Goal: Task Accomplishment & Management: Manage account settings

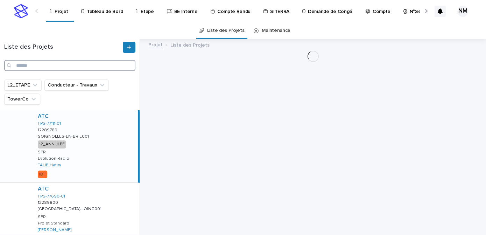
click at [73, 65] on input "Search" at bounding box center [69, 65] width 131 height 11
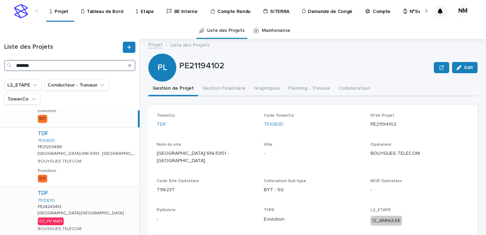
scroll to position [109, 0]
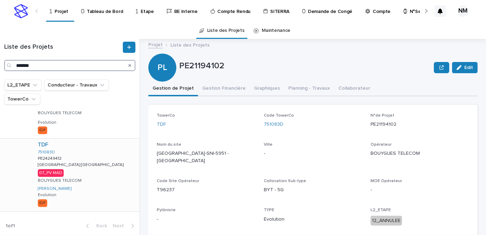
type input "*******"
click at [104, 160] on div "TDF 751083D PE24249412 PE24249412 Paris Londres Paris Londres 07_PV MAD BOUYGUE…" at bounding box center [85, 175] width 107 height 72
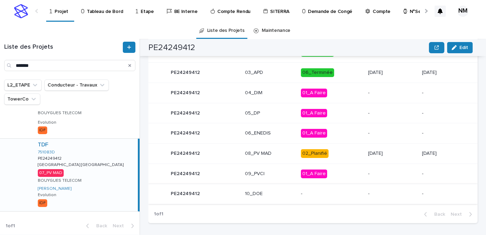
scroll to position [378, 0]
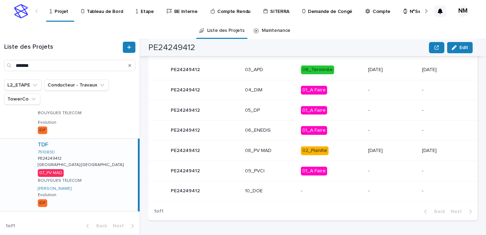
click at [338, 153] on p "02_Planifié" at bounding box center [332, 150] width 62 height 9
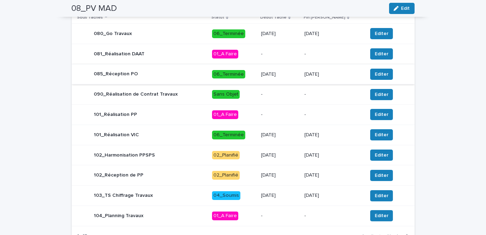
scroll to position [382, 0]
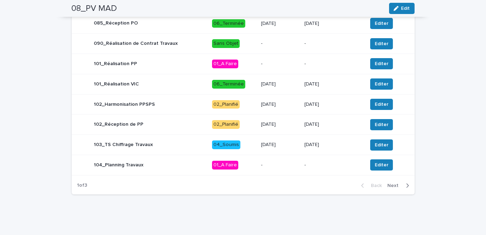
click at [299, 108] on div "9/10/2025" at bounding box center [280, 105] width 38 height 12
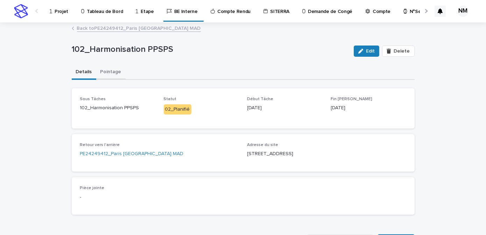
click at [113, 71] on button "Pointage" at bounding box center [110, 72] width 29 height 15
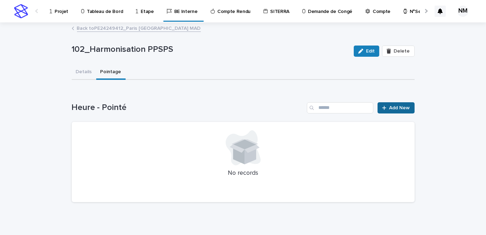
click at [390, 108] on span "Add New" at bounding box center [400, 107] width 21 height 5
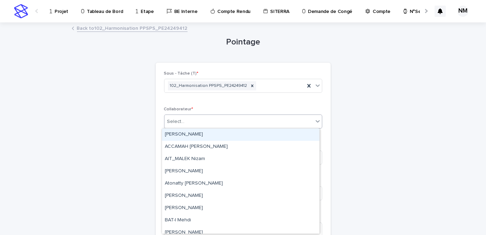
click at [199, 122] on div "Select..." at bounding box center [238, 122] width 149 height 12
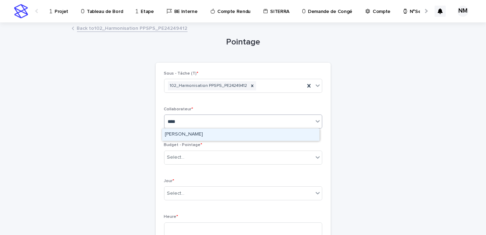
type input "*****"
click at [198, 134] on div "[PERSON_NAME]" at bounding box center [240, 134] width 157 height 12
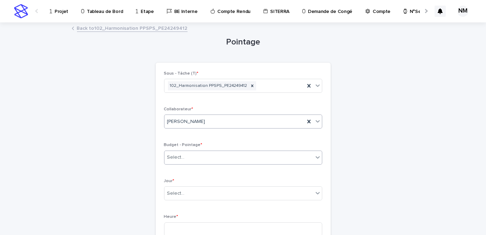
click at [201, 156] on div "Select..." at bounding box center [238, 158] width 149 height 12
type input "*"
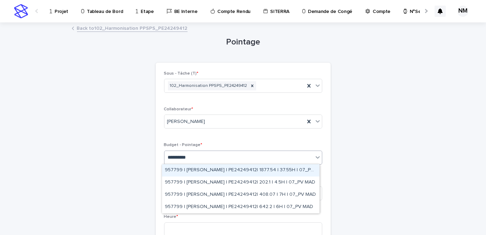
type input "**********"
click at [216, 171] on div "957799 | FERIANI Mahmoud | PE24249412| 1877.54 | 37.55H | 07_PV MAD" at bounding box center [240, 170] width 157 height 12
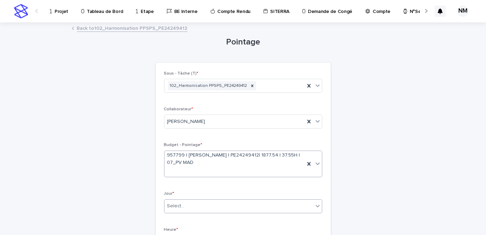
click at [197, 208] on div "Select..." at bounding box center [238, 206] width 149 height 12
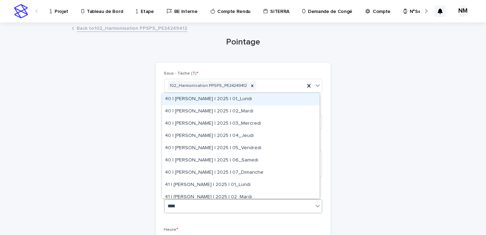
type input "*****"
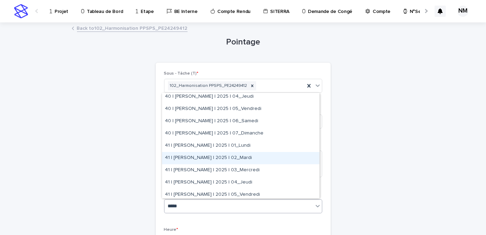
scroll to position [63, 0]
click at [223, 157] on div "41 | [PERSON_NAME] | 2025 | 04_Jeudi" at bounding box center [240, 158] width 157 height 12
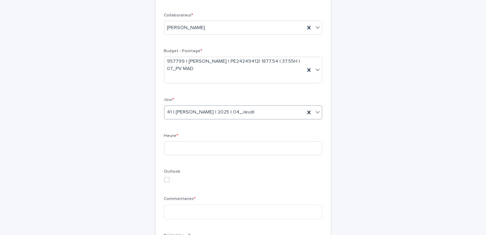
scroll to position [95, 0]
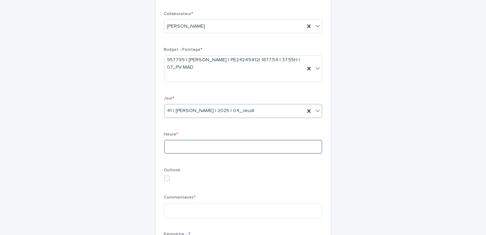
click at [201, 145] on input at bounding box center [243, 147] width 158 height 14
type input "***"
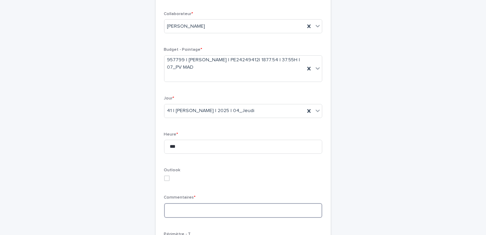
click at [202, 212] on textarea at bounding box center [243, 210] width 158 height 15
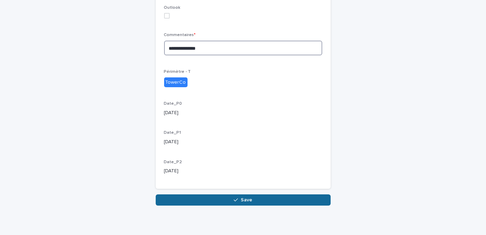
scroll to position [262, 0]
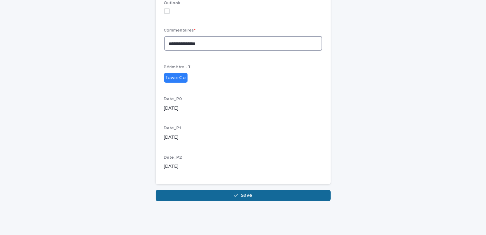
type textarea "**********"
click at [241, 194] on span "Save" at bounding box center [247, 195] width 12 height 5
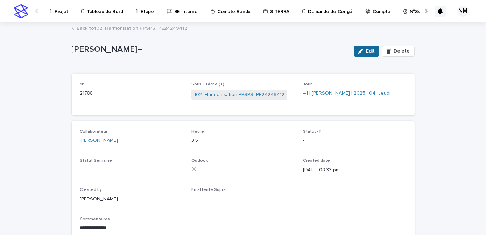
click at [364, 56] on button "Edit" at bounding box center [367, 50] width 26 height 11
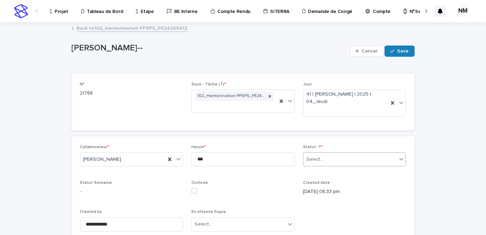
click at [335, 160] on div "Select..." at bounding box center [350, 160] width 94 height 12
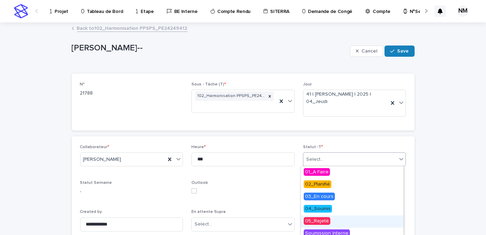
scroll to position [41, 0]
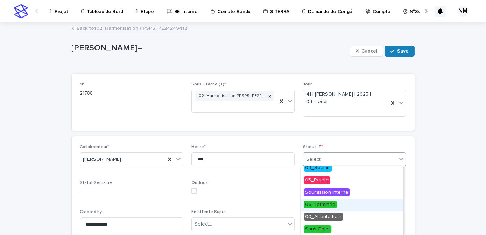
click at [327, 206] on span "06_Terminée" at bounding box center [320, 205] width 33 height 8
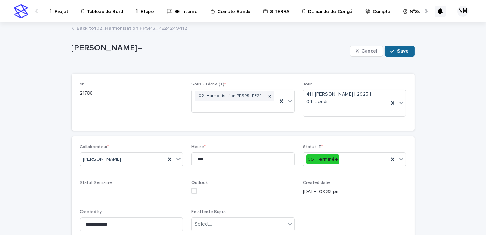
click at [398, 50] on span "Save" at bounding box center [404, 51] width 12 height 5
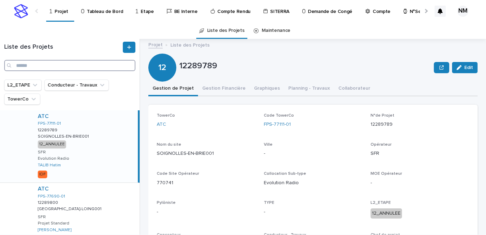
click at [54, 67] on input "Search" at bounding box center [69, 65] width 131 height 11
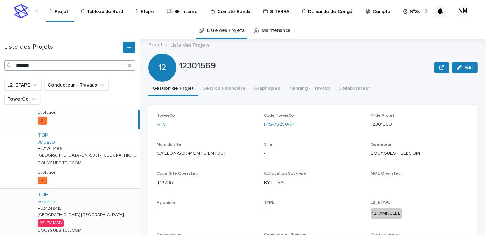
scroll to position [109, 0]
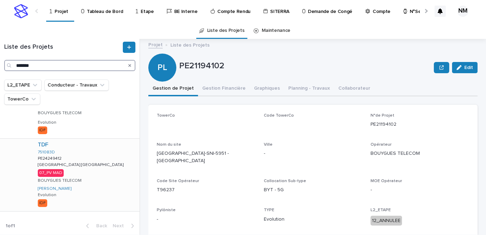
type input "*******"
click at [103, 178] on div "TDF 751083D PE24249412 PE24249412 [GEOGRAPHIC_DATA] [GEOGRAPHIC_DATA] [GEOGRAPH…" at bounding box center [85, 175] width 107 height 72
click at [219, 89] on button "Gestion Financière" at bounding box center [224, 89] width 52 height 15
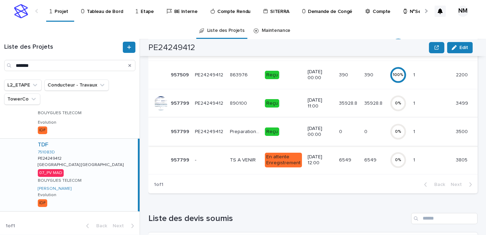
scroll to position [123, 0]
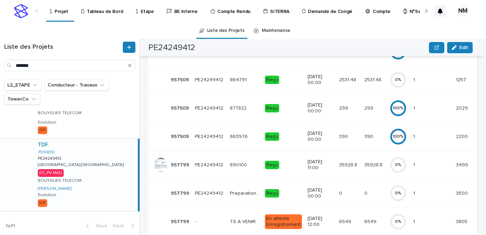
click at [363, 172] on td "35928.8 35928.8" at bounding box center [374, 164] width 25 height 28
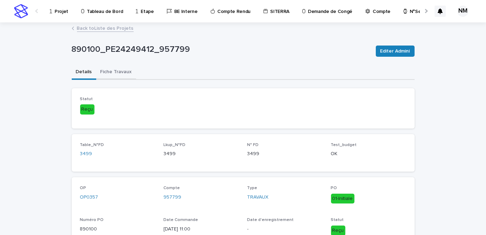
click at [104, 74] on button "Fiche Travaux" at bounding box center [116, 72] width 40 height 15
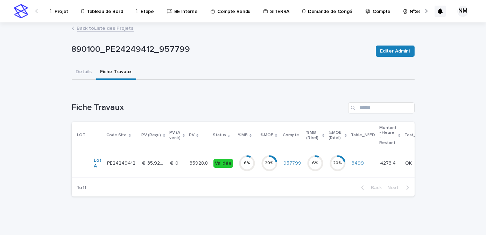
click at [258, 172] on td "20 %" at bounding box center [269, 163] width 22 height 28
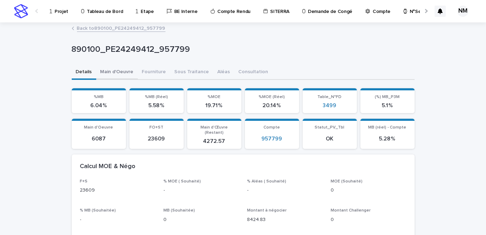
click at [117, 68] on button "Main d'Oeuvre" at bounding box center [117, 72] width 42 height 15
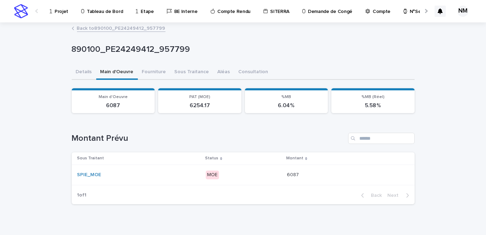
click at [259, 181] on div "MOE" at bounding box center [244, 175] width 76 height 14
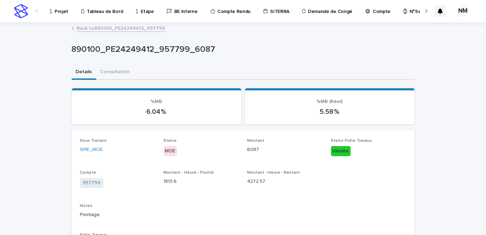
click at [77, 29] on link "Back to 890100_PE24249412_957799" at bounding box center [121, 28] width 89 height 8
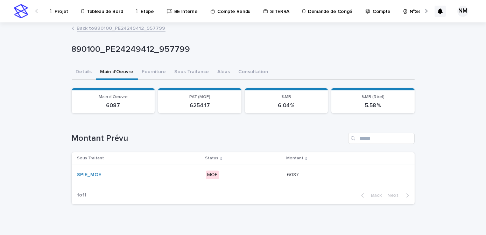
click at [56, 10] on p "Projet" at bounding box center [62, 7] width 14 height 15
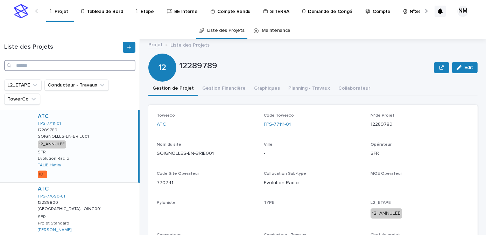
click at [25, 69] on input "Search" at bounding box center [69, 65] width 131 height 11
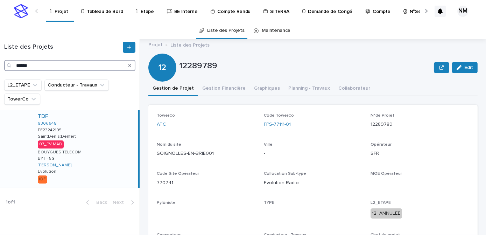
type input "******"
click at [116, 149] on div "TDF 9306648 PE23242195 PE23242195 SaintDenis:Denfert SaintDenis:Denfert 07_PV M…" at bounding box center [85, 148] width 106 height 77
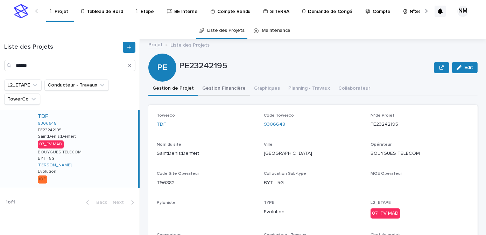
click at [227, 87] on button "Gestion Financière" at bounding box center [224, 89] width 52 height 15
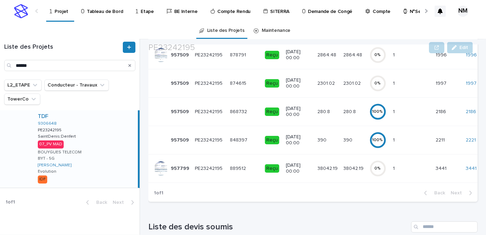
scroll to position [189, 0]
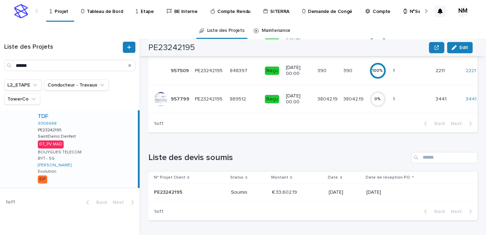
click at [323, 98] on td "38042.19 38042.19" at bounding box center [328, 99] width 26 height 28
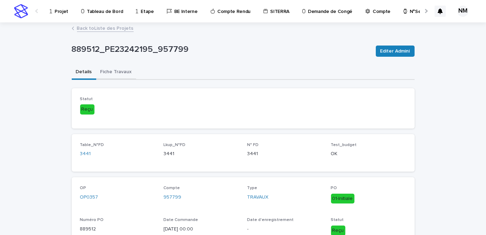
click at [114, 77] on button "Fiche Travaux" at bounding box center [116, 72] width 40 height 15
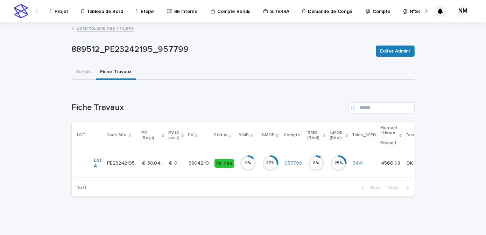
click at [250, 170] on td "11 %" at bounding box center [248, 163] width 22 height 28
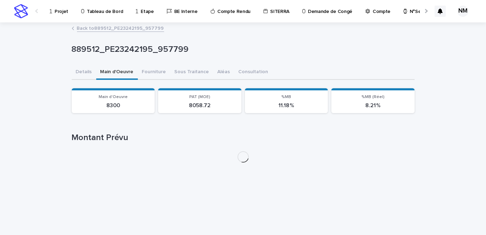
click at [124, 72] on button "Main d'Oeuvre" at bounding box center [117, 72] width 42 height 15
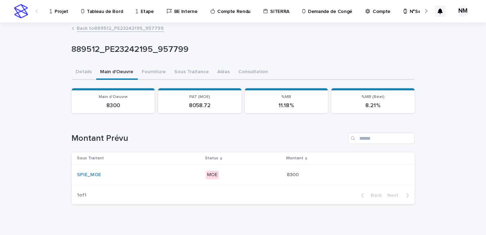
click at [269, 178] on p "MOE" at bounding box center [244, 174] width 76 height 9
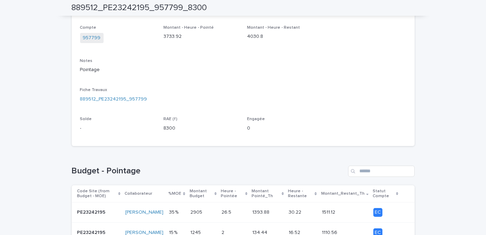
scroll to position [315, 0]
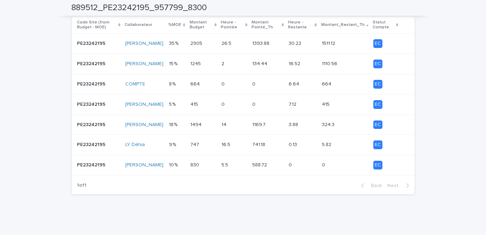
click at [245, 64] on p at bounding box center [234, 64] width 25 height 6
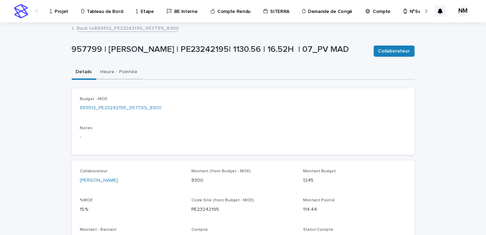
click at [121, 68] on button "Heure - Pointée" at bounding box center [119, 72] width 46 height 15
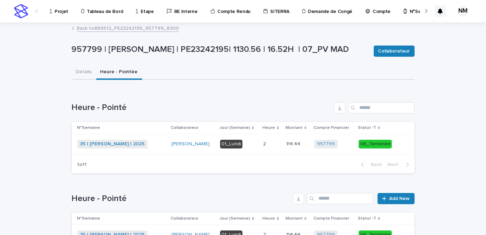
click at [105, 29] on link "Back to 889512_PE23242195_957799_8300" at bounding box center [128, 28] width 102 height 8
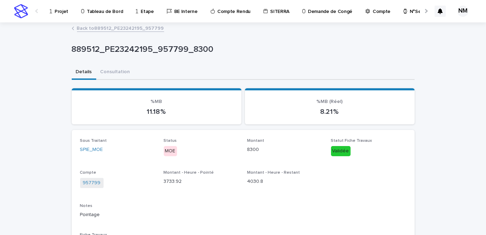
click at [96, 28] on link "Back to 889512_PE23242195_957799" at bounding box center [120, 28] width 87 height 8
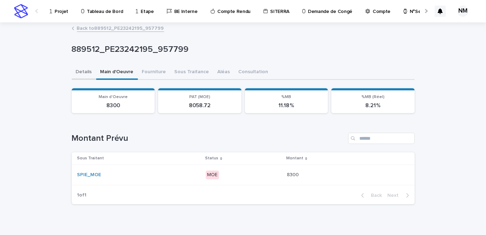
drag, startPoint x: 71, startPoint y: 71, endPoint x: 78, endPoint y: 76, distance: 9.0
click at [72, 70] on button "Details" at bounding box center [84, 72] width 24 height 15
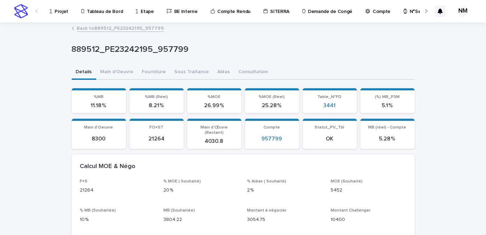
click at [87, 25] on link "Back to 889512_PE23242195_957799" at bounding box center [120, 28] width 87 height 8
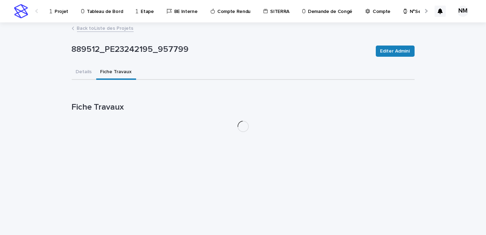
click at [87, 26] on link "Back to Liste des Projets" at bounding box center [105, 28] width 57 height 8
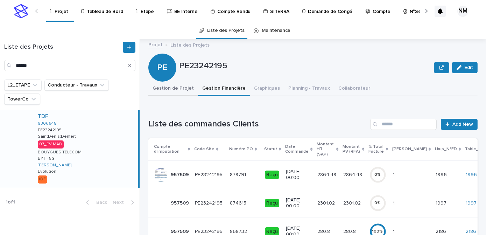
click at [182, 89] on button "Gestion de Projet" at bounding box center [173, 89] width 50 height 15
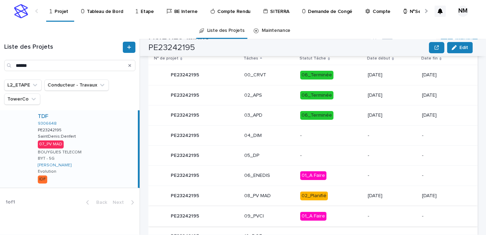
scroll to position [400, 0]
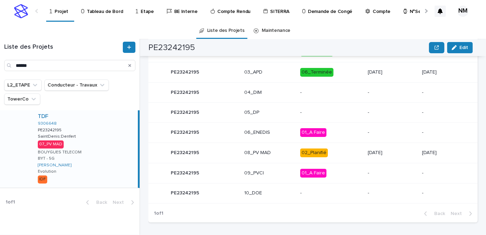
click at [343, 150] on p "02_Planifié" at bounding box center [331, 152] width 62 height 9
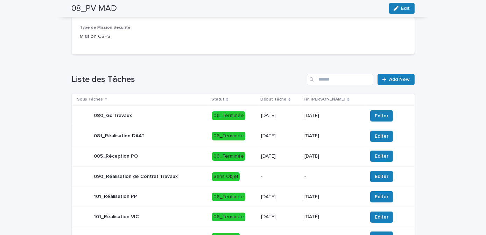
scroll to position [350, 0]
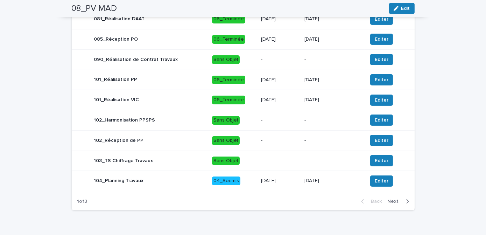
click at [407, 201] on button "Next" at bounding box center [400, 201] width 30 height 6
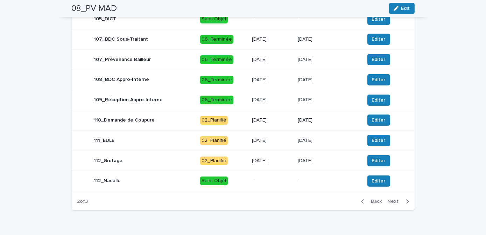
click at [361, 199] on icon "button" at bounding box center [362, 201] width 2 height 4
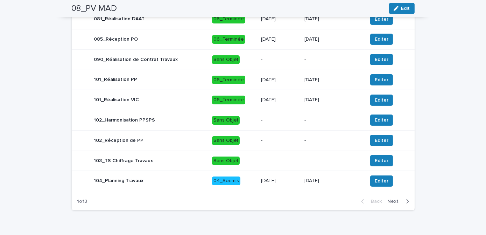
click at [297, 100] on p "8/10/2025" at bounding box center [280, 100] width 38 height 6
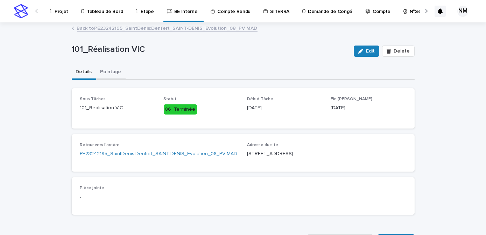
click at [100, 75] on button "Pointage" at bounding box center [110, 72] width 29 height 15
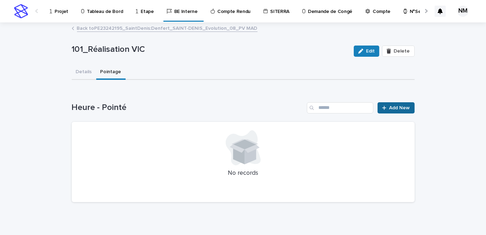
click at [391, 111] on link "Add New" at bounding box center [396, 107] width 37 height 11
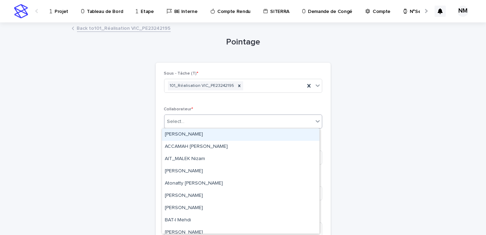
click at [195, 117] on div "Select..." at bounding box center [238, 122] width 149 height 12
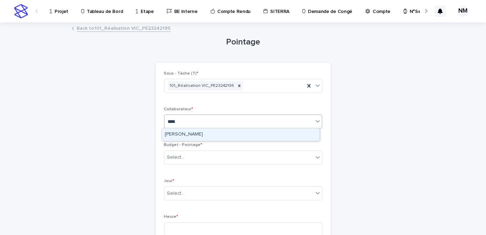
type input "*****"
click at [187, 133] on div "[PERSON_NAME]" at bounding box center [240, 134] width 157 height 12
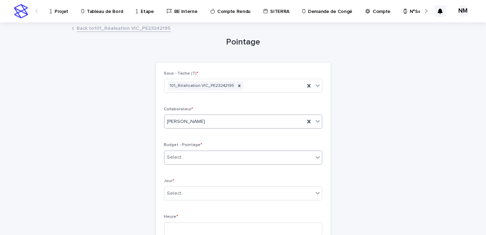
click at [189, 155] on div "Select..." at bounding box center [238, 158] width 149 height 12
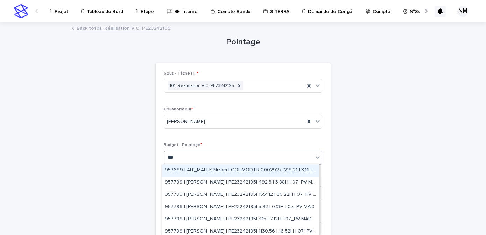
type input "****"
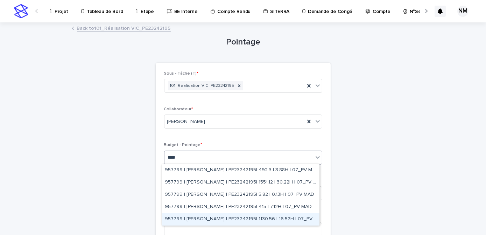
click at [243, 220] on div "957799 | NIARE MORIBA | PE23242195| 1130.56 | 16.52H | 07_PV MAD" at bounding box center [240, 219] width 157 height 12
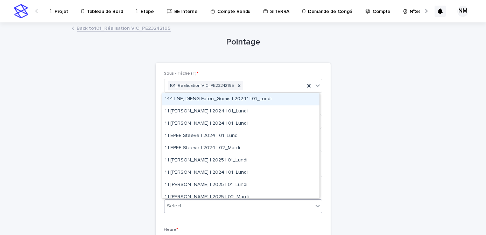
click at [196, 199] on div "Select..." at bounding box center [243, 206] width 158 height 14
type input "*****"
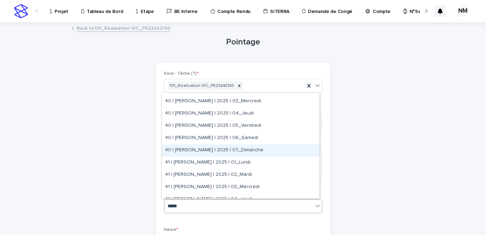
scroll to position [31, 0]
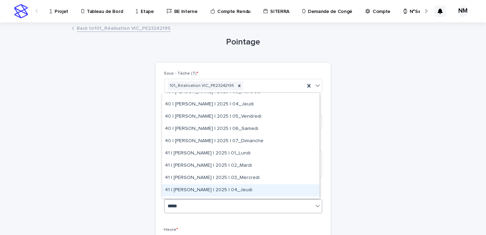
drag, startPoint x: 249, startPoint y: 183, endPoint x: 244, endPoint y: 190, distance: 8.0
click at [244, 190] on div "41 | [PERSON_NAME] | 2025 | 04_Jeudi" at bounding box center [240, 190] width 157 height 12
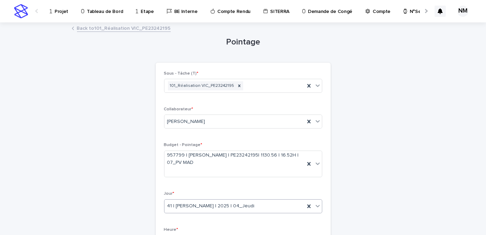
scroll to position [95, 0]
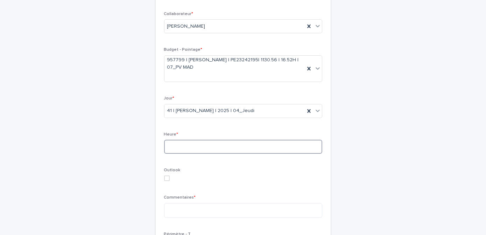
click at [196, 148] on input at bounding box center [243, 147] width 158 height 14
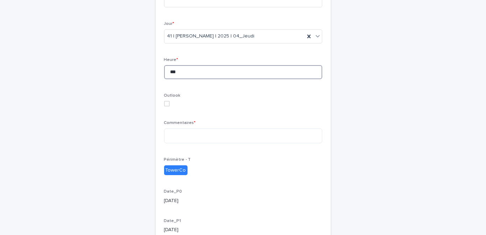
scroll to position [191, 0]
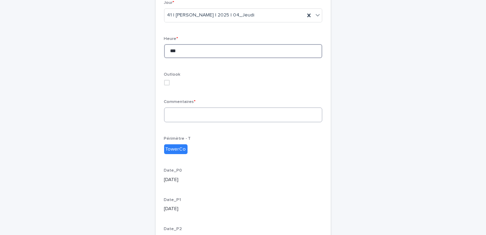
type input "***"
click at [181, 111] on textarea at bounding box center [243, 114] width 158 height 15
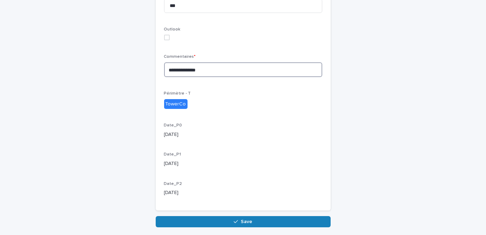
scroll to position [262, 0]
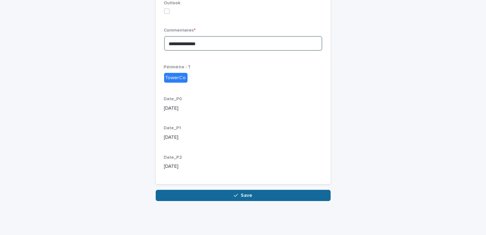
type textarea "**********"
click at [270, 196] on button "Save" at bounding box center [243, 195] width 175 height 11
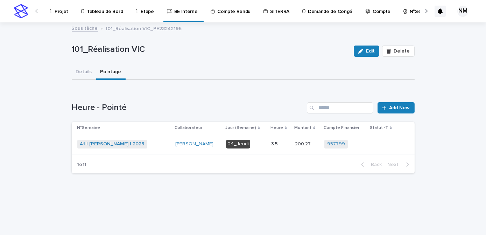
click at [379, 150] on td "-" at bounding box center [383, 144] width 30 height 20
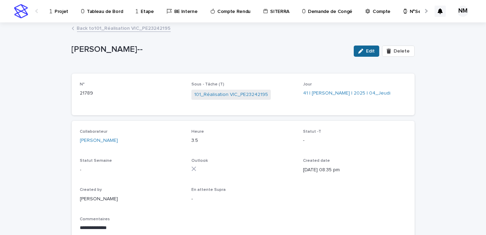
click at [363, 50] on icon "button" at bounding box center [360, 51] width 5 height 5
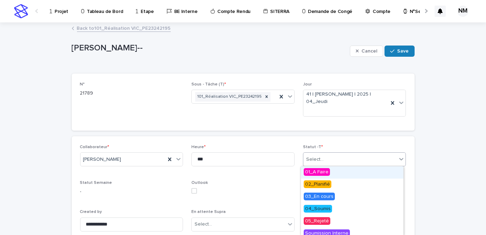
click at [324, 158] on div "Select..." at bounding box center [350, 160] width 94 height 12
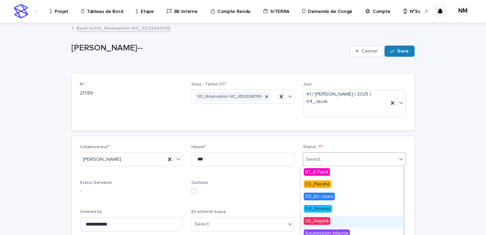
scroll to position [41, 0]
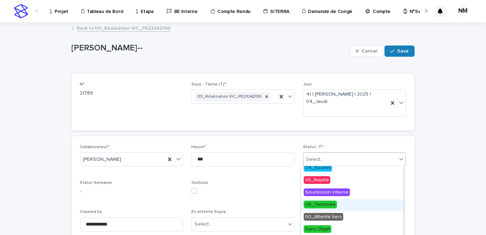
click at [327, 207] on span "06_Terminée" at bounding box center [320, 205] width 33 height 8
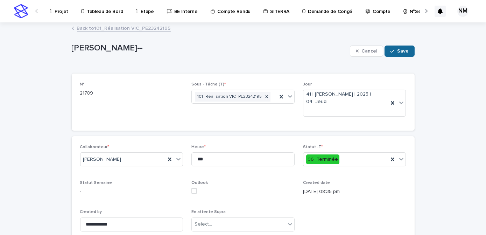
click at [404, 49] on span "Save" at bounding box center [404, 51] width 12 height 5
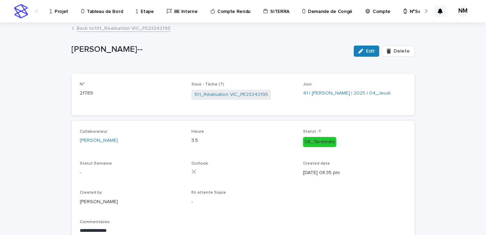
click at [58, 12] on p "Projet" at bounding box center [62, 7] width 14 height 15
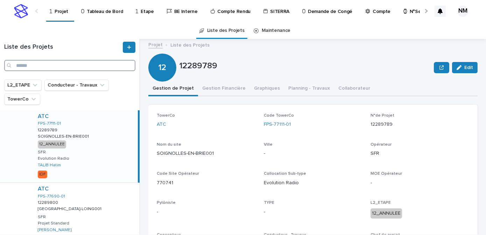
click at [42, 63] on input "Search" at bounding box center [69, 65] width 131 height 11
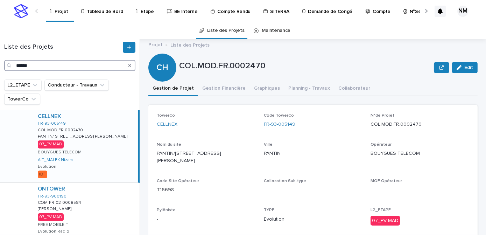
type input "******"
click at [106, 157] on div "CELLNEX FR-93-005149 COL.MOD.FR.0002470 COL.MOD.FR.0002470 PANTIN/79 RUE VICTOR…" at bounding box center [85, 146] width 106 height 72
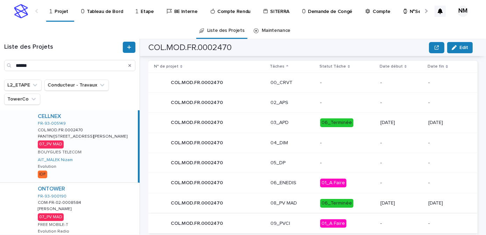
scroll to position [350, 0]
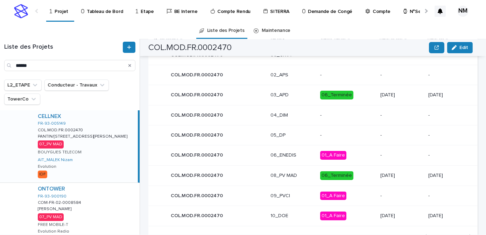
click at [352, 171] on p "06_Terminée" at bounding box center [347, 175] width 54 height 9
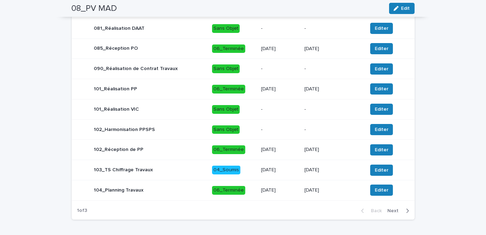
scroll to position [372, 0]
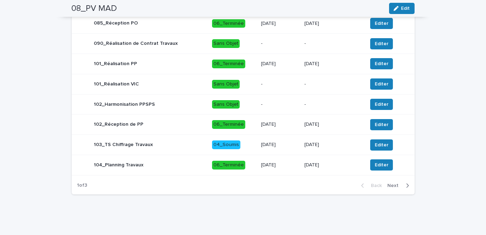
click at [406, 185] on icon "button" at bounding box center [407, 185] width 3 height 6
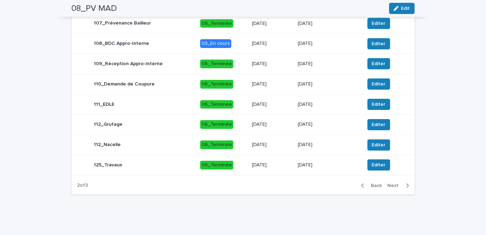
click at [406, 184] on icon "button" at bounding box center [407, 185] width 3 height 6
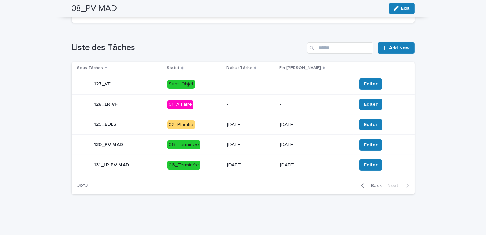
click at [269, 125] on p "29/9/2025" at bounding box center [250, 125] width 47 height 6
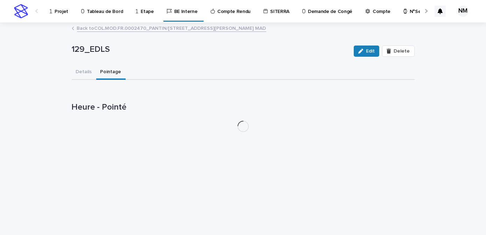
click at [110, 74] on button "Pointage" at bounding box center [110, 72] width 29 height 15
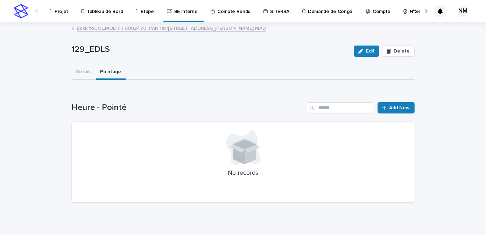
click at [93, 26] on link "Back to COL.MOD.FR.0002470_PANTIN/79 RUE VICTOR HUGO_PANTIN_Evolution_08_PV MAD" at bounding box center [171, 28] width 189 height 8
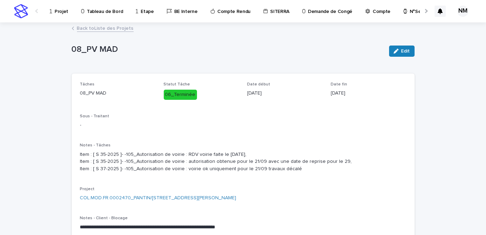
click at [81, 27] on link "Back to Liste des Projets" at bounding box center [105, 28] width 57 height 8
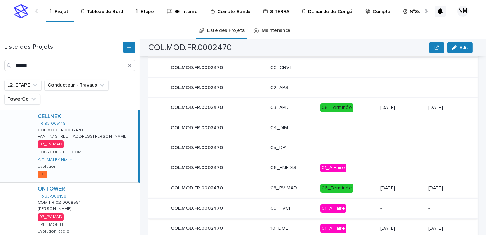
scroll to position [367, 0]
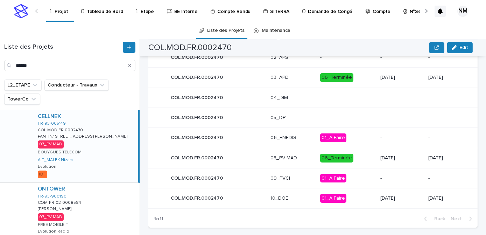
click at [352, 154] on p "06_Terminée" at bounding box center [347, 158] width 54 height 9
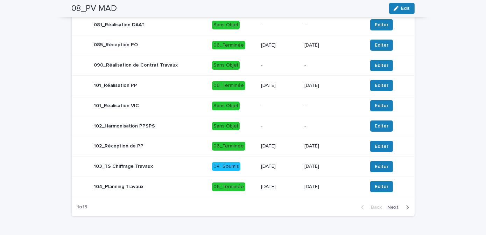
scroll to position [372, 0]
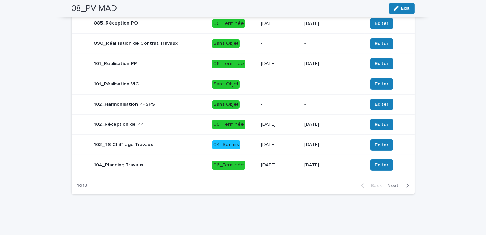
click at [406, 188] on icon "button" at bounding box center [407, 185] width 3 height 6
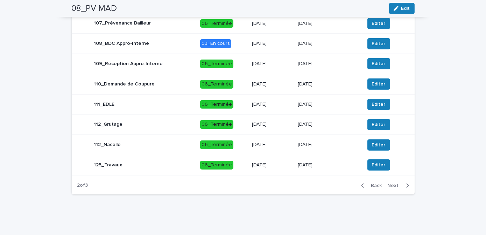
click at [406, 188] on icon "button" at bounding box center [407, 185] width 3 height 6
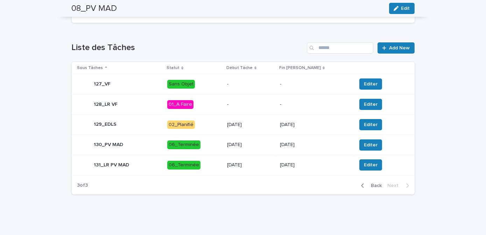
scroll to position [271, 0]
click at [272, 146] on p "22/9/2025" at bounding box center [250, 145] width 47 height 6
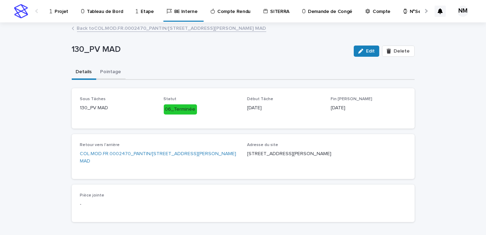
click at [110, 71] on button "Pointage" at bounding box center [110, 72] width 29 height 15
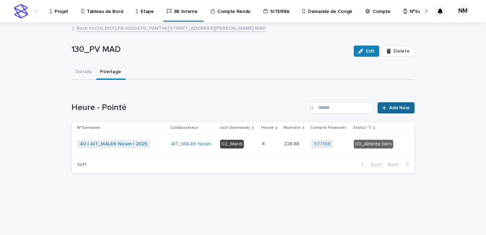
click at [399, 108] on span "Add New" at bounding box center [400, 107] width 21 height 5
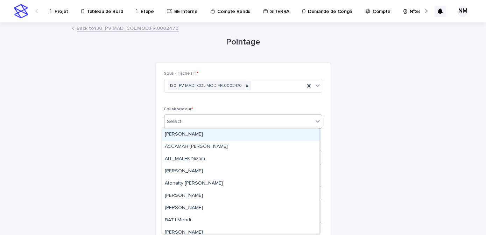
click at [173, 121] on div "Select..." at bounding box center [175, 121] width 17 height 7
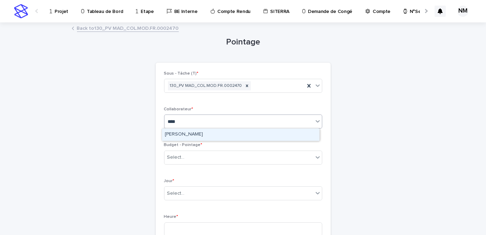
type input "*****"
click at [202, 135] on div "[PERSON_NAME]" at bounding box center [240, 134] width 157 height 12
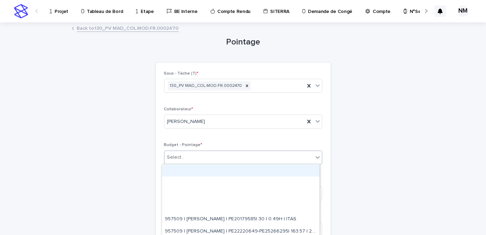
click at [194, 158] on div "Select..." at bounding box center [238, 158] width 149 height 12
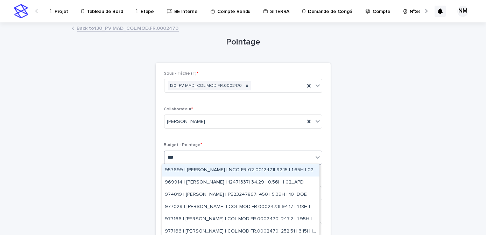
type input "****"
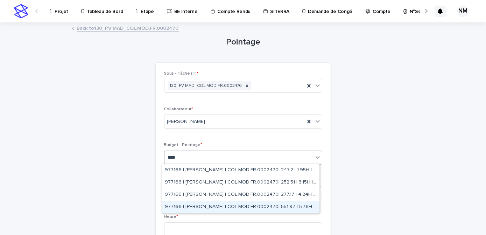
click at [228, 207] on div "977166 | NIARE MORIBA | COL.MOD.FR.0002470| 551.97 | 5.76H | 07_PV MAD" at bounding box center [240, 207] width 157 height 12
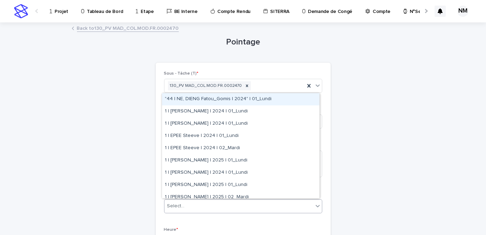
click at [218, 205] on div "Select..." at bounding box center [238, 206] width 149 height 12
type input "*****"
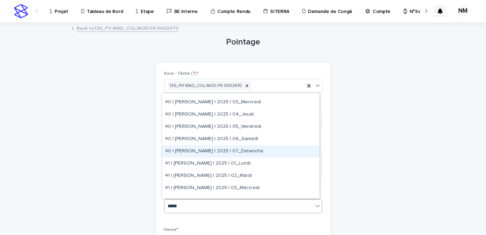
scroll to position [63, 0]
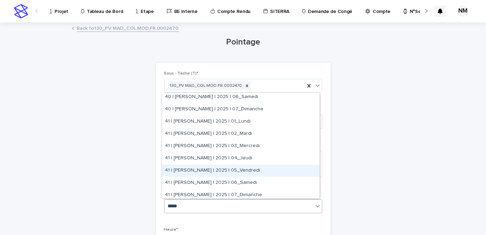
click at [245, 171] on div "41 | [PERSON_NAME] | 2025 | 05_Vendredi" at bounding box center [240, 170] width 157 height 12
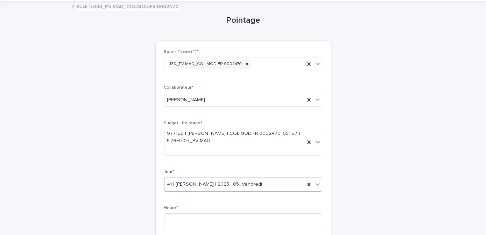
scroll to position [95, 0]
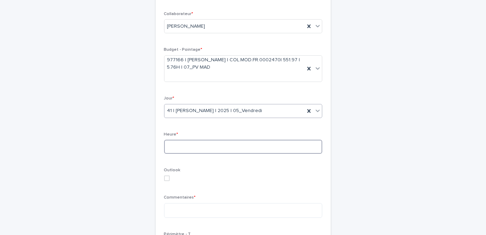
click at [184, 146] on input at bounding box center [243, 147] width 158 height 14
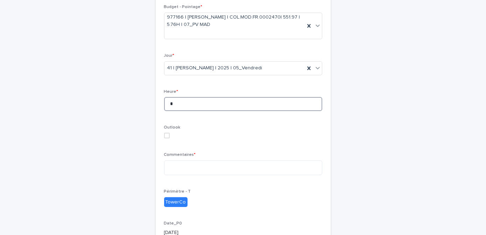
scroll to position [223, 0]
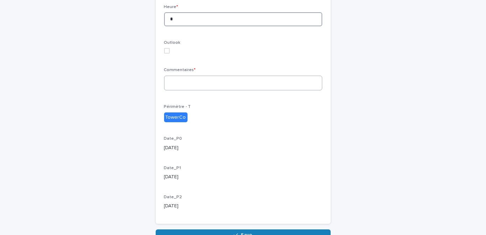
type input "*"
click at [188, 83] on textarea at bounding box center [243, 83] width 158 height 15
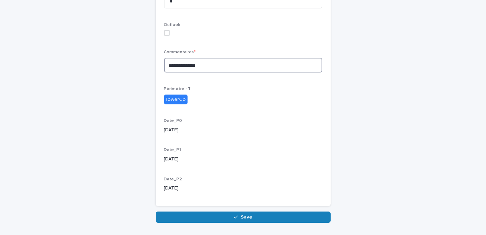
scroll to position [262, 0]
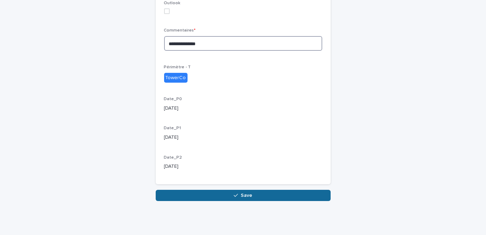
type textarea "**********"
click at [263, 191] on button "Save" at bounding box center [243, 195] width 175 height 11
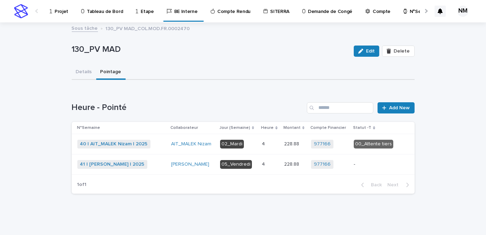
click at [366, 166] on p "-" at bounding box center [375, 164] width 43 height 6
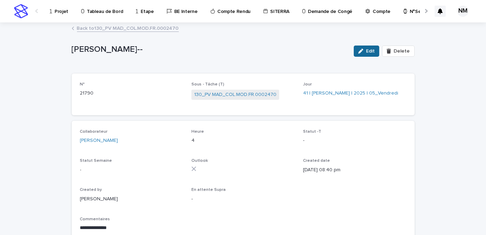
click at [371, 49] on span "Edit" at bounding box center [370, 51] width 9 height 5
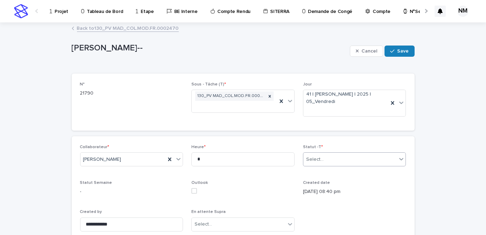
click at [329, 158] on div "Select..." at bounding box center [350, 160] width 94 height 12
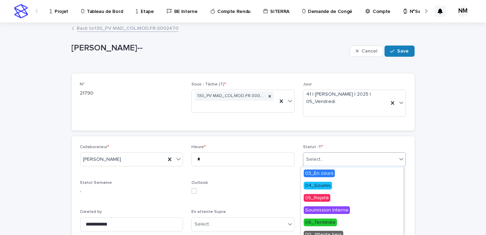
scroll to position [41, 0]
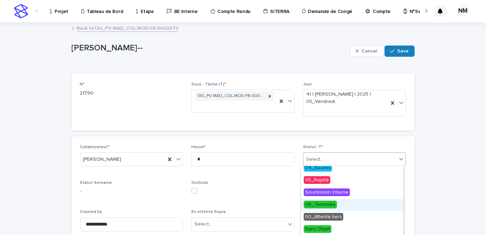
click at [327, 207] on span "06_Terminée" at bounding box center [320, 205] width 33 height 8
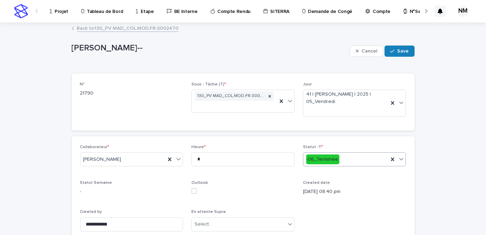
drag, startPoint x: 405, startPoint y: 51, endPoint x: 405, endPoint y: 65, distance: 14.0
click at [405, 50] on span "Save" at bounding box center [404, 51] width 12 height 5
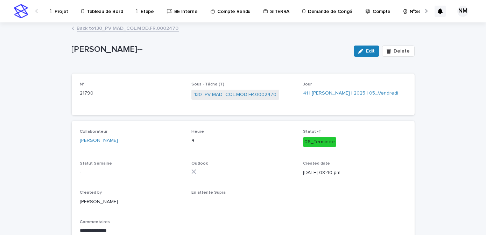
click at [56, 12] on p "Projet" at bounding box center [62, 7] width 14 height 15
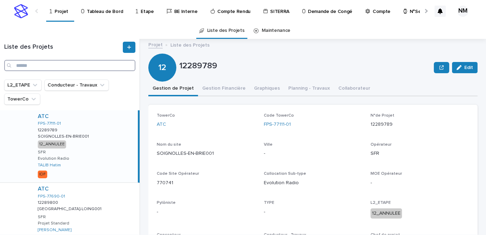
click at [51, 65] on input "Search" at bounding box center [69, 65] width 131 height 11
type input "*"
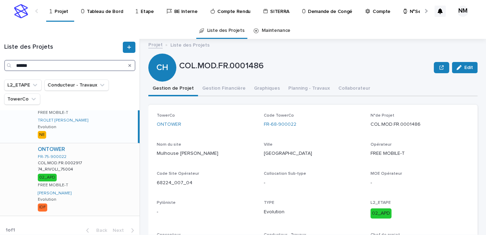
scroll to position [44, 0]
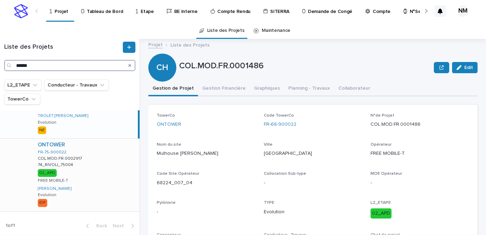
type input "******"
click at [119, 180] on div "ONTOWER FR-75-900022 COL.MOD.FR.0002917 COL.MOD.FR.0002917 74_RIVOLI_75004 74_R…" at bounding box center [85, 175] width 107 height 72
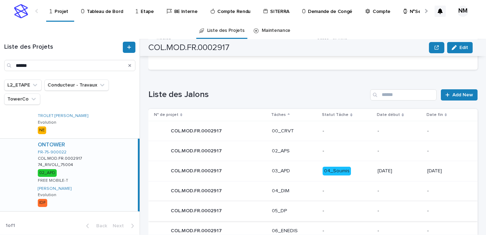
scroll to position [353, 0]
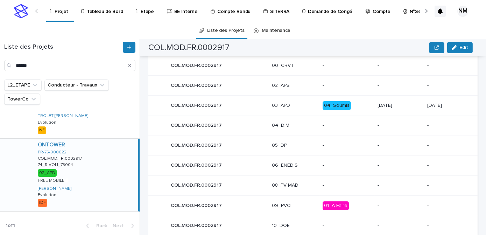
click at [361, 103] on p "04_Soumis" at bounding box center [347, 105] width 49 height 9
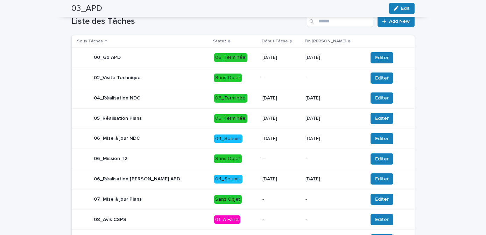
scroll to position [343, 0]
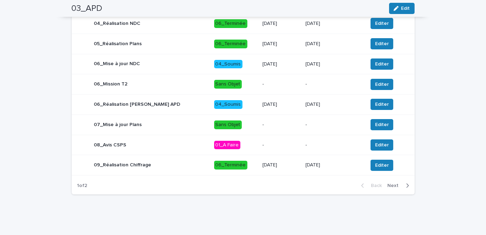
click at [406, 188] on icon "button" at bounding box center [407, 185] width 3 height 6
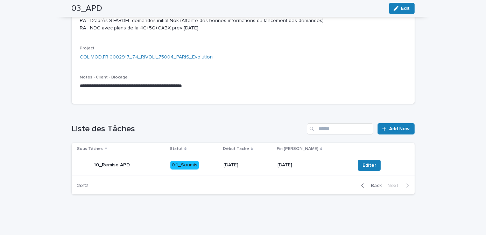
click at [264, 170] on div "25/9/2025" at bounding box center [248, 165] width 48 height 12
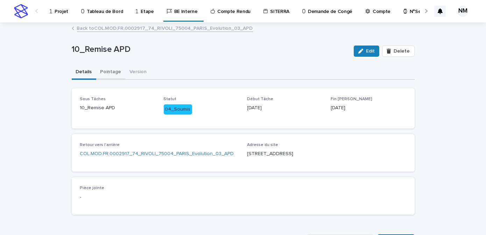
click at [100, 72] on button "Pointage" at bounding box center [110, 72] width 29 height 15
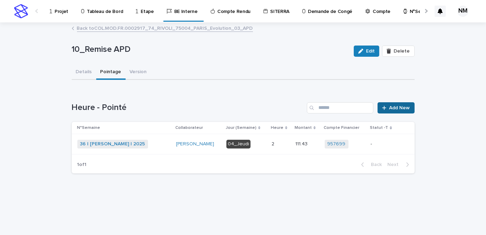
click at [400, 109] on span "Add New" at bounding box center [400, 107] width 21 height 5
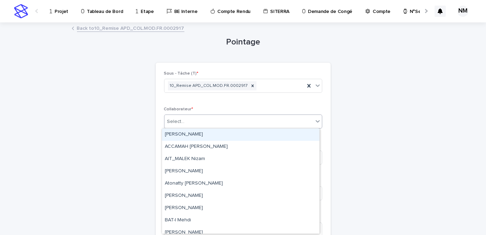
click at [191, 120] on div "Select..." at bounding box center [238, 122] width 149 height 12
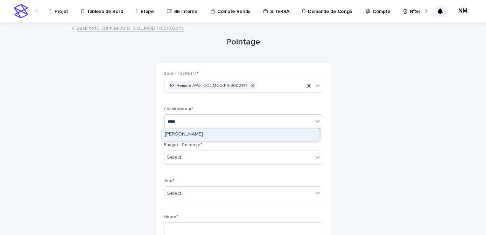
type input "*****"
click at [193, 136] on div "[PERSON_NAME]" at bounding box center [240, 134] width 157 height 12
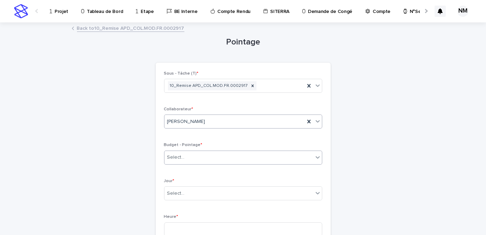
click at [189, 157] on div "Select..." at bounding box center [238, 158] width 149 height 12
type input "*"
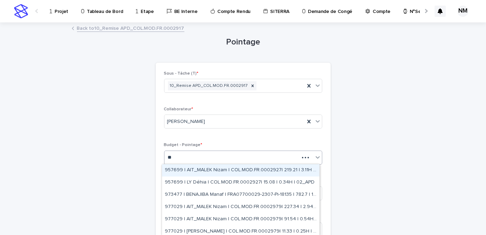
type input "*"
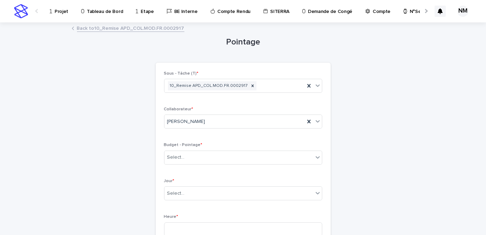
click at [87, 28] on link "Back to 10_Remise APD_COL.MOD.FR.0002917" at bounding box center [130, 28] width 107 height 8
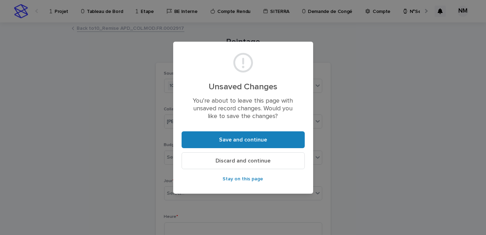
click at [253, 162] on span "Discard and continue" at bounding box center [243, 161] width 55 height 6
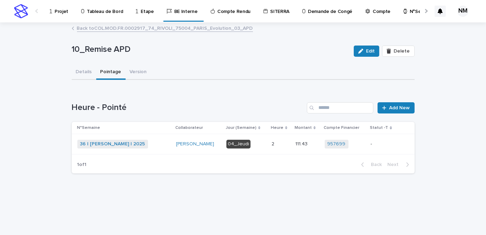
click at [78, 30] on link "Back to COL.MOD.FR.0002917_74_RIVOLI_75004_PARIS_Evolution_03_APD" at bounding box center [165, 28] width 176 height 8
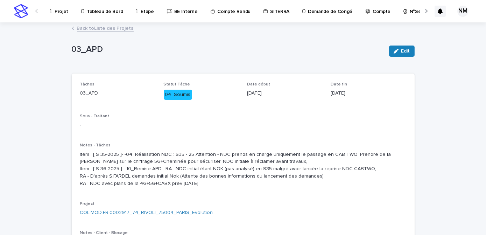
click at [63, 13] on p "Projet" at bounding box center [62, 7] width 14 height 15
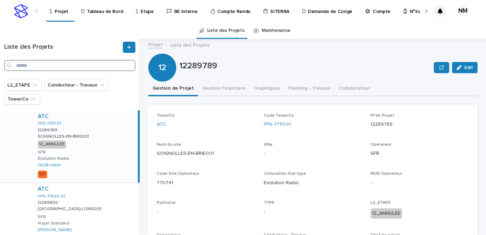
click at [42, 64] on input "Search" at bounding box center [69, 65] width 131 height 11
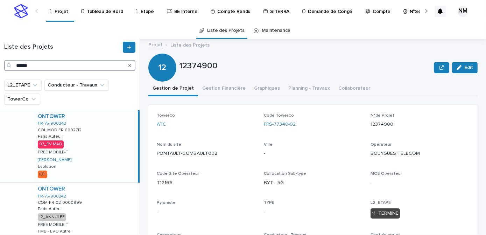
type input "******"
click at [107, 152] on div "ONTOWER FR-75-900242 COL.MOD.FR.0002712 COL.MOD.FR.0002712 Paris Auteuil Paris …" at bounding box center [85, 146] width 106 height 72
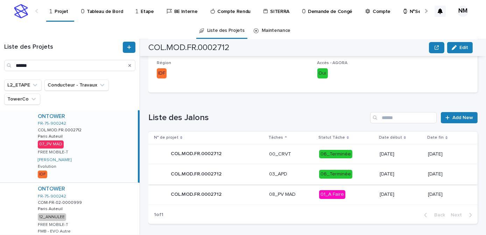
scroll to position [258, 0]
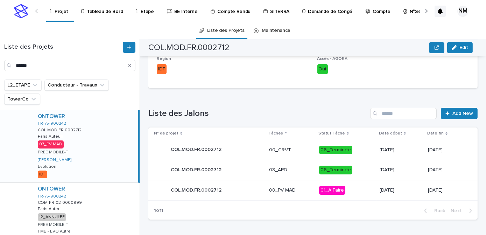
click at [355, 189] on p "01_A Faire" at bounding box center [346, 190] width 55 height 9
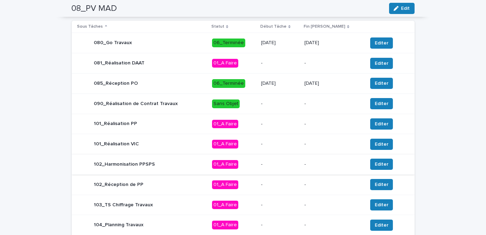
scroll to position [329, 0]
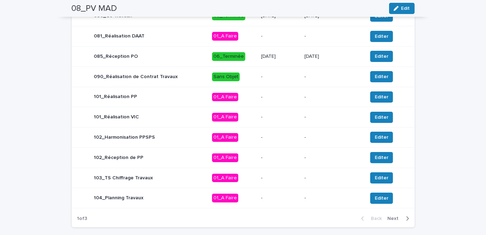
click at [294, 102] on td "-" at bounding box center [279, 97] width 43 height 20
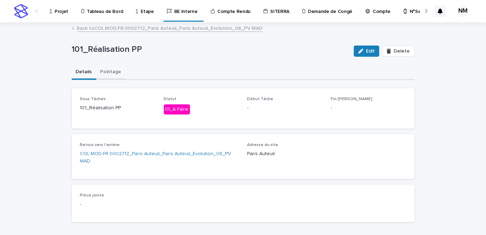
click at [107, 76] on button "Pointage" at bounding box center [110, 72] width 29 height 15
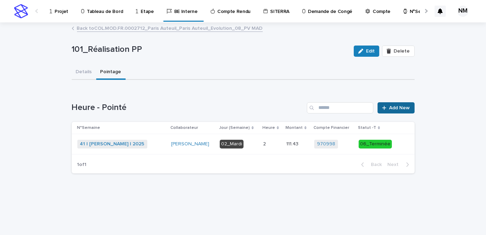
click at [395, 107] on span "Add New" at bounding box center [400, 107] width 21 height 5
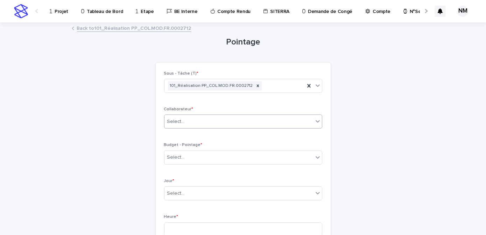
click at [193, 121] on div "Select..." at bounding box center [238, 122] width 149 height 12
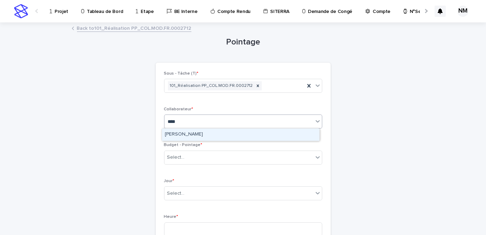
type input "*****"
click at [200, 133] on div "[PERSON_NAME]" at bounding box center [240, 134] width 157 height 12
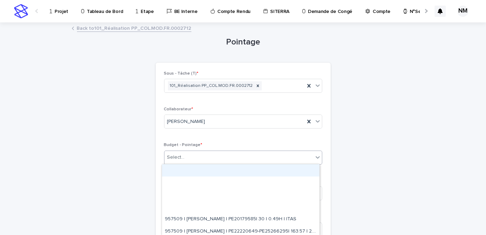
click at [195, 156] on div "Select..." at bounding box center [238, 158] width 149 height 12
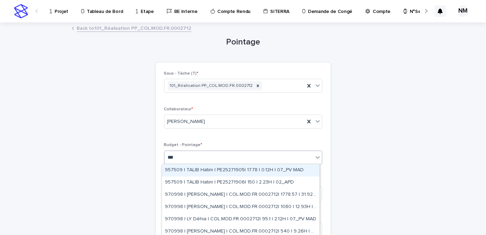
type input "****"
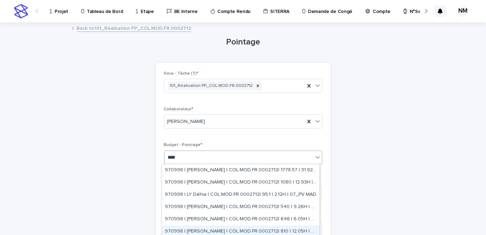
click at [250, 229] on div "970998 | NIARE MORIBA | COL.MOD.FR.0002712| 810 | 12.05H | 07_PV MAD" at bounding box center [240, 231] width 157 height 12
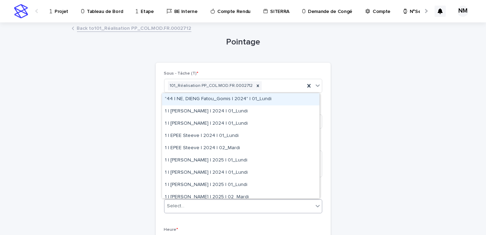
click at [205, 204] on div "Select..." at bounding box center [238, 206] width 149 height 12
type input "*****"
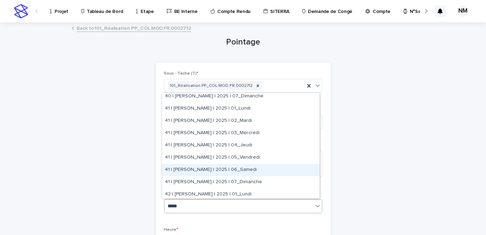
scroll to position [95, 0]
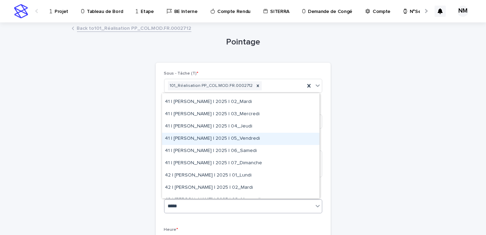
click at [238, 140] on div "41 | [PERSON_NAME] | 2025 | 05_Vendredi" at bounding box center [240, 139] width 157 height 12
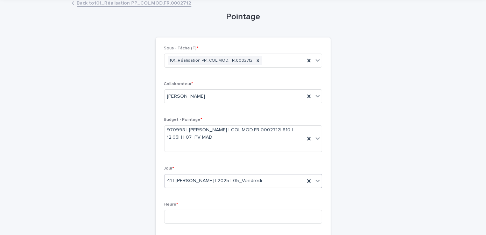
scroll to position [63, 0]
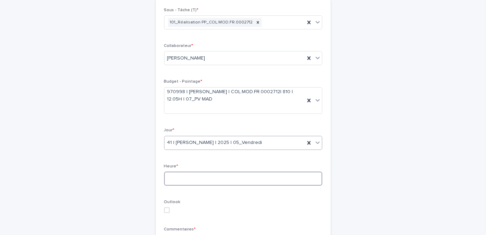
click at [187, 176] on input at bounding box center [243, 178] width 158 height 14
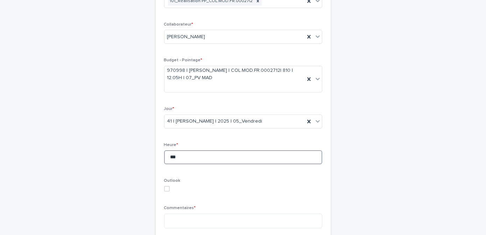
scroll to position [127, 0]
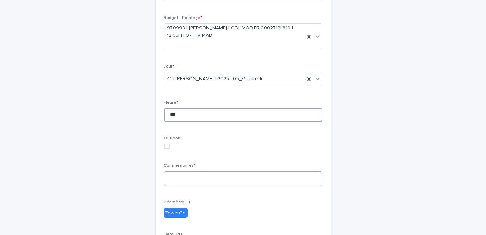
type input "***"
click at [184, 177] on textarea at bounding box center [243, 178] width 158 height 15
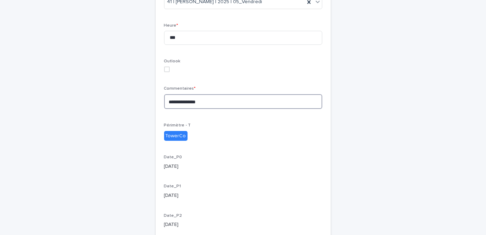
scroll to position [262, 0]
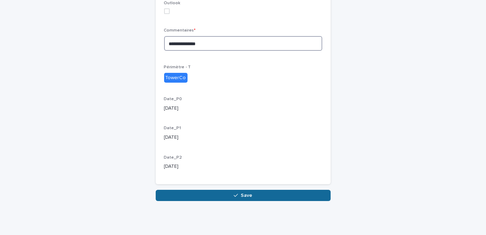
type textarea "**********"
click at [216, 194] on button "Save" at bounding box center [243, 195] width 175 height 11
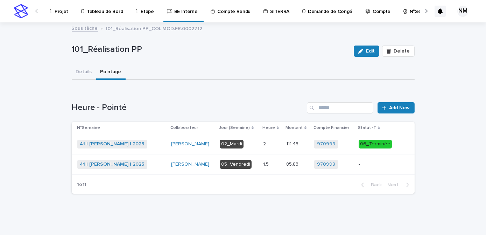
click at [368, 163] on p "-" at bounding box center [377, 164] width 37 height 6
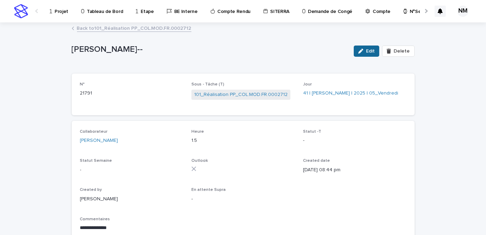
click at [367, 46] on button "Edit" at bounding box center [367, 50] width 26 height 11
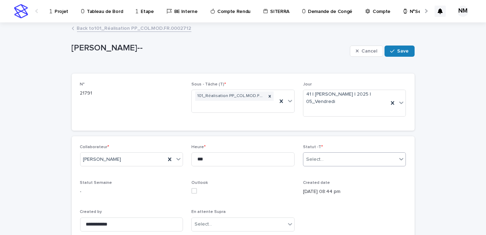
click at [325, 160] on div "Select..." at bounding box center [350, 160] width 94 height 12
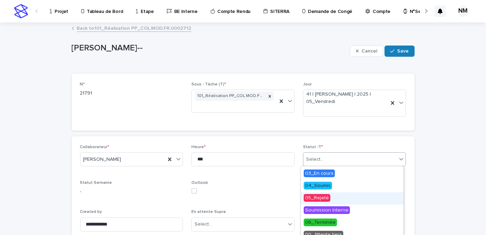
scroll to position [41, 0]
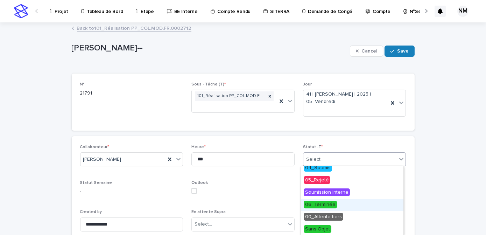
click at [321, 205] on span "06_Terminée" at bounding box center [320, 205] width 33 height 8
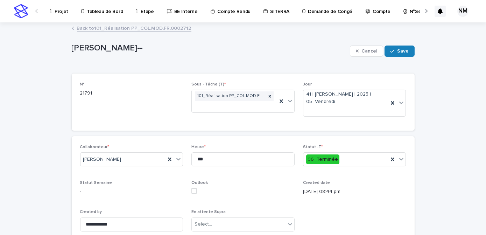
drag, startPoint x: 392, startPoint y: 49, endPoint x: 390, endPoint y: 68, distance: 19.4
click at [392, 49] on icon "button" at bounding box center [392, 51] width 4 height 5
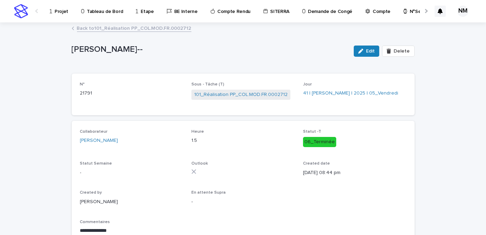
click at [111, 30] on link "Back to 101_Réalisation PP_COL.MOD.FR.0002712" at bounding box center [134, 28] width 114 height 8
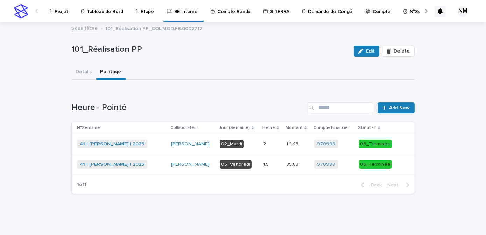
click at [57, 10] on p "Projet" at bounding box center [62, 7] width 14 height 15
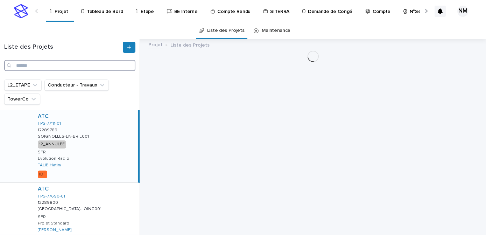
click at [45, 66] on input "Search" at bounding box center [69, 65] width 131 height 11
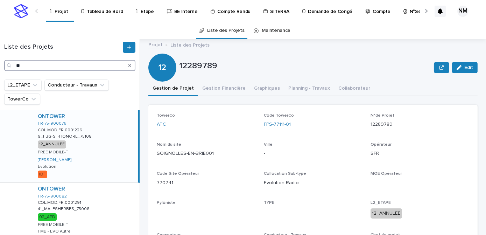
type input "*"
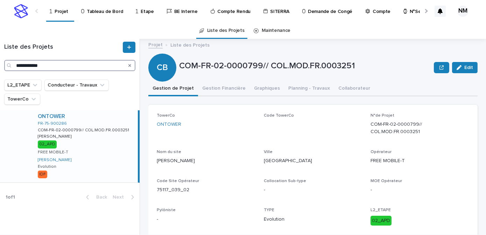
type input "**********"
click at [136, 160] on div "ONTOWER FR-75-900286 COM-FR-02-0000799// COL.MOD.FR.0003251 COM-FR-02-0000799//…" at bounding box center [85, 146] width 106 height 72
drag, startPoint x: 213, startPoint y: 86, endPoint x: 216, endPoint y: 90, distance: 4.7
click at [213, 87] on button "Gestion Financière" at bounding box center [224, 89] width 52 height 15
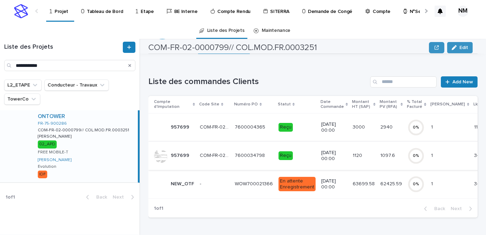
scroll to position [5, 0]
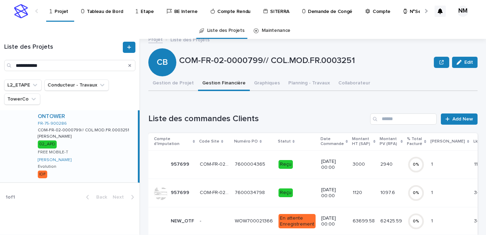
click at [370, 192] on td "1120 1120" at bounding box center [364, 192] width 28 height 28
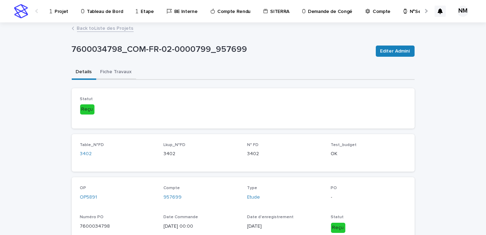
click at [110, 70] on button "Fiche Travaux" at bounding box center [116, 72] width 40 height 15
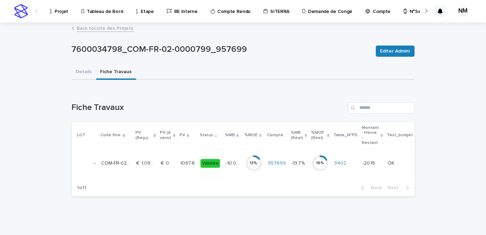
click at [225, 173] on td "-10.04 % -10.04 %" at bounding box center [233, 163] width 20 height 28
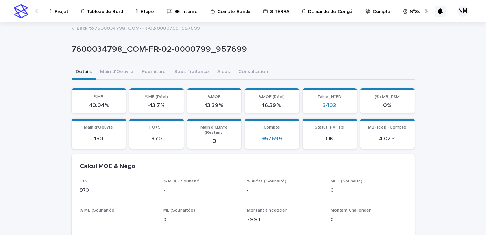
drag, startPoint x: 109, startPoint y: 70, endPoint x: 119, endPoint y: 80, distance: 13.9
click at [109, 70] on button "Main d'Oeuvre" at bounding box center [117, 72] width 42 height 15
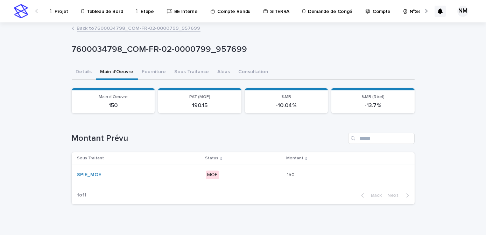
click at [273, 174] on p "MOE" at bounding box center [244, 174] width 76 height 9
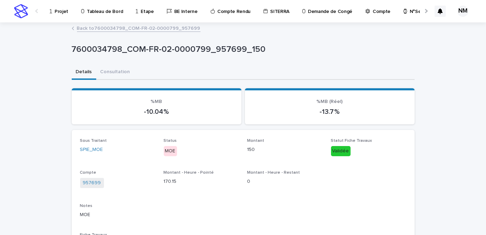
click at [77, 28] on link "Back to 7600034798_COM-FR-02-0000799_957699" at bounding box center [139, 28] width 124 height 8
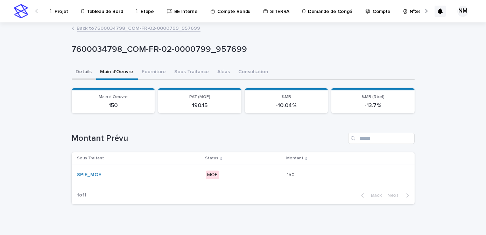
click at [77, 74] on button "Details" at bounding box center [84, 72] width 24 height 15
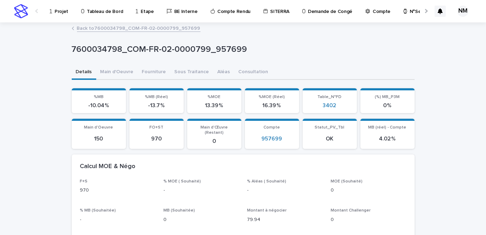
click at [85, 30] on link "Back to 7600034798_COM-FR-02-0000799_957699" at bounding box center [139, 28] width 124 height 8
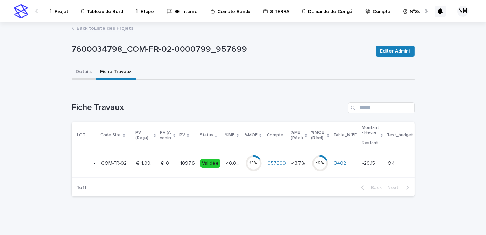
click at [76, 73] on button "Details" at bounding box center [84, 72] width 24 height 15
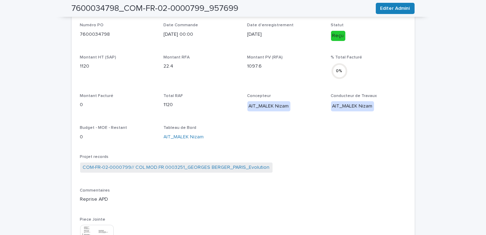
scroll to position [254, 0]
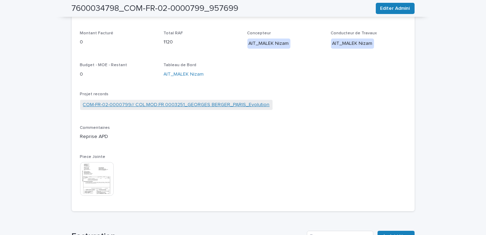
click at [138, 106] on link "COM-FR-02-0000799// COL.MOD.FR.0003251_GEORGES BERGER_PARIS_Evolution" at bounding box center [176, 104] width 187 height 7
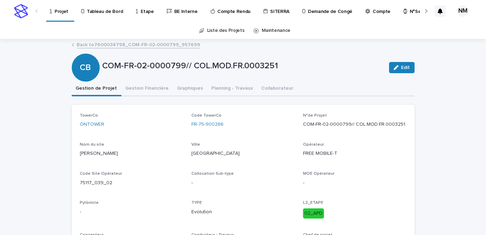
click at [99, 45] on link "Back to 7600034798_COM-FR-02-0000799_957699" at bounding box center [139, 44] width 124 height 8
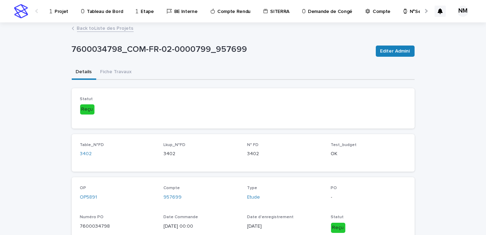
click at [58, 13] on p "Projet" at bounding box center [62, 7] width 14 height 15
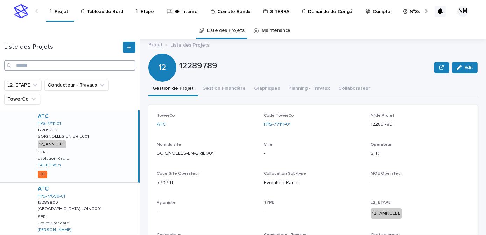
click at [73, 64] on input "Search" at bounding box center [69, 65] width 131 height 11
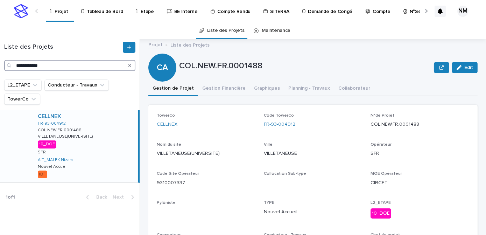
type input "**********"
click at [109, 155] on div "CELLNEX FR-93-004912 COL.NEW.FR.0001488 COL.NEW.FR.0001488 VILLETANEUSE(UNIVERS…" at bounding box center [85, 146] width 106 height 72
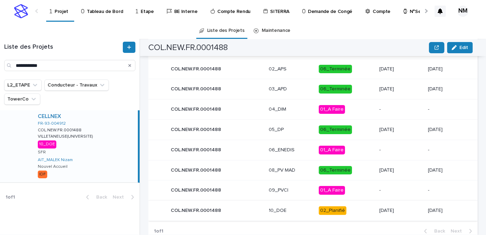
scroll to position [521, 0]
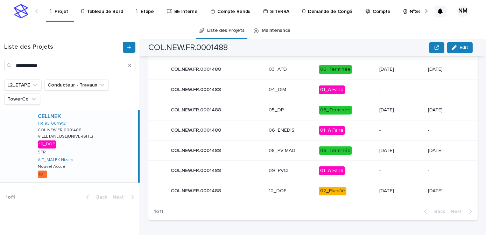
click at [357, 191] on p "02_Planifié" at bounding box center [346, 191] width 55 height 9
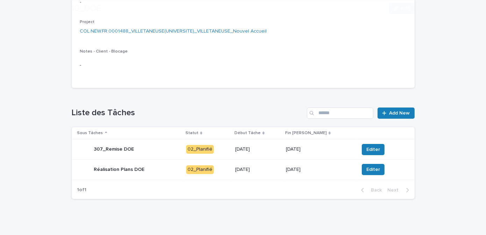
scroll to position [156, 0]
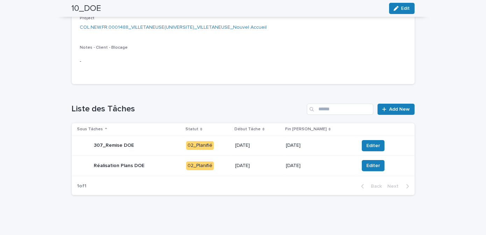
click at [280, 148] on div "16/10/2025" at bounding box center [257, 146] width 45 height 12
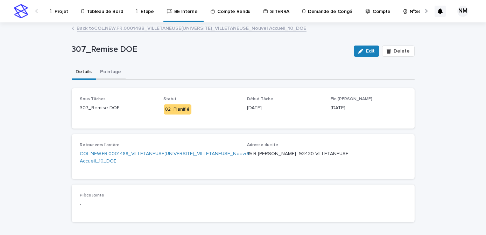
click at [101, 69] on button "Pointage" at bounding box center [110, 72] width 29 height 15
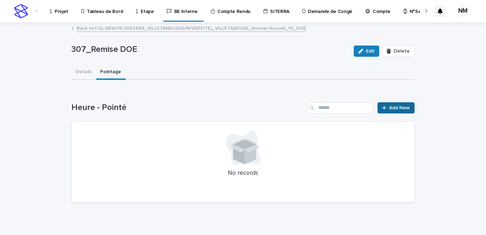
click at [397, 104] on link "Add New" at bounding box center [396, 107] width 37 height 11
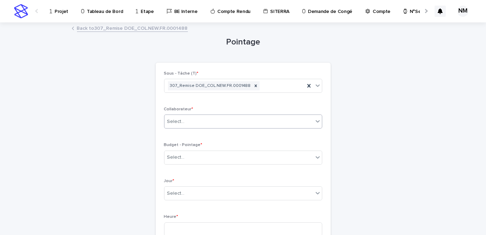
click at [189, 123] on div "Select..." at bounding box center [238, 122] width 149 height 12
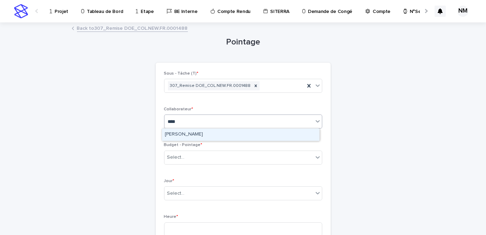
type input "*****"
click at [192, 132] on div "[PERSON_NAME]" at bounding box center [240, 134] width 157 height 12
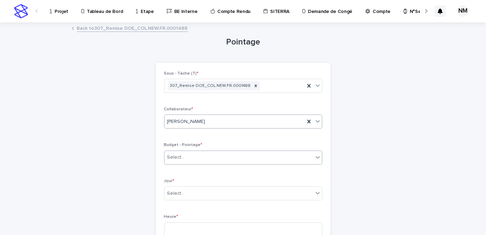
click at [189, 159] on div "Select..." at bounding box center [238, 158] width 149 height 12
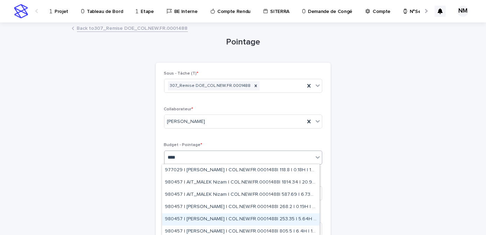
scroll to position [2, 0]
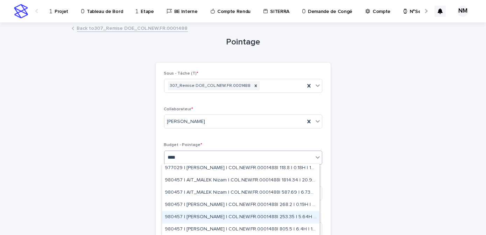
type input "****"
click at [335, 196] on div "Pointage Loading... Saving… Loading... Saving… Loading... Saving… Sous - Tâche …" at bounding box center [243, 236] width 343 height 427
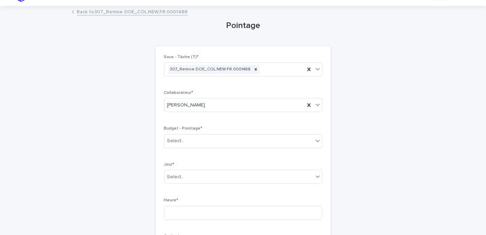
scroll to position [31, 0]
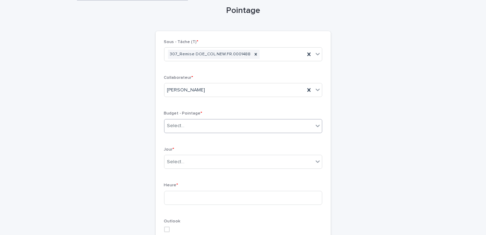
click at [215, 125] on div "Select..." at bounding box center [238, 126] width 149 height 12
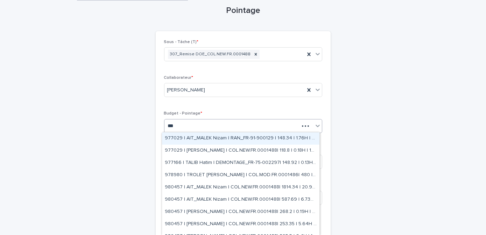
type input "****"
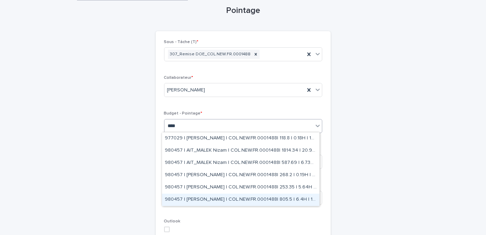
click at [242, 200] on div "980457 | NIARE MORIBA | COL.NEW.FR.0001488| 805.5 | 6.4H | 10_DOE" at bounding box center [240, 200] width 157 height 12
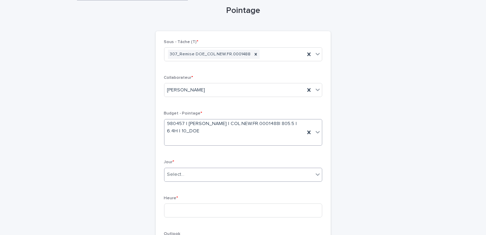
click at [197, 171] on div "Select..." at bounding box center [238, 175] width 149 height 12
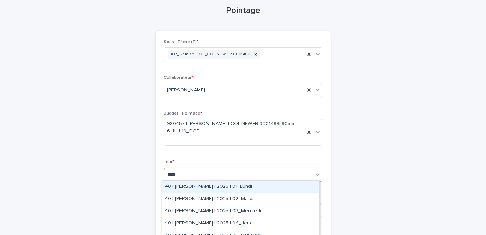
type input "*****"
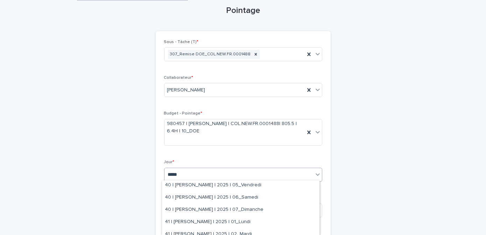
scroll to position [63, 0]
click at [253, 232] on div "41 | [PERSON_NAME] | 2025 | 03_Mercredi" at bounding box center [240, 233] width 157 height 12
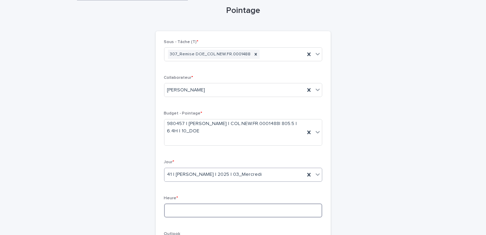
click at [203, 212] on input at bounding box center [243, 210] width 158 height 14
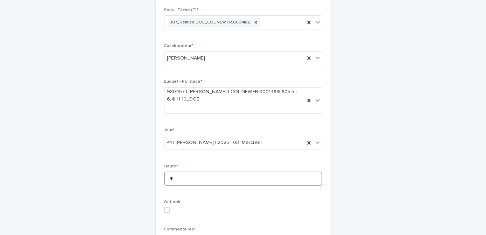
scroll to position [127, 0]
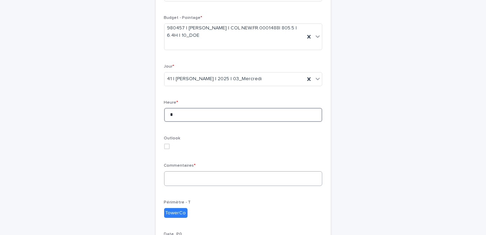
type input "*"
click at [193, 180] on textarea at bounding box center [243, 178] width 158 height 15
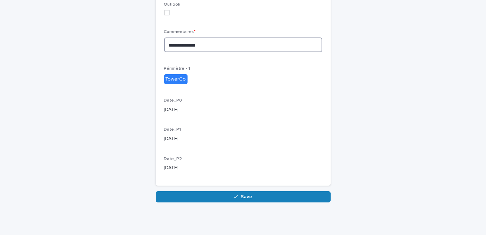
scroll to position [262, 0]
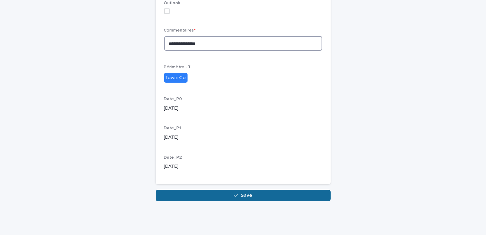
type textarea "**********"
click at [241, 195] on span "Save" at bounding box center [247, 195] width 12 height 5
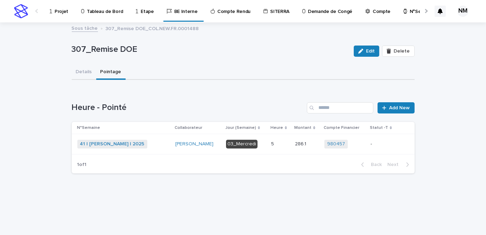
click at [383, 148] on div "-" at bounding box center [383, 144] width 25 height 12
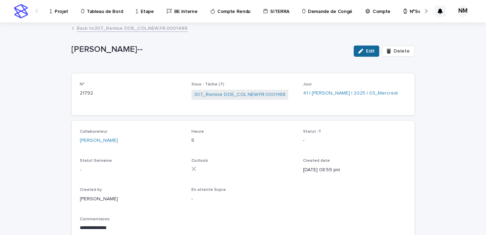
click at [366, 49] on span "Edit" at bounding box center [370, 51] width 9 height 5
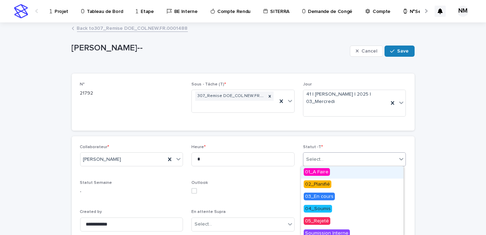
click at [324, 163] on div "Select..." at bounding box center [350, 160] width 94 height 12
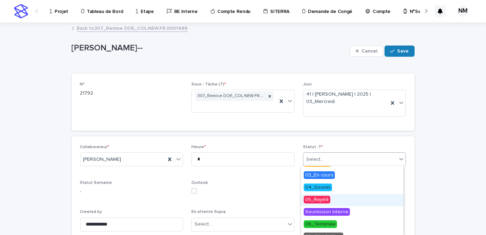
scroll to position [41, 0]
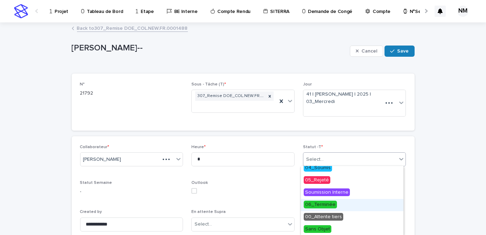
click at [325, 202] on span "06_Terminée" at bounding box center [320, 205] width 33 height 8
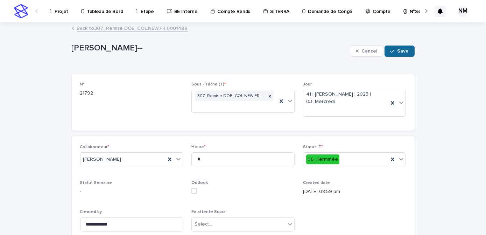
click at [392, 52] on icon "button" at bounding box center [392, 51] width 4 height 5
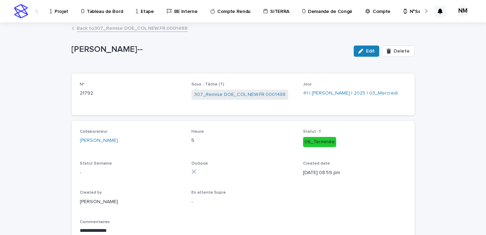
click at [62, 12] on p "Projet" at bounding box center [62, 7] width 14 height 15
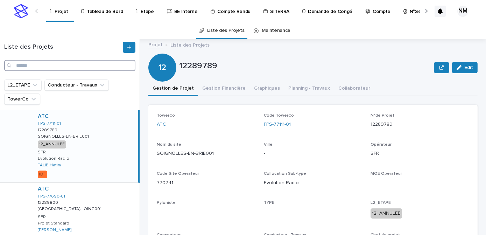
click at [42, 64] on input "Search" at bounding box center [69, 65] width 131 height 11
click at [42, 64] on input "*" at bounding box center [69, 65] width 131 height 11
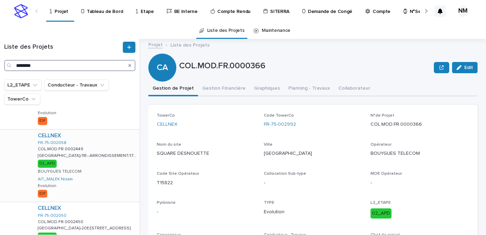
scroll to position [127, 0]
type input "********"
click at [117, 177] on div "CELLNEX FR-75-002058 COL.MOD.FR.0002449 COL.MOD.FR.0002449 PARIS-11E--ARRONDISS…" at bounding box center [85, 164] width 107 height 72
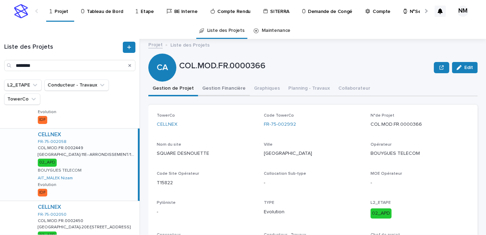
click at [225, 90] on button "Gestion Financière" at bounding box center [224, 89] width 52 height 15
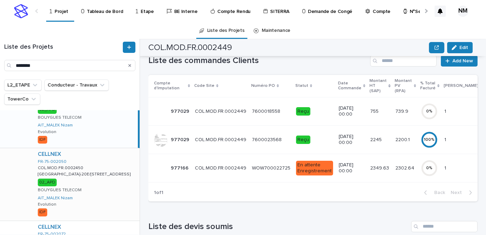
scroll to position [191, 0]
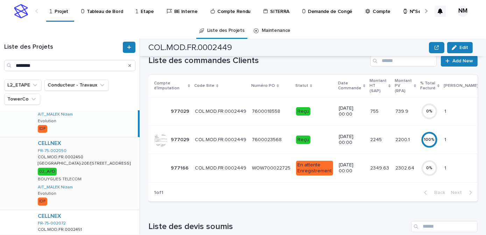
click at [103, 185] on div "CELLNEX FR-75-002050 COL.MOD.FR.0002450 COL.MOD.FR.0002450 PARIS-20E/75 RUE SAI…" at bounding box center [85, 173] width 107 height 72
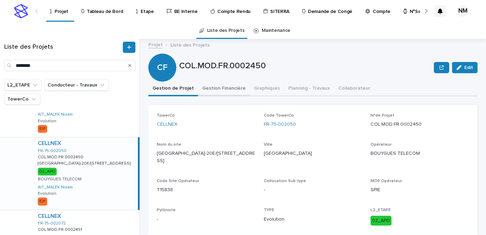
click at [216, 89] on button "Gestion Financière" at bounding box center [224, 89] width 52 height 15
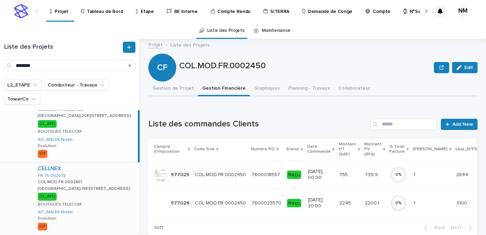
scroll to position [254, 0]
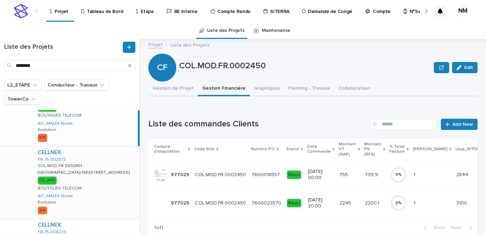
click at [101, 184] on div "CELLNEX FR-75-002072 COL.MOD.FR.0002451 COL.MOD.FR.0002451 PARIS-19E/9 RUE DELO…" at bounding box center [85, 182] width 107 height 72
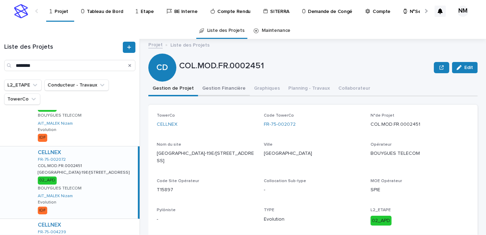
click at [222, 84] on button "Gestion Financière" at bounding box center [224, 89] width 52 height 15
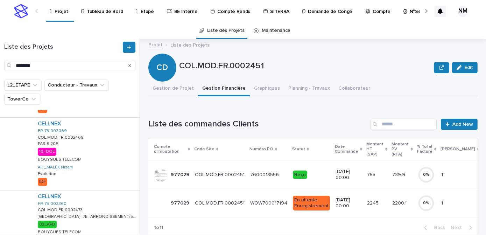
scroll to position [509, 0]
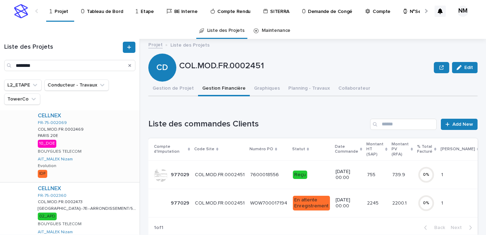
click at [100, 154] on div "CELLNEX FR-75-002069 COL.MOD.FR.0002469 COL.MOD.FR.0002469 PARIS 20E PARIS 20E …" at bounding box center [85, 146] width 107 height 72
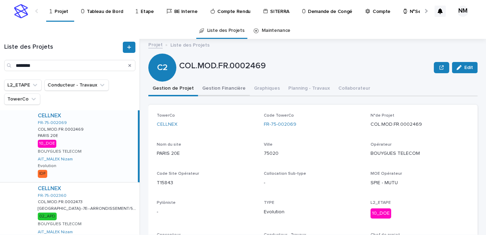
click at [225, 91] on button "Gestion Financière" at bounding box center [224, 89] width 52 height 15
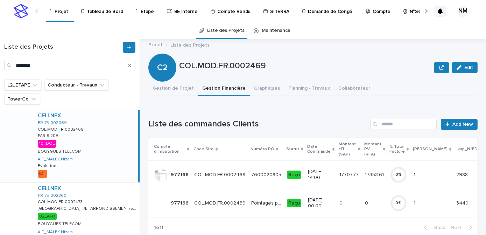
click at [351, 179] on td "17707.77 17707.77" at bounding box center [349, 174] width 25 height 28
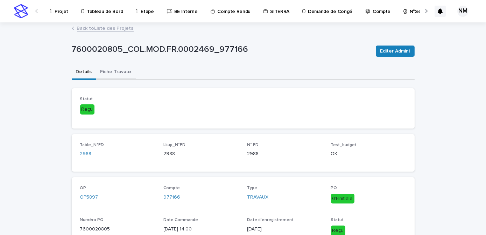
click at [112, 71] on button "Fiche Travaux" at bounding box center [116, 72] width 40 height 15
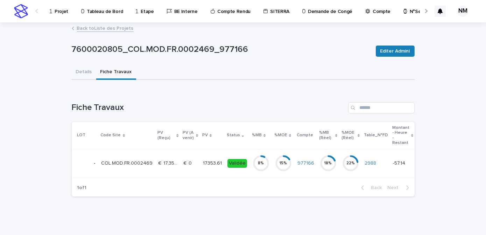
click at [217, 167] on td "17353.61 17353.61" at bounding box center [212, 163] width 24 height 28
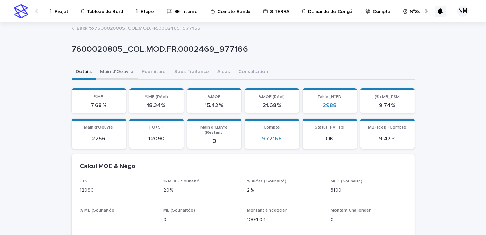
click at [112, 71] on button "Main d'Oeuvre" at bounding box center [117, 72] width 42 height 15
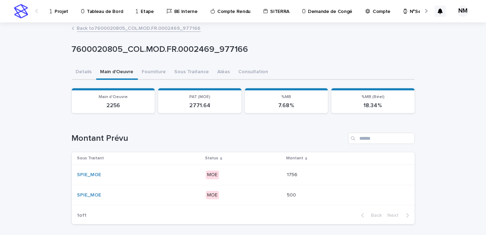
click at [277, 180] on td "MOE" at bounding box center [243, 174] width 81 height 20
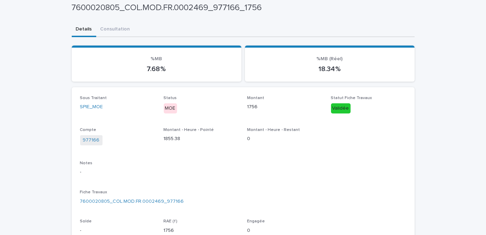
scroll to position [17, 0]
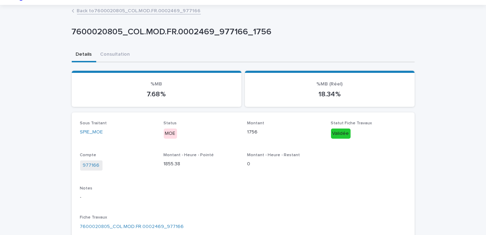
click at [80, 11] on link "Back to 7600020805_COL.MOD.FR.0002469_977166" at bounding box center [139, 10] width 124 height 8
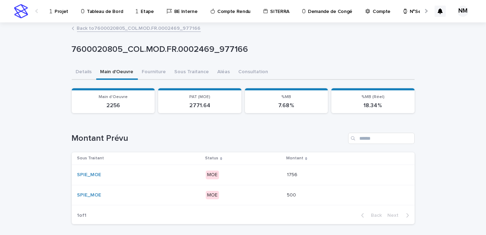
click at [87, 29] on link "Back to 7600020805_COL.MOD.FR.0002469_977166" at bounding box center [139, 28] width 124 height 8
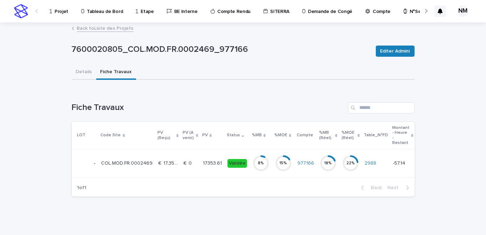
click at [81, 26] on link "Back to Liste des Projets" at bounding box center [105, 28] width 57 height 8
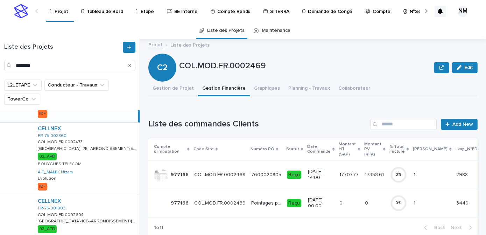
scroll to position [573, 0]
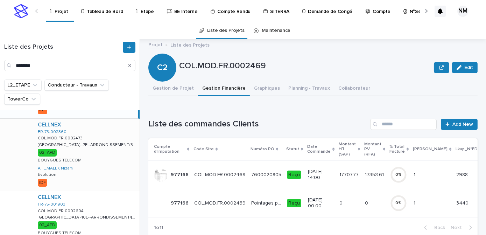
click at [112, 167] on div "CELLNEX FR-75-002360 COL.MOD.FR.0002473 COL.MOD.FR.0002473 PARIS--7E--ARRONDISS…" at bounding box center [85, 155] width 107 height 72
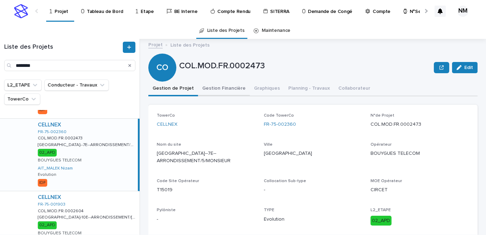
click at [222, 90] on button "Gestion Financière" at bounding box center [224, 89] width 52 height 15
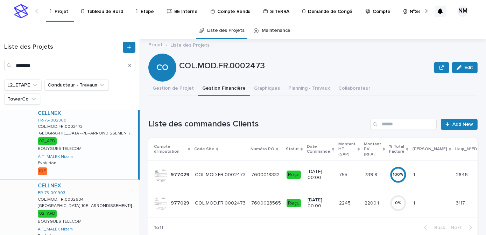
scroll to position [604, 0]
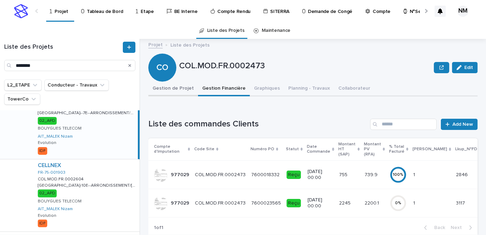
click at [164, 90] on button "Gestion de Projet" at bounding box center [173, 89] width 50 height 15
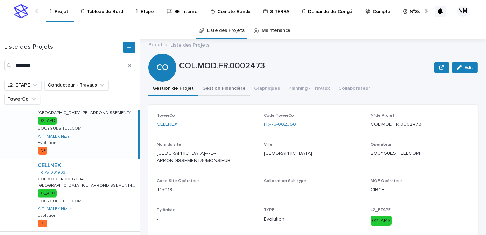
click at [219, 88] on button "Gestion Financière" at bounding box center [224, 89] width 52 height 15
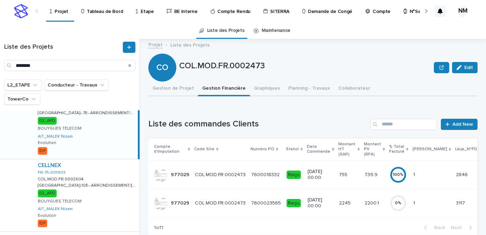
click at [344, 206] on div "2245 2245" at bounding box center [349, 203] width 20 height 12
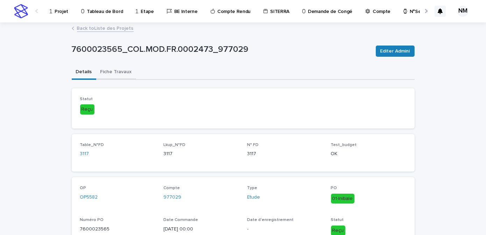
click at [110, 74] on button "Fiche Travaux" at bounding box center [116, 72] width 40 height 15
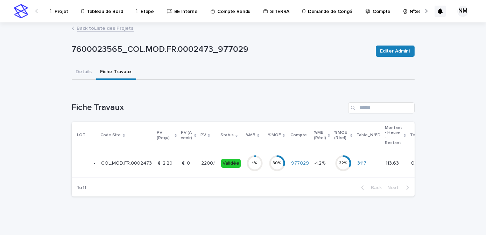
click at [188, 170] on td "€  0 €  0" at bounding box center [188, 163] width 19 height 28
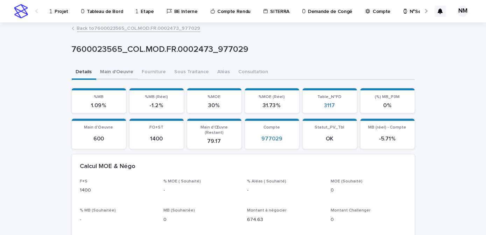
click at [115, 73] on button "Main d'Oeuvre" at bounding box center [117, 72] width 42 height 15
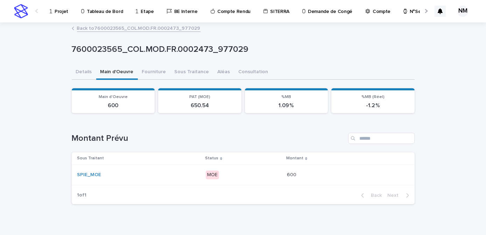
click at [268, 176] on p "MOE" at bounding box center [244, 174] width 76 height 9
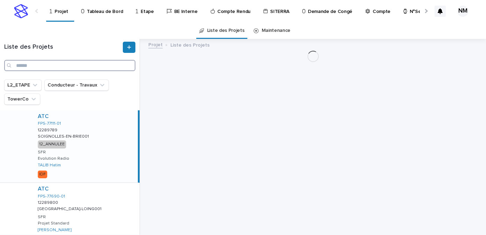
click at [59, 66] on input "Search" at bounding box center [69, 65] width 131 height 11
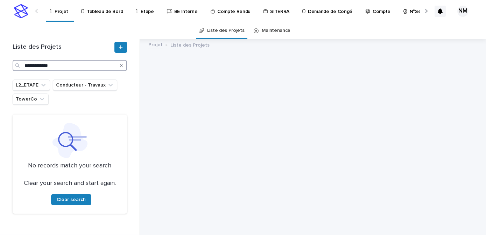
click at [53, 65] on input "**********" at bounding box center [70, 65] width 114 height 11
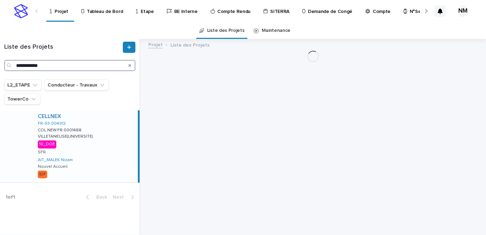
type input "**********"
click at [96, 158] on div "CELLNEX FR-93-004912 COL.NEW.FR.0001488 COL.NEW.FR.0001488 VILLETANEUSE(UNIVERS…" at bounding box center [85, 146] width 106 height 72
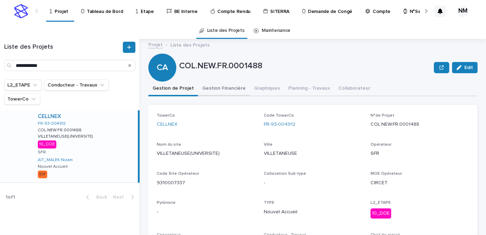
click at [218, 87] on button "Gestion Financière" at bounding box center [224, 89] width 52 height 15
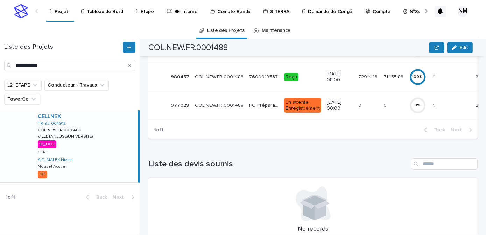
scroll to position [127, 0]
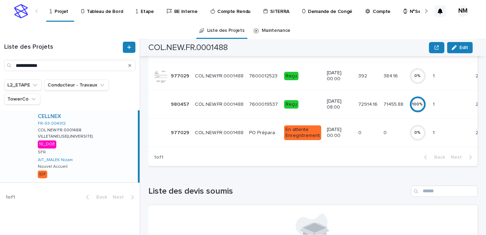
click at [369, 112] on td "72914.16 72914.16" at bounding box center [368, 104] width 25 height 28
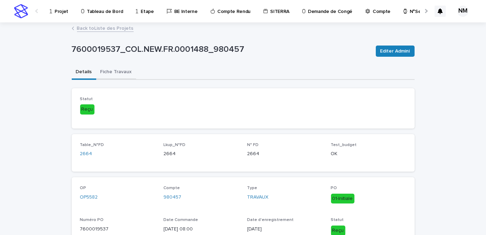
click at [121, 70] on button "Fiche Travaux" at bounding box center [116, 72] width 40 height 15
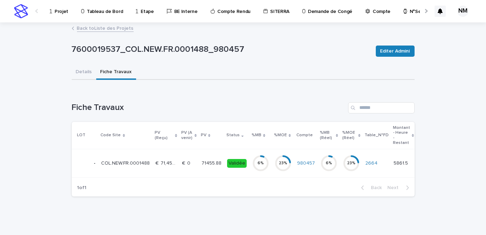
click at [242, 169] on td "Validée" at bounding box center [236, 163] width 25 height 28
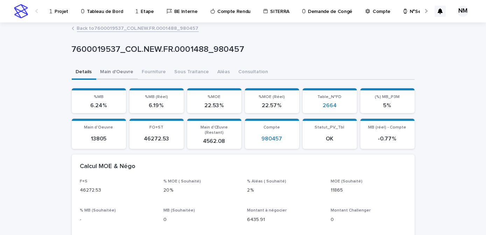
click at [110, 71] on button "Main d'Oeuvre" at bounding box center [117, 72] width 42 height 15
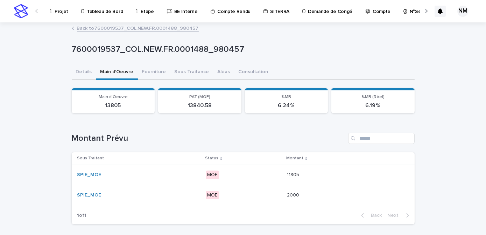
click at [260, 176] on p "MOE" at bounding box center [244, 174] width 76 height 9
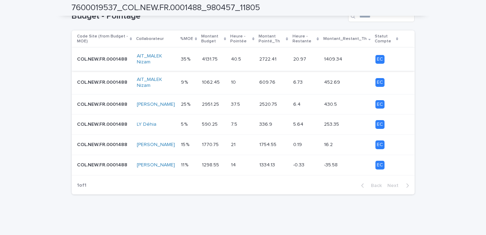
scroll to position [301, 0]
click at [280, 110] on td "2520.75 2520.75" at bounding box center [274, 104] width 34 height 20
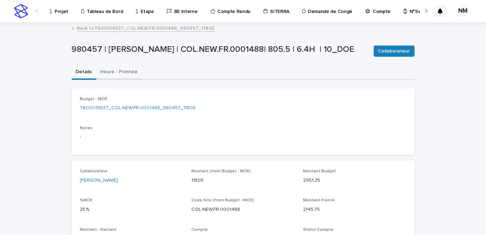
click at [118, 73] on button "Heure - Pointée" at bounding box center [119, 72] width 46 height 15
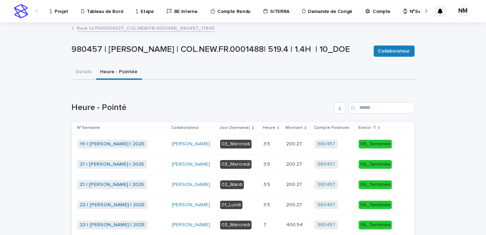
click at [58, 13] on p "Projet" at bounding box center [62, 7] width 14 height 15
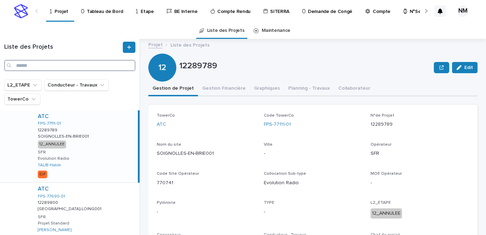
click at [35, 66] on input "Search" at bounding box center [69, 65] width 131 height 11
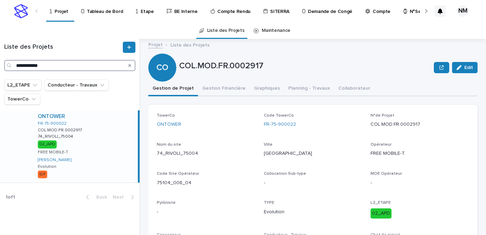
type input "**********"
click at [114, 166] on div "ONTOWER FR-75-900022 COL.MOD.FR.0002917 COL.MOD.FR.0002917 74_RIVOLI_75004 74_R…" at bounding box center [85, 146] width 106 height 72
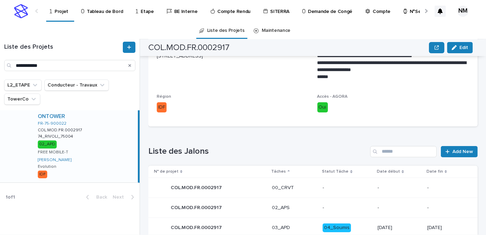
scroll to position [318, 0]
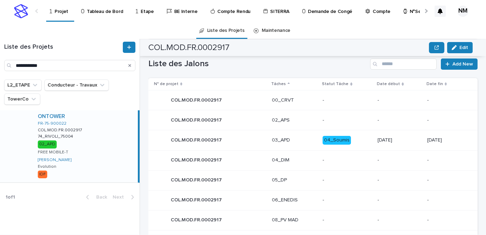
click at [358, 139] on p "04_Soumis" at bounding box center [347, 140] width 49 height 9
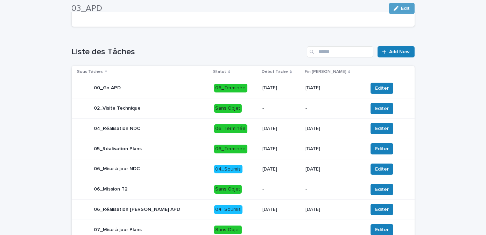
scroll to position [343, 0]
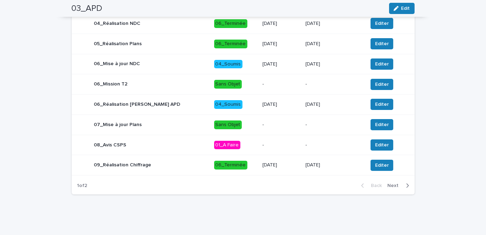
click at [406, 187] on icon "button" at bounding box center [407, 185] width 2 height 4
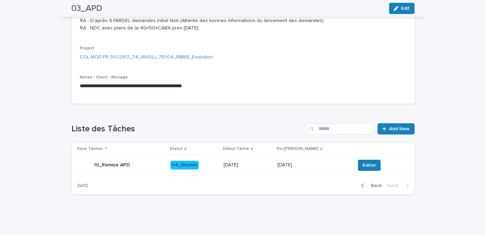
scroll to position [162, 0]
click at [275, 171] on td "25/9/2025" at bounding box center [248, 165] width 54 height 20
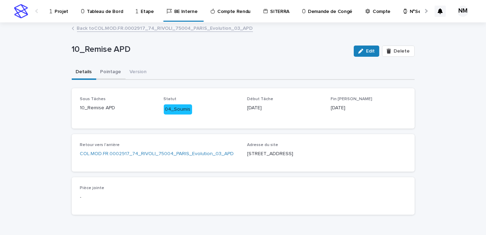
click at [104, 69] on button "Pointage" at bounding box center [110, 72] width 29 height 15
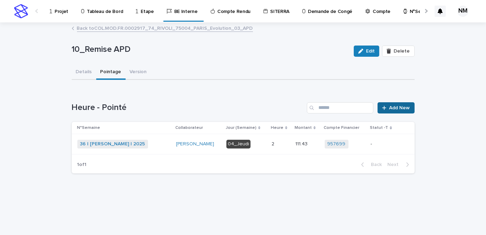
click at [405, 109] on span "Add New" at bounding box center [400, 107] width 21 height 5
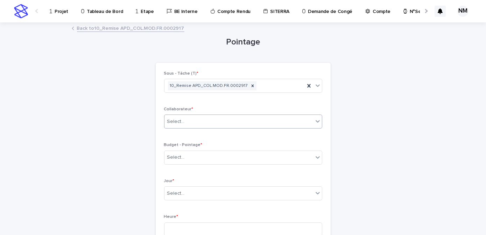
click at [201, 115] on div "Select..." at bounding box center [243, 121] width 158 height 14
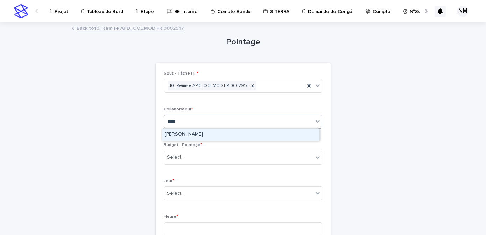
type input "*****"
click at [199, 137] on div "[PERSON_NAME]" at bounding box center [240, 134] width 157 height 12
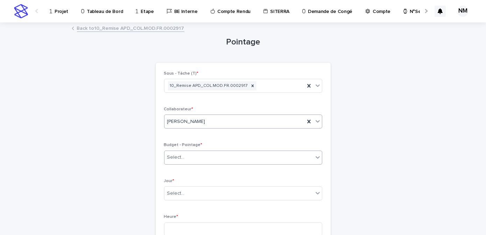
click at [198, 157] on div "Select..." at bounding box center [238, 158] width 149 height 12
type input "*"
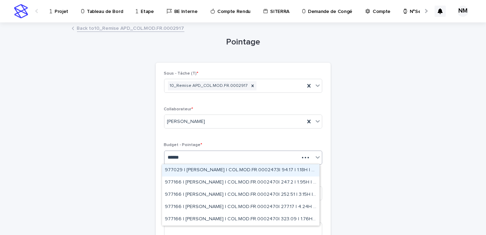
type input "*******"
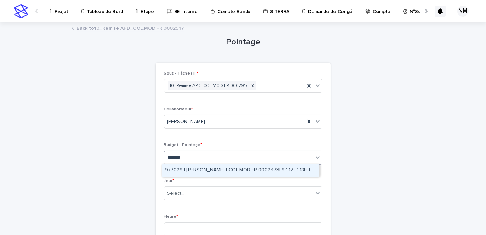
click at [213, 168] on div "977029 | NIARE MORIBA | COL.MOD.FR.0002473| 94.17 | 1.18H | 02_APD" at bounding box center [240, 170] width 157 height 12
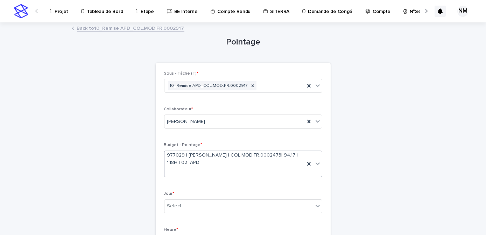
click at [203, 196] on div "Jour * Select..." at bounding box center [243, 204] width 158 height 27
click at [203, 201] on div "Select..." at bounding box center [238, 206] width 149 height 12
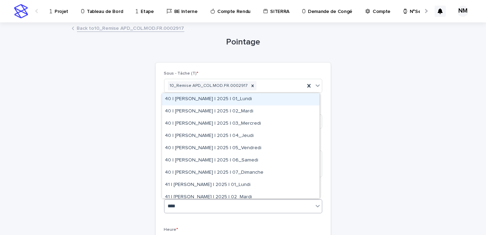
type input "*****"
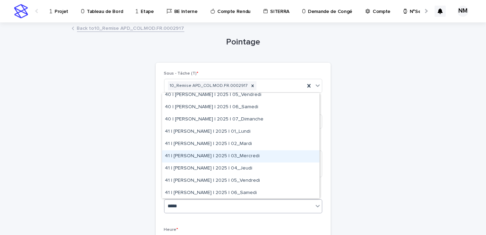
scroll to position [63, 0]
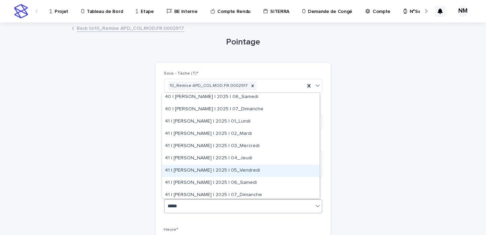
click at [248, 172] on div "41 | [PERSON_NAME] | 2025 | 05_Vendredi" at bounding box center [240, 170] width 157 height 12
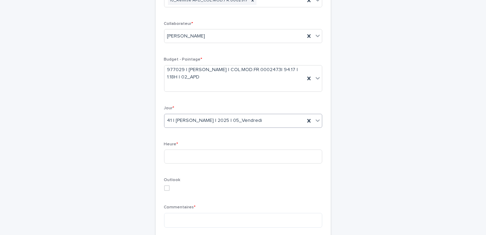
scroll to position [95, 0]
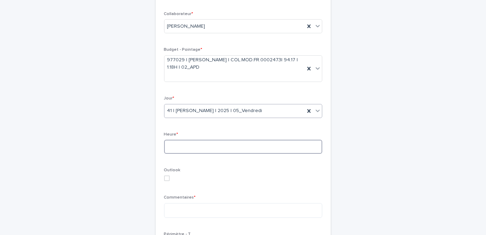
click at [190, 146] on input at bounding box center [243, 147] width 158 height 14
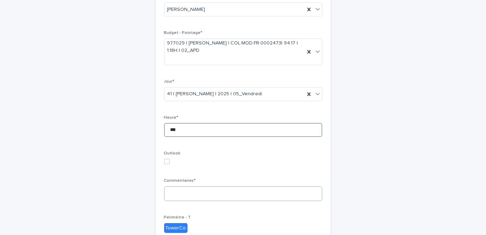
scroll to position [127, 0]
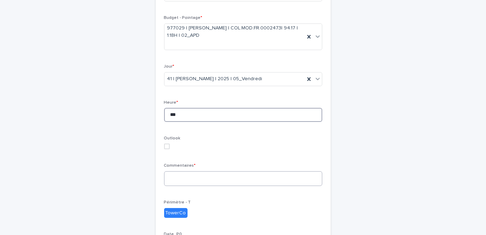
type input "***"
click at [199, 178] on textarea at bounding box center [243, 178] width 158 height 15
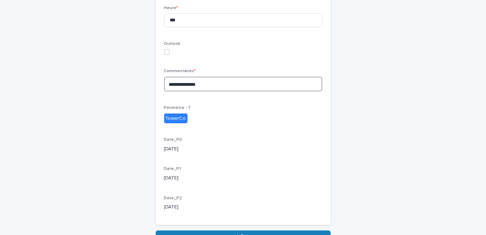
scroll to position [262, 0]
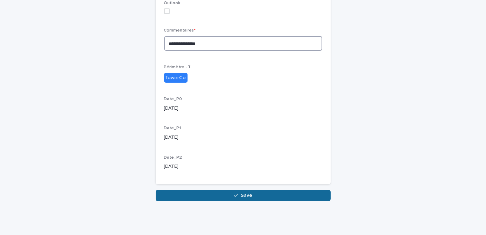
type textarea "**********"
click at [247, 194] on span "Save" at bounding box center [247, 195] width 12 height 5
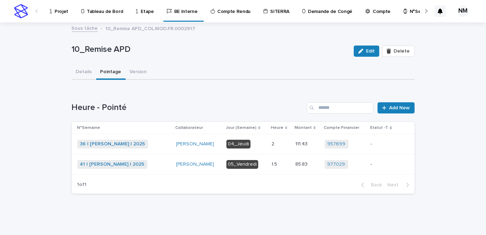
click at [369, 169] on td "-" at bounding box center [383, 164] width 30 height 20
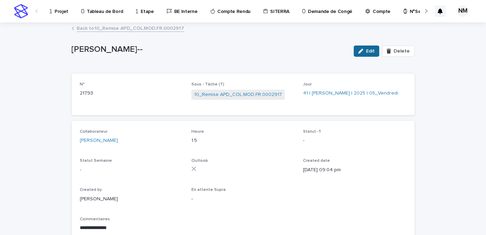
click at [363, 55] on button "Edit" at bounding box center [367, 50] width 26 height 11
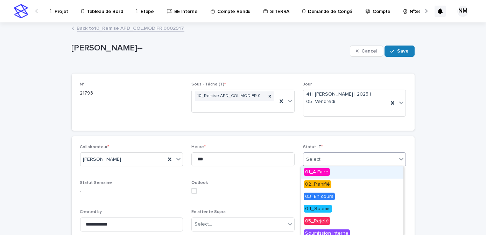
click at [329, 162] on div "Select..." at bounding box center [350, 160] width 94 height 12
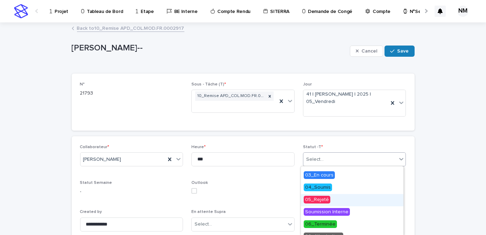
scroll to position [41, 0]
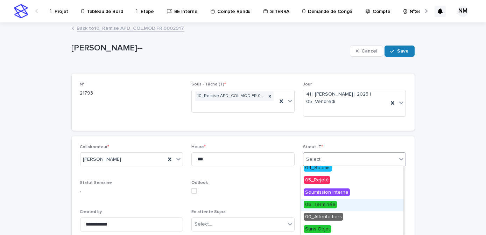
click at [326, 202] on span "06_Terminée" at bounding box center [320, 205] width 33 height 8
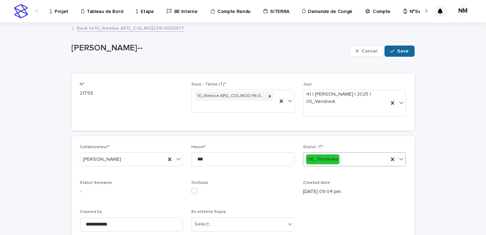
click at [398, 49] on span "Save" at bounding box center [404, 51] width 12 height 5
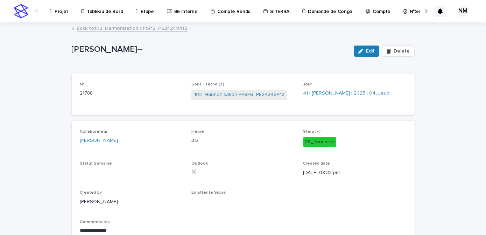
click at [105, 12] on p "Tableau de Bord" at bounding box center [105, 7] width 36 height 15
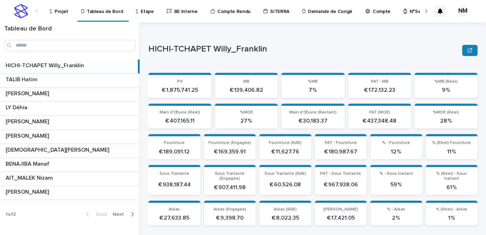
click at [47, 95] on p at bounding box center [71, 93] width 131 height 7
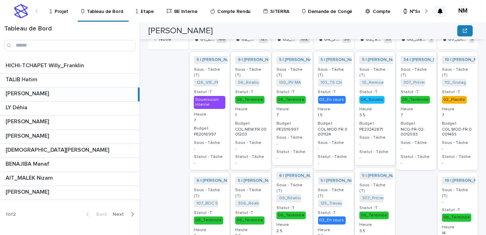
scroll to position [160, 0]
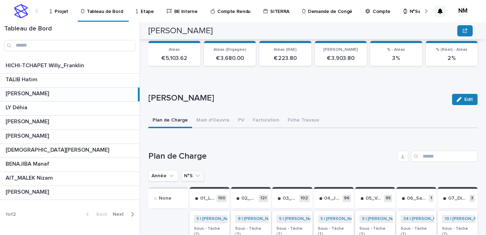
click at [197, 177] on icon "N°S" at bounding box center [197, 175] width 7 height 7
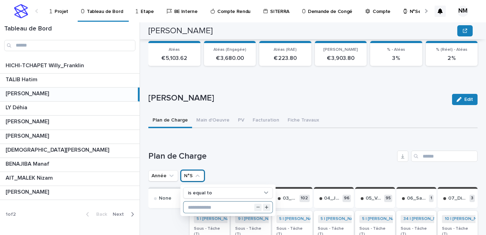
click at [204, 205] on input "text" at bounding box center [228, 207] width 89 height 11
type input "**"
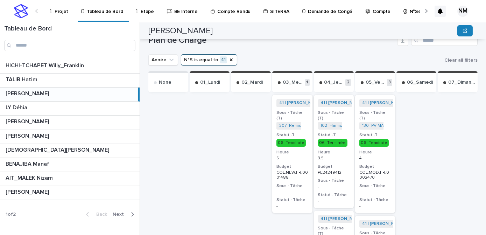
scroll to position [287, 0]
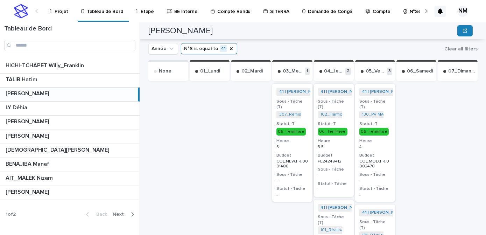
click at [62, 12] on p "Projet" at bounding box center [62, 7] width 14 height 15
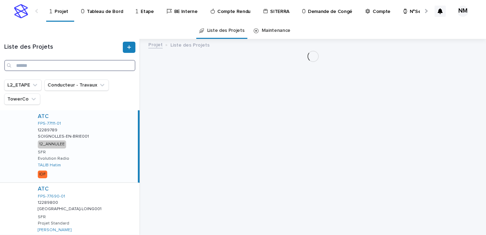
click at [25, 67] on input "Search" at bounding box center [69, 65] width 131 height 11
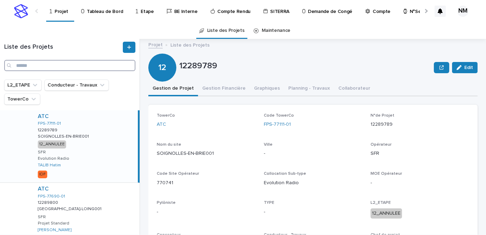
paste input "**********"
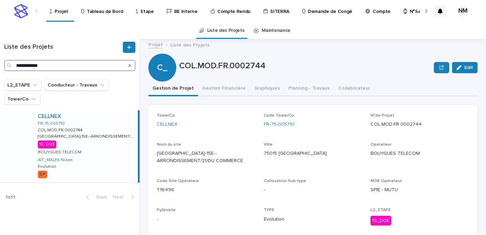
type input "**********"
click at [97, 156] on div "CELLNEX FR-75-005710 COL.MOD.FR.0002744 COL.MOD.FR.0002744 PARIS-15E--ARRONDISS…" at bounding box center [85, 146] width 106 height 72
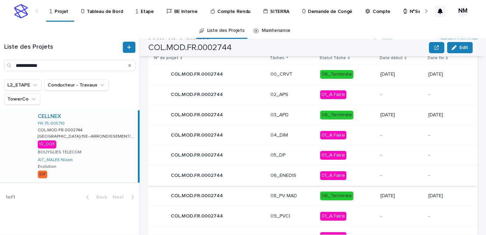
scroll to position [386, 0]
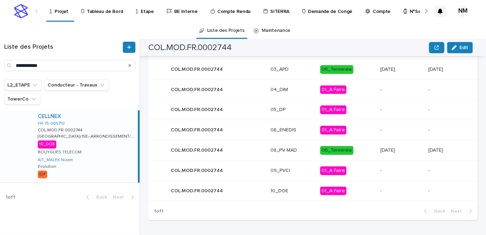
click at [360, 195] on div "01_A Faire" at bounding box center [347, 191] width 54 height 14
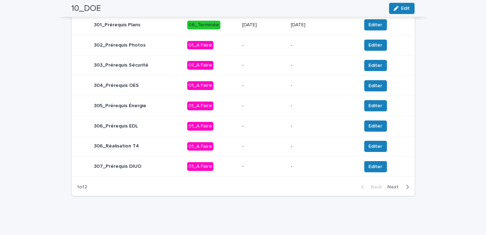
scroll to position [289, 0]
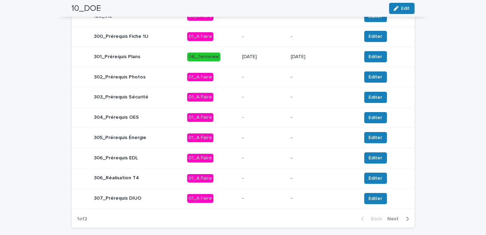
click at [288, 62] on td "25/8/2025" at bounding box center [263, 57] width 49 height 20
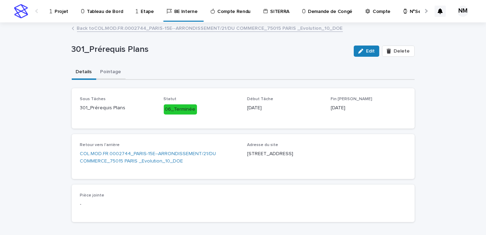
click at [110, 75] on button "Pointage" at bounding box center [110, 72] width 29 height 15
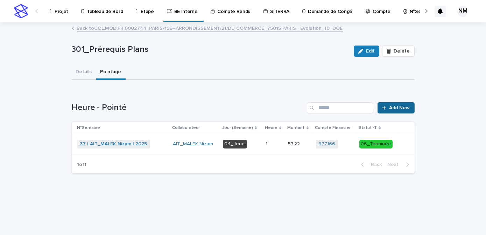
click at [397, 105] on span "Add New" at bounding box center [400, 107] width 21 height 5
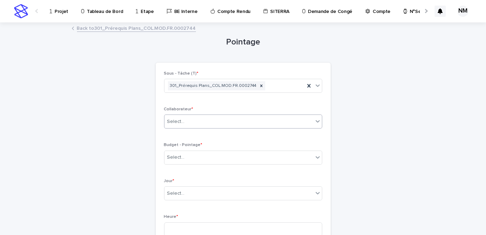
click at [195, 121] on div "Select..." at bounding box center [238, 122] width 149 height 12
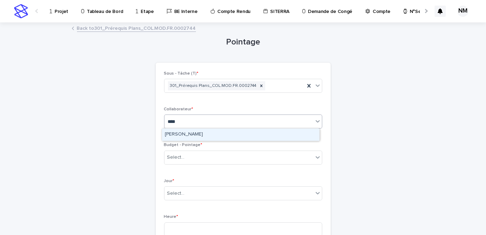
type input "*****"
click at [219, 133] on div "[PERSON_NAME]" at bounding box center [240, 134] width 157 height 12
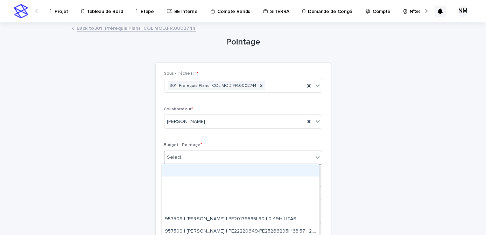
click at [197, 156] on div "Select..." at bounding box center [238, 158] width 149 height 12
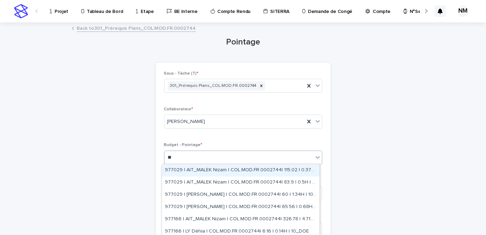
type input "*"
type input "*******"
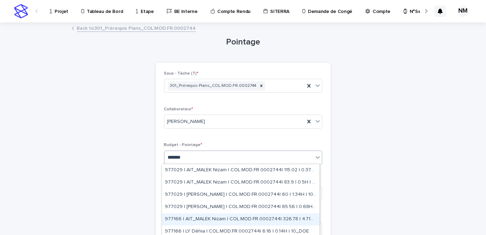
scroll to position [14, 0]
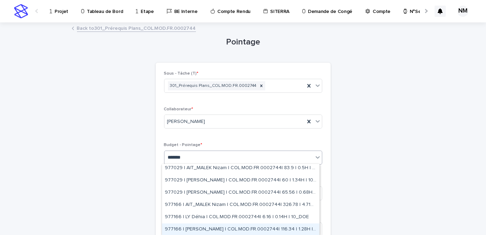
click at [297, 228] on div "977166 | NIARE MORIBA | COL.MOD.FR.0002744| 116.34 | 1.28H | 10_DOE" at bounding box center [240, 229] width 157 height 12
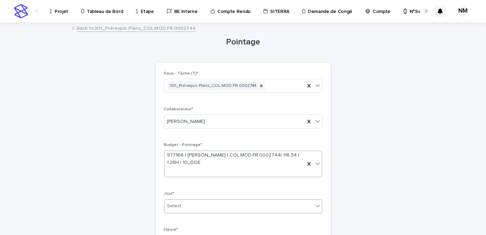
click at [215, 204] on div "Select..." at bounding box center [238, 206] width 149 height 12
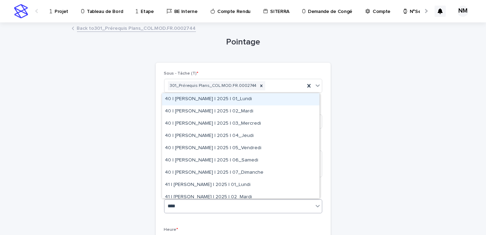
type input "*****"
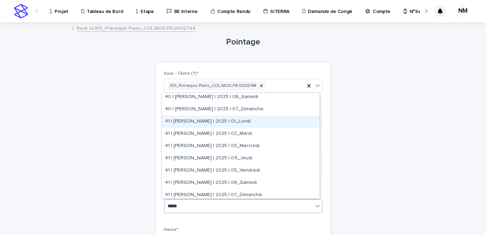
scroll to position [63, 0]
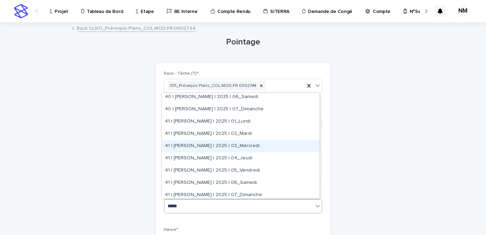
click at [243, 148] on div "41 | [PERSON_NAME] | 2025 | 03_Mercredi" at bounding box center [240, 146] width 157 height 12
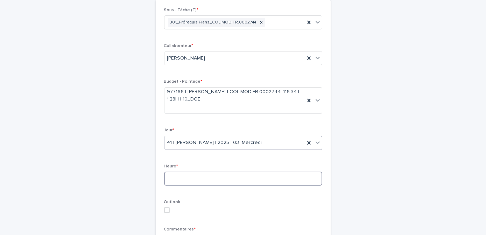
click at [199, 177] on input at bounding box center [243, 178] width 158 height 14
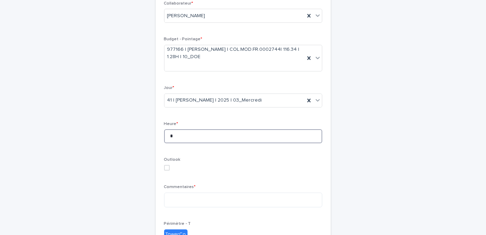
scroll to position [159, 0]
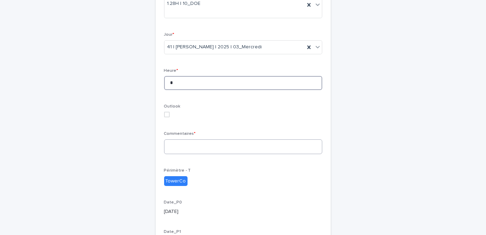
type input "*"
click at [191, 148] on textarea at bounding box center [243, 146] width 158 height 15
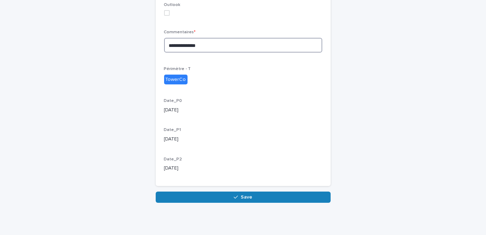
scroll to position [262, 0]
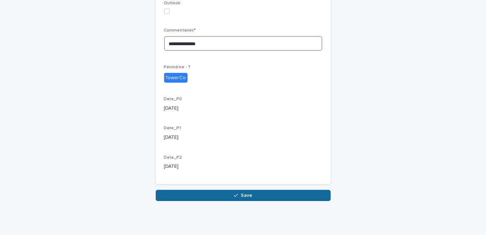
type textarea "**********"
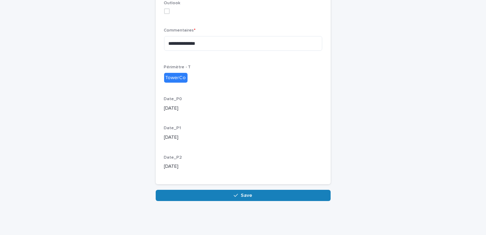
click at [234, 196] on icon "button" at bounding box center [236, 195] width 4 height 5
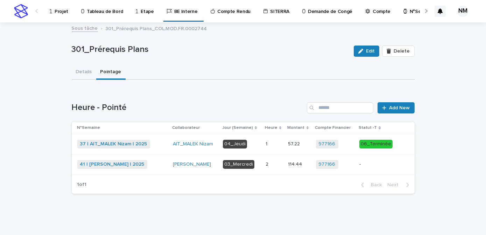
click at [383, 165] on p "-" at bounding box center [377, 164] width 37 height 6
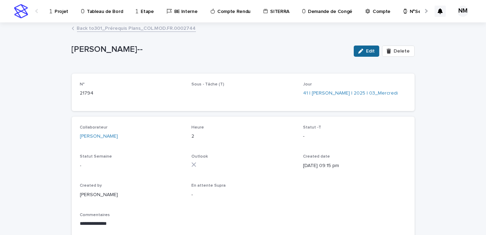
click at [372, 51] on span "Edit" at bounding box center [370, 51] width 9 height 5
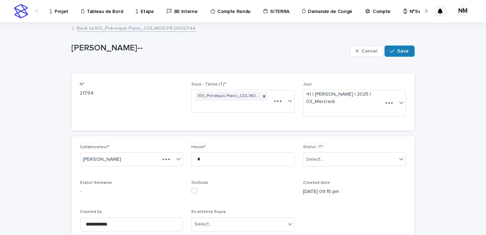
type textarea "**********"
click at [336, 163] on div "Select..." at bounding box center [350, 160] width 94 height 12
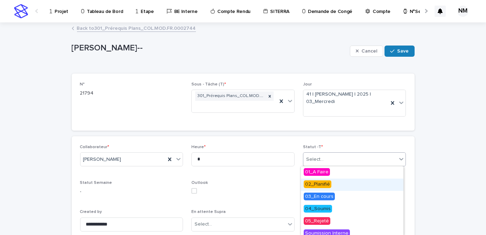
scroll to position [41, 0]
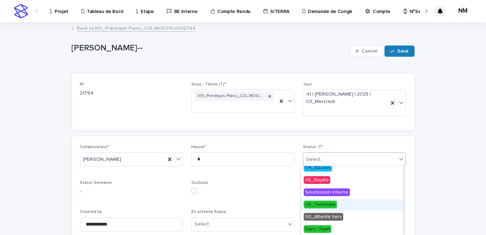
click at [324, 207] on span "06_Terminée" at bounding box center [320, 205] width 33 height 8
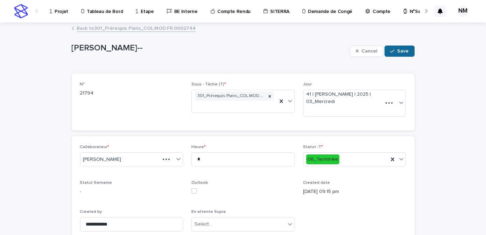
click at [394, 51] on div "button" at bounding box center [393, 51] width 7 height 5
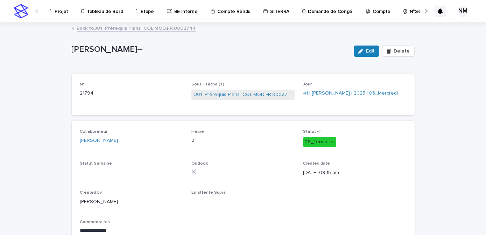
click at [59, 14] on p "Projet" at bounding box center [62, 7] width 14 height 15
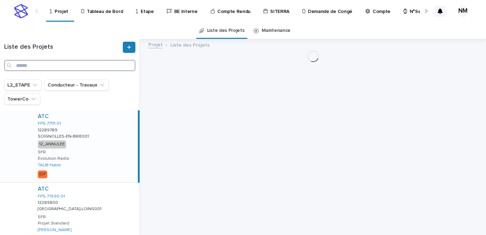
click at [35, 65] on input "Search" at bounding box center [69, 65] width 131 height 11
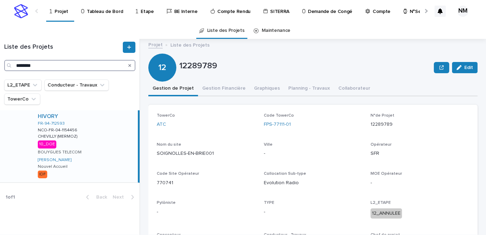
type input "********"
click at [125, 154] on div "HIVORY FR-94-712593 NCO-FR-04-1154456 NCO-FR-04-1154456 CHEVILLY (MERMOZ) CHEVI…" at bounding box center [85, 146] width 106 height 72
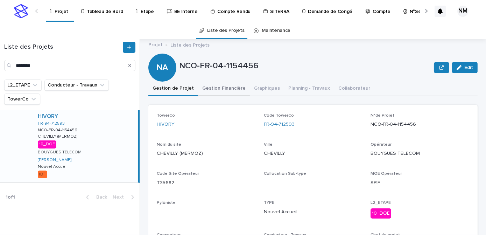
click at [233, 89] on button "Gestion Financière" at bounding box center [224, 89] width 52 height 15
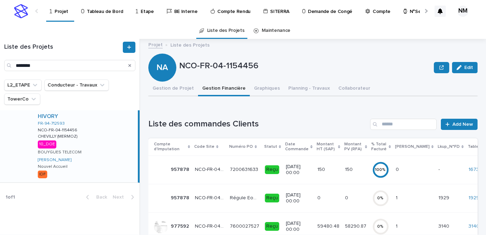
scroll to position [95, 0]
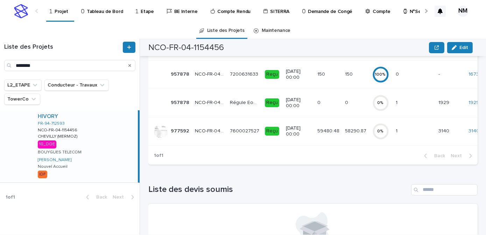
click at [355, 133] on p "58290.87" at bounding box center [356, 130] width 23 height 7
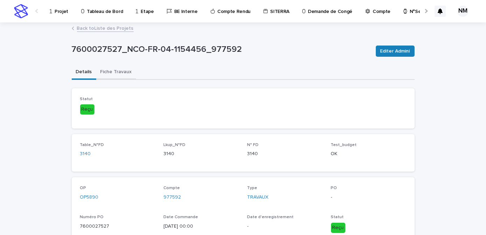
click at [108, 70] on button "Fiche Travaux" at bounding box center [116, 72] width 40 height 15
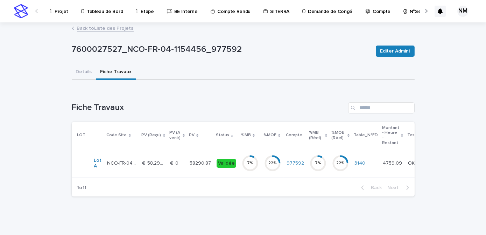
click at [261, 172] on td "22 %" at bounding box center [272, 163] width 22 height 28
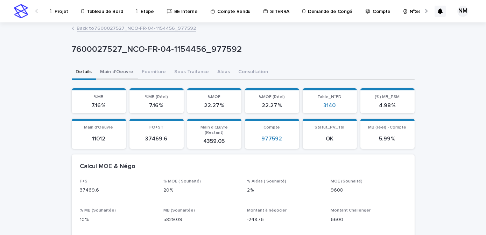
click at [102, 72] on button "Main d'Oeuvre" at bounding box center [117, 72] width 42 height 15
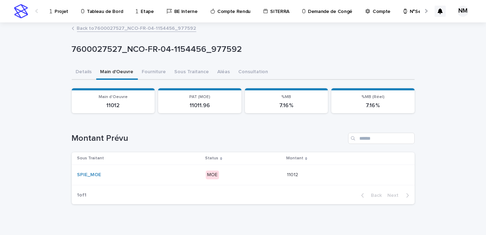
click at [262, 180] on div "MOE" at bounding box center [244, 175] width 76 height 14
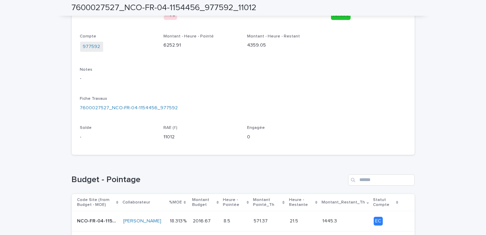
scroll to position [9, 0]
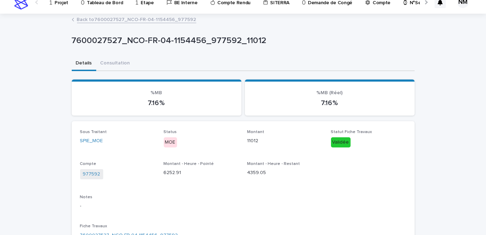
click at [86, 17] on link "Back to 7600027527_NCO-FR-04-1154456_977592" at bounding box center [136, 19] width 119 height 8
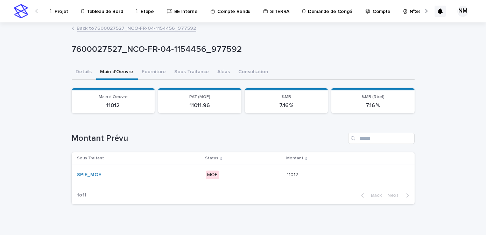
click at [88, 28] on link "Back to 7600027527_NCO-FR-04-1154456_977592" at bounding box center [136, 28] width 119 height 8
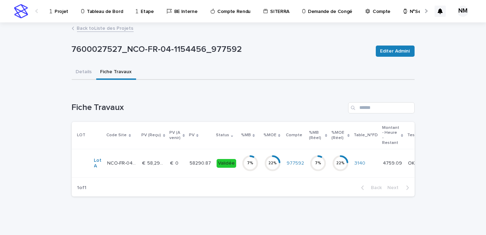
click at [93, 30] on link "Back to Liste des Projets" at bounding box center [105, 28] width 57 height 8
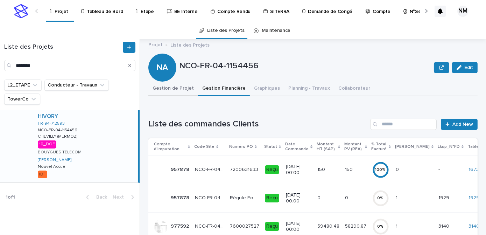
click at [174, 84] on button "Gestion de Projet" at bounding box center [173, 89] width 50 height 15
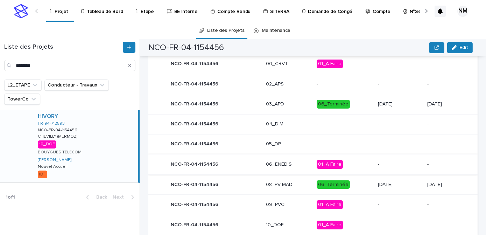
scroll to position [374, 0]
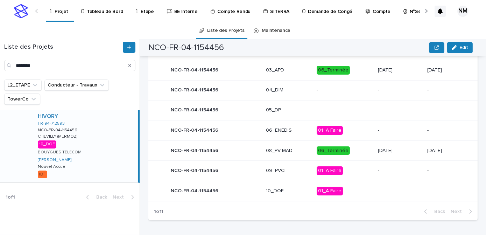
click at [353, 196] on div "01_A Faire" at bounding box center [345, 191] width 56 height 14
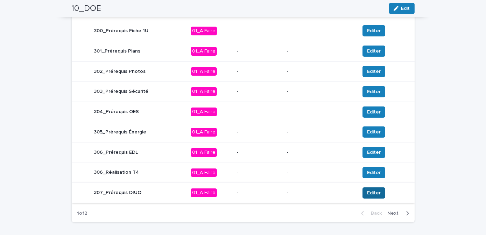
scroll to position [317, 0]
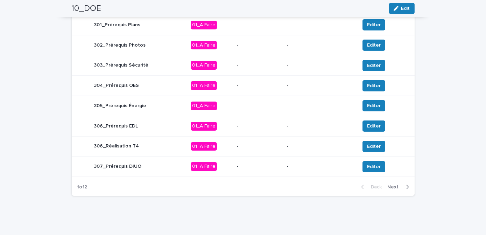
click at [406, 186] on icon "button" at bounding box center [407, 187] width 3 height 6
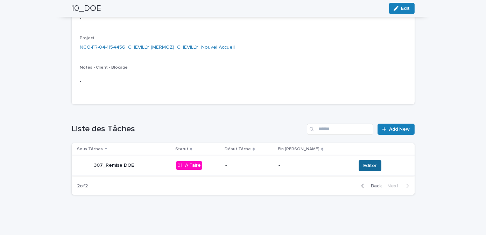
click at [368, 168] on button "Editer" at bounding box center [370, 165] width 23 height 11
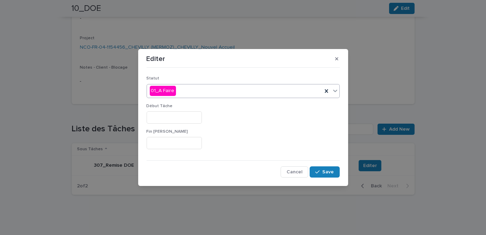
click at [185, 90] on div "01_A Faire" at bounding box center [234, 91] width 175 height 12
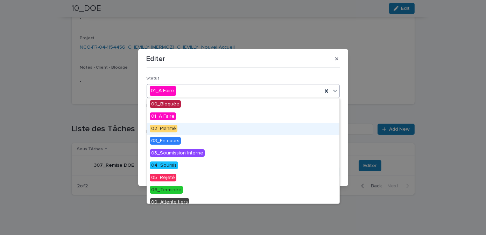
click at [169, 129] on span "02_Planifié" at bounding box center [164, 129] width 28 height 8
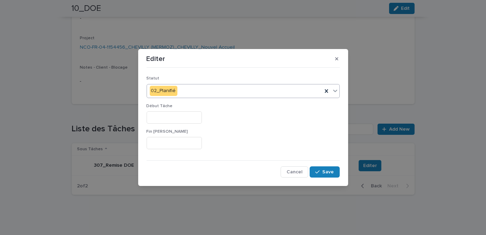
click at [160, 117] on input "text" at bounding box center [174, 117] width 55 height 12
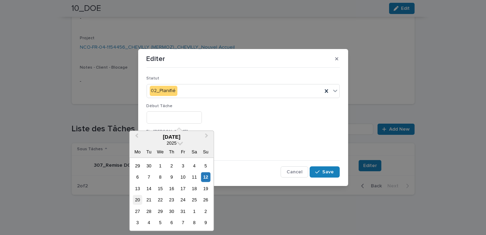
click at [140, 199] on div "20" at bounding box center [137, 199] width 9 height 9
type input "**********"
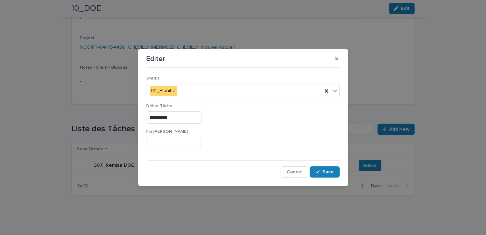
click at [159, 140] on input "text" at bounding box center [174, 143] width 55 height 12
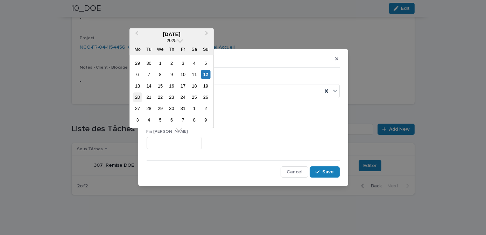
click at [141, 98] on div "20" at bounding box center [137, 96] width 9 height 9
type input "**********"
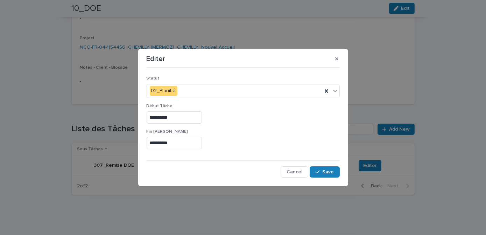
click at [282, 141] on div "**********" at bounding box center [243, 143] width 193 height 12
click at [333, 173] on span "Save" at bounding box center [329, 171] width 12 height 5
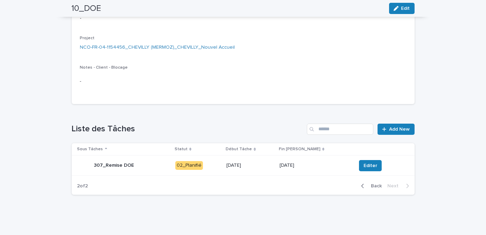
click at [361, 187] on icon "button" at bounding box center [362, 186] width 3 height 6
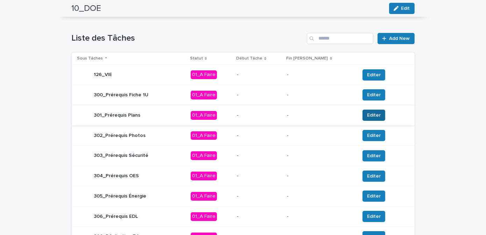
click at [367, 117] on span "Editer" at bounding box center [374, 115] width 14 height 7
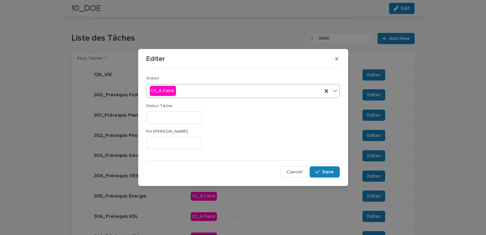
click at [189, 92] on div "01_A Faire" at bounding box center [234, 91] width 175 height 12
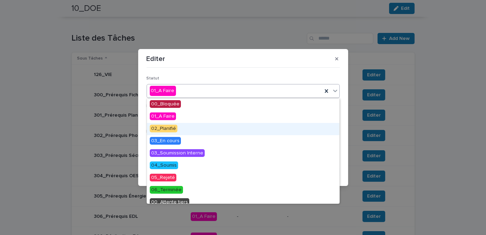
click at [173, 128] on span "02_Planifié" at bounding box center [164, 129] width 28 height 8
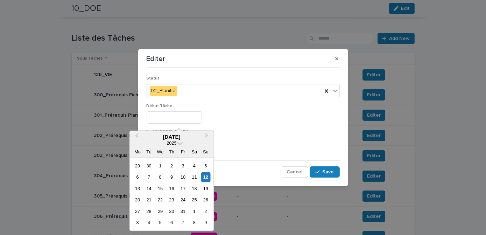
click at [168, 117] on input "text" at bounding box center [174, 117] width 55 height 12
click at [138, 189] on div "13" at bounding box center [137, 188] width 9 height 9
type input "**********"
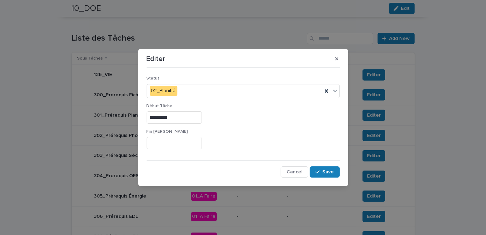
click at [163, 141] on input "text" at bounding box center [174, 143] width 55 height 12
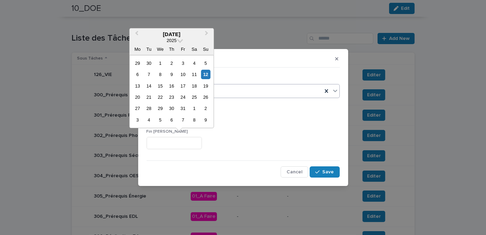
click at [185, 87] on div "17" at bounding box center [182, 85] width 9 height 9
type input "**********"
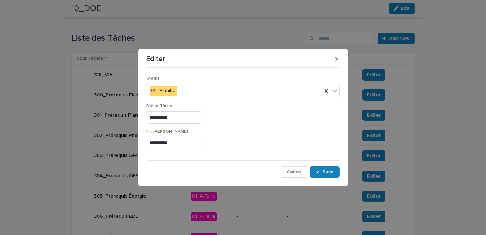
click at [257, 108] on p "Début Tâche" at bounding box center [243, 106] width 193 height 5
click at [335, 173] on button "Save" at bounding box center [325, 171] width 30 height 11
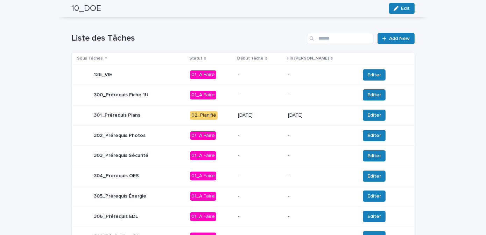
click at [282, 116] on p "[DATE]" at bounding box center [260, 115] width 44 height 6
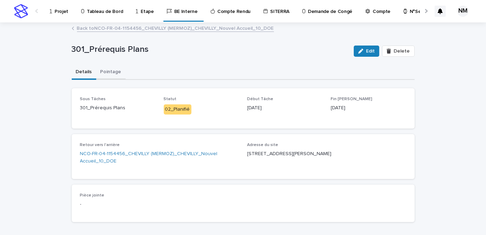
click at [105, 68] on button "Pointage" at bounding box center [110, 72] width 29 height 15
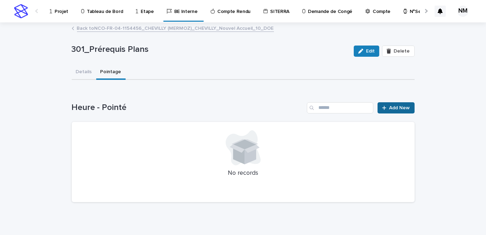
click at [390, 107] on span "Add New" at bounding box center [400, 107] width 21 height 5
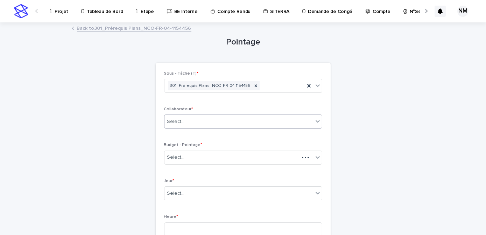
click at [185, 122] on div "Select..." at bounding box center [238, 122] width 149 height 12
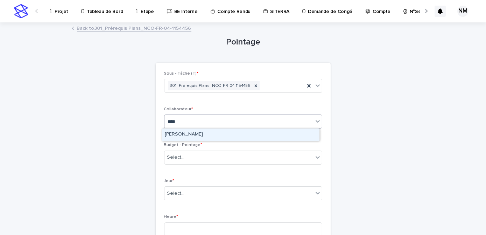
type input "*****"
click at [188, 134] on div "[PERSON_NAME]" at bounding box center [240, 134] width 157 height 12
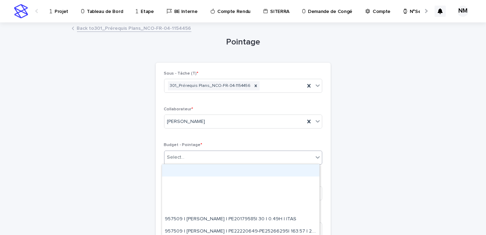
click at [192, 160] on div "Select..." at bounding box center [238, 158] width 149 height 12
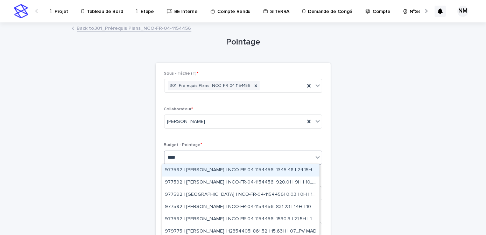
type input "*****"
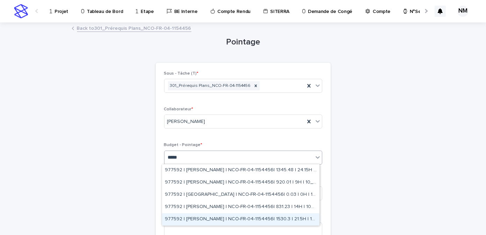
click at [265, 217] on div "977592 | NIARE MORIBA | NCO-FR-04-1154456| 1530.3 | 21.5H | 10_DOE" at bounding box center [240, 219] width 157 height 12
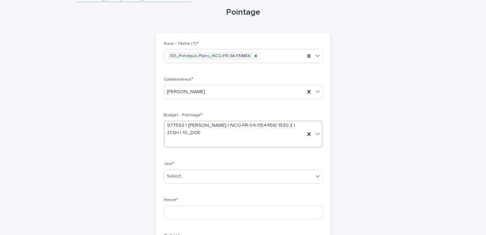
scroll to position [63, 0]
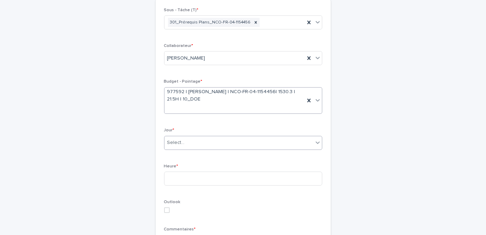
click at [196, 140] on div "Select..." at bounding box center [238, 143] width 149 height 12
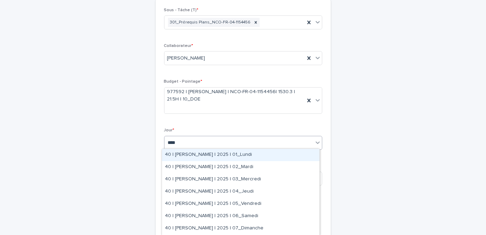
type input "*****"
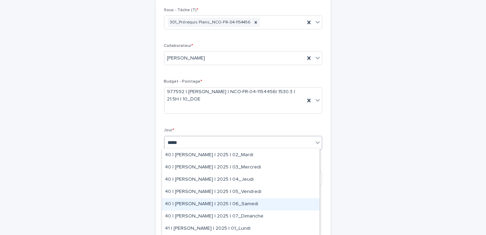
scroll to position [31, 0]
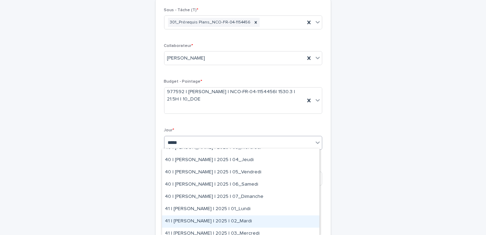
click at [245, 220] on div "41 | [PERSON_NAME] | 2025 | 02_Mardi" at bounding box center [240, 221] width 157 height 12
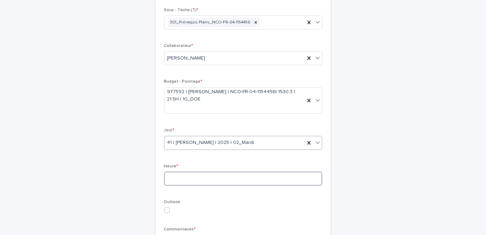
click at [184, 177] on input at bounding box center [243, 178] width 158 height 14
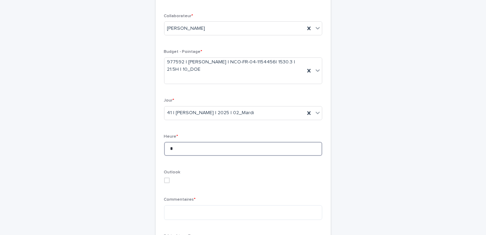
scroll to position [127, 0]
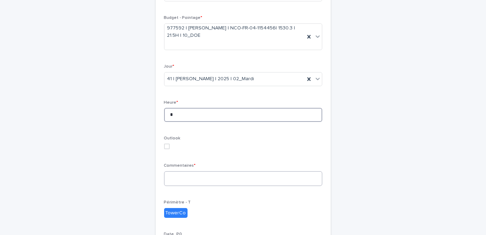
type input "*"
click at [190, 180] on textarea at bounding box center [243, 178] width 158 height 15
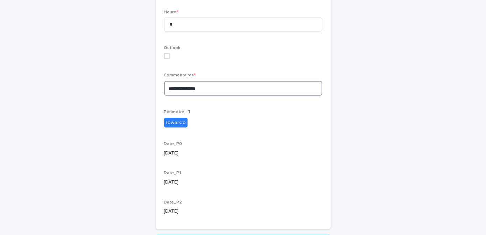
scroll to position [262, 0]
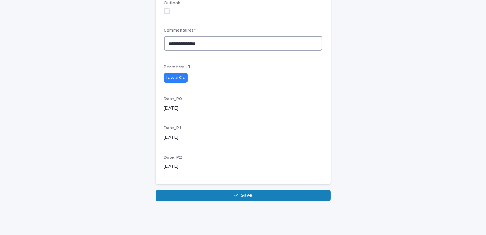
type textarea "**********"
click at [234, 194] on icon "button" at bounding box center [236, 195] width 4 height 5
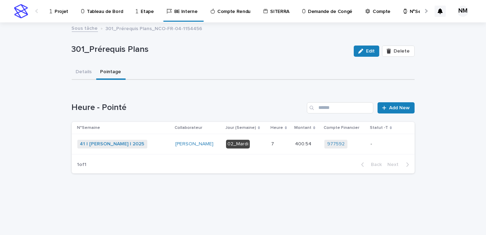
click at [384, 152] on td "-" at bounding box center [383, 144] width 30 height 20
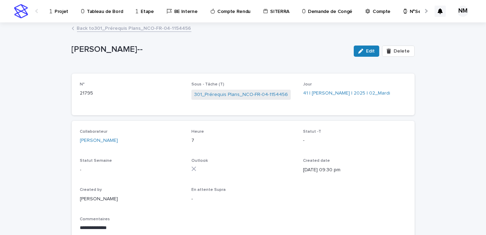
drag, startPoint x: 372, startPoint y: 50, endPoint x: 325, endPoint y: 135, distance: 97.5
click at [372, 50] on span "Edit" at bounding box center [370, 51] width 9 height 5
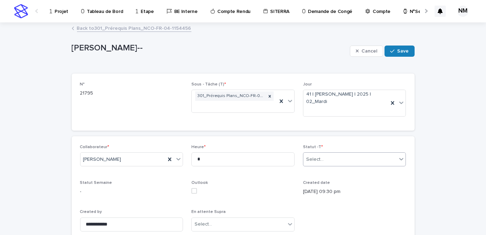
click at [328, 162] on div "Select..." at bounding box center [350, 160] width 94 height 12
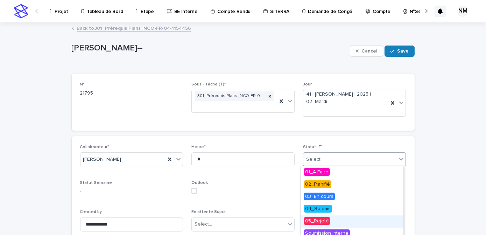
scroll to position [41, 0]
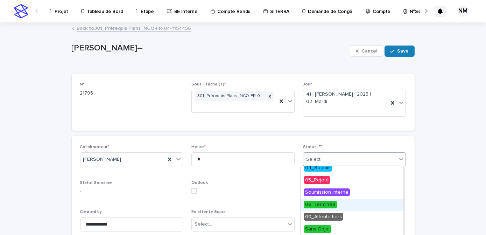
click at [332, 205] on span "06_Terminée" at bounding box center [320, 205] width 33 height 8
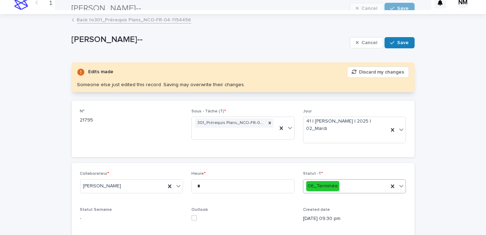
scroll to position [0, 0]
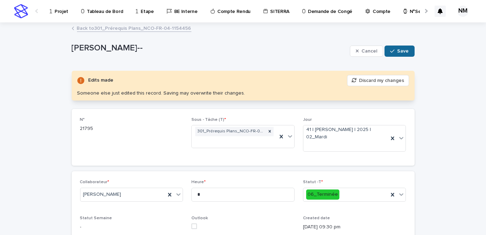
click at [399, 53] on span "Save" at bounding box center [404, 51] width 12 height 5
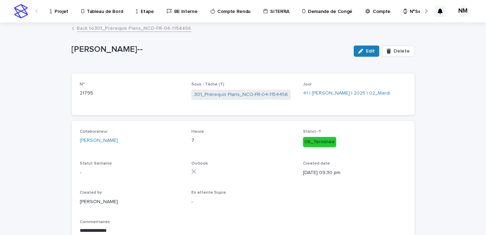
click at [59, 13] on p "Projet" at bounding box center [62, 7] width 14 height 15
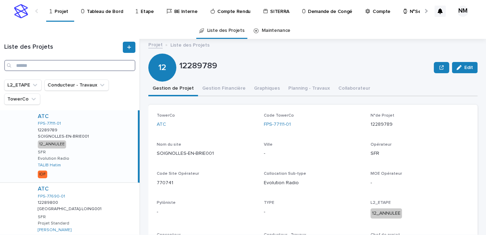
click at [60, 64] on input "Search" at bounding box center [69, 65] width 131 height 11
type input "*"
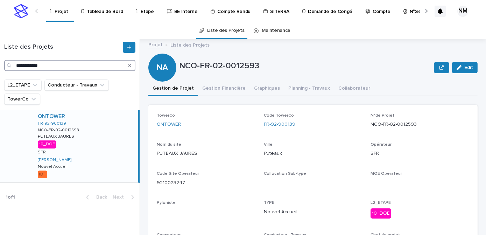
type input "**********"
click at [120, 161] on div "ONTOWER FR-92-900139 NCO-FR-02-0012593 NCO-FR-02-0012593 PUTEAUX JAURES PUTEAUX…" at bounding box center [85, 146] width 106 height 72
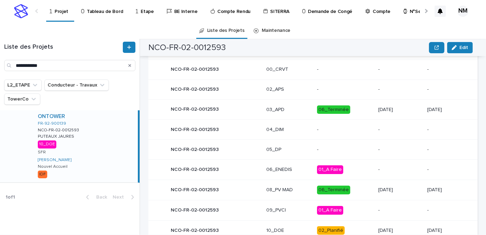
scroll to position [366, 0]
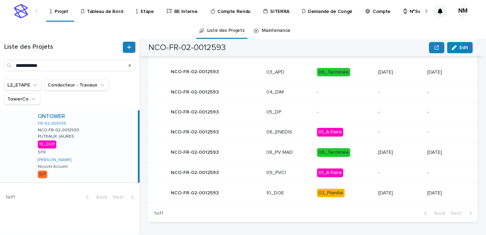
click at [356, 194] on p "02_Planifié" at bounding box center [345, 193] width 56 height 9
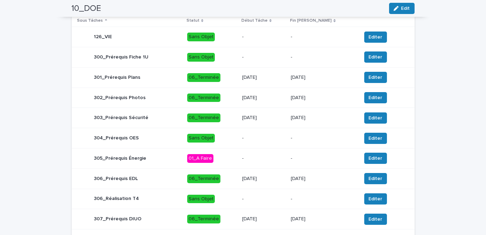
scroll to position [317, 0]
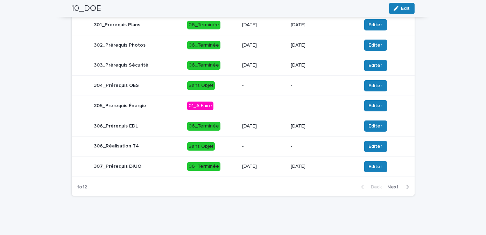
click at [406, 185] on icon "button" at bounding box center [407, 187] width 3 height 6
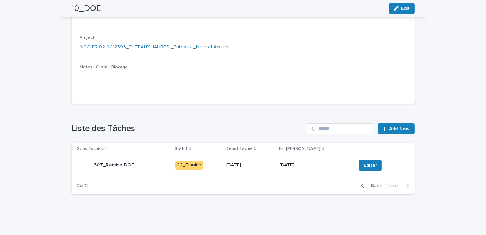
scroll to position [136, 0]
click at [266, 167] on p "[DATE]" at bounding box center [250, 165] width 48 height 6
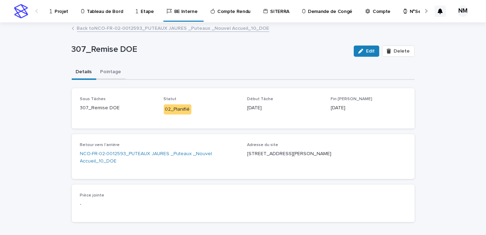
click at [106, 77] on button "Pointage" at bounding box center [110, 72] width 29 height 15
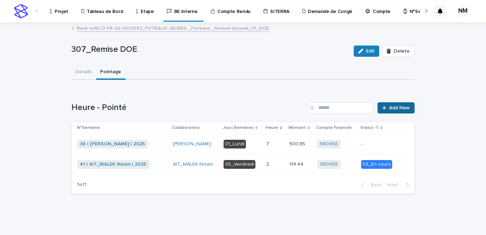
click at [398, 105] on span "Add New" at bounding box center [400, 107] width 21 height 5
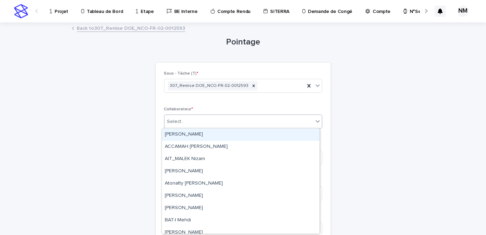
click at [196, 118] on div "Select..." at bounding box center [238, 122] width 149 height 12
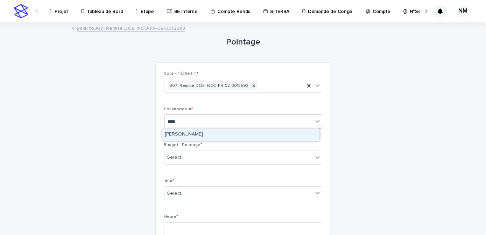
type input "*****"
click at [198, 137] on div "[PERSON_NAME]" at bounding box center [240, 134] width 157 height 12
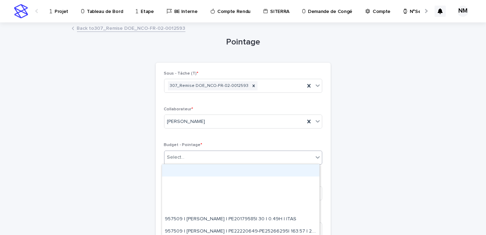
click at [200, 155] on div "Select..." at bounding box center [238, 158] width 149 height 12
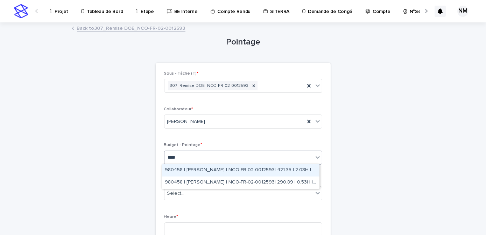
type input "*****"
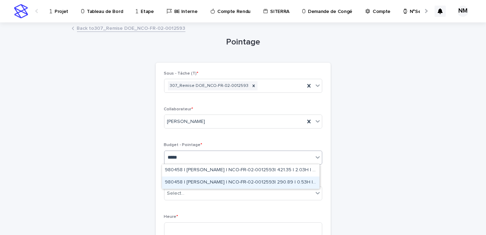
click at [218, 181] on div "980458 | NIARE MORIBA | NCO-FR-02-0012593| 290.89 | 0.53H | 10_DOE" at bounding box center [240, 182] width 157 height 12
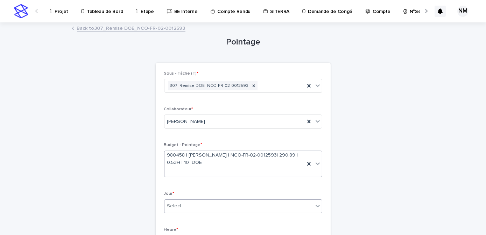
click at [205, 206] on div "Select..." at bounding box center [238, 206] width 149 height 12
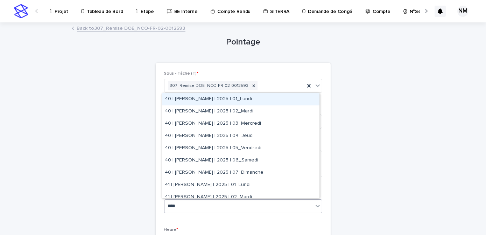
type input "*****"
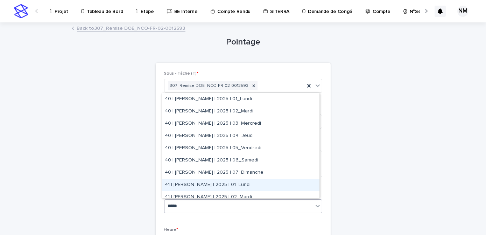
click at [233, 187] on div "41 | [PERSON_NAME] | 2025 | 01_Lundi" at bounding box center [240, 185] width 157 height 12
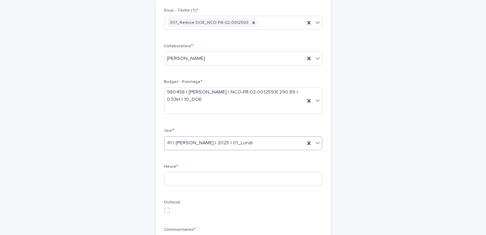
scroll to position [63, 0]
click at [185, 180] on input at bounding box center [243, 178] width 158 height 14
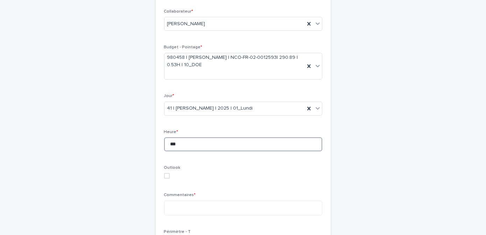
scroll to position [159, 0]
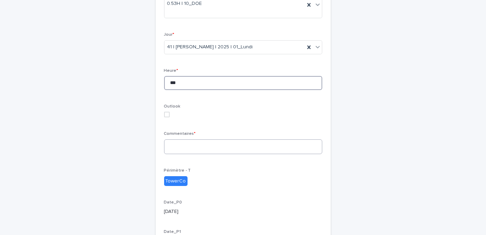
type input "***"
click at [187, 145] on textarea at bounding box center [243, 146] width 158 height 15
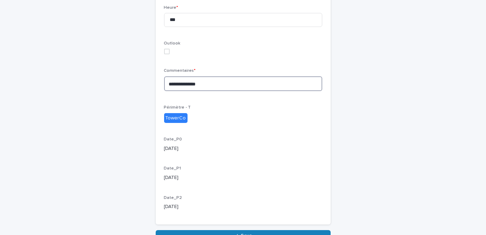
scroll to position [262, 0]
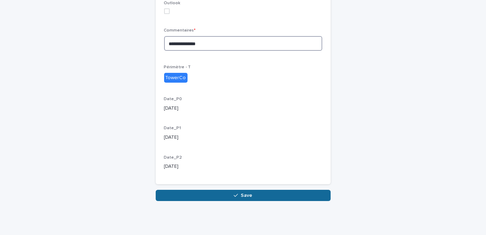
type textarea "**********"
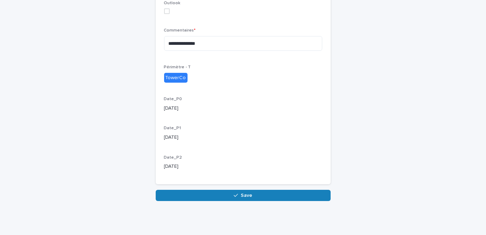
drag, startPoint x: 251, startPoint y: 192, endPoint x: 281, endPoint y: 122, distance: 76.1
click at [251, 191] on button "Save" at bounding box center [243, 195] width 175 height 11
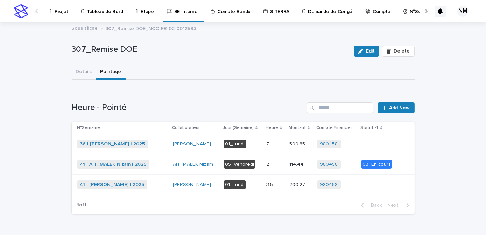
click at [378, 188] on div "-" at bounding box center [378, 185] width 35 height 12
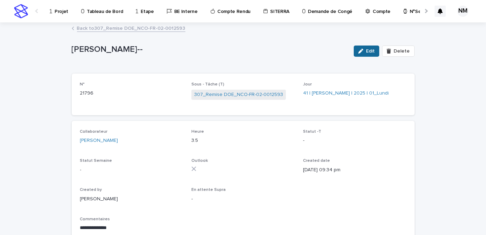
click at [369, 50] on span "Edit" at bounding box center [370, 51] width 9 height 5
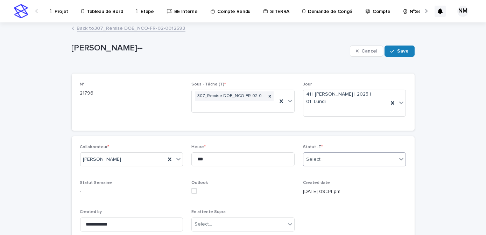
click at [324, 154] on div "Select..." at bounding box center [350, 160] width 94 height 12
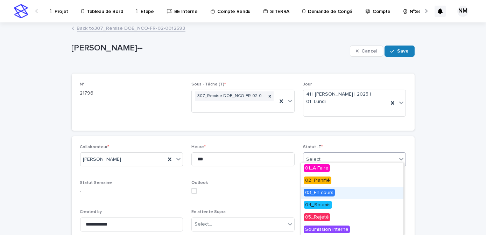
scroll to position [37, 0]
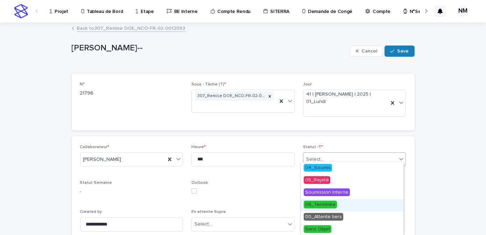
click at [326, 205] on span "06_Terminée" at bounding box center [320, 205] width 33 height 8
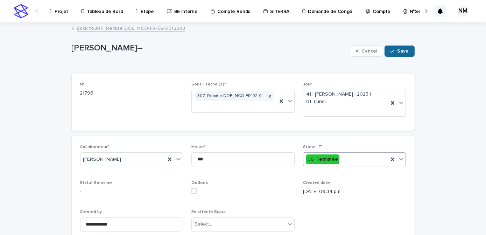
click at [401, 51] on span "Save" at bounding box center [404, 51] width 12 height 5
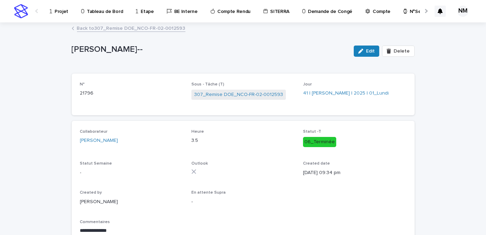
click at [61, 13] on p "Projet" at bounding box center [62, 7] width 14 height 15
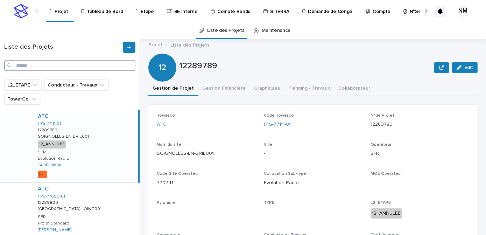
click at [44, 64] on input "Search" at bounding box center [69, 65] width 131 height 11
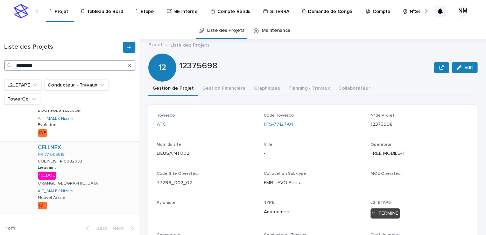
scroll to position [596, 0]
type input "*********"
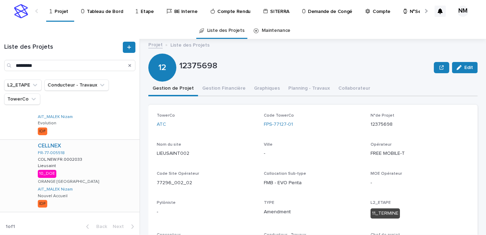
click at [102, 182] on div "CELLNEX FR-77-005518 COL.NEW.FR.0002033 COL.NEW.FR.0002033 Lieusaint Lieusaint …" at bounding box center [85, 176] width 107 height 72
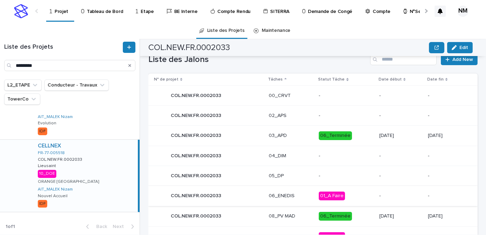
scroll to position [374, 0]
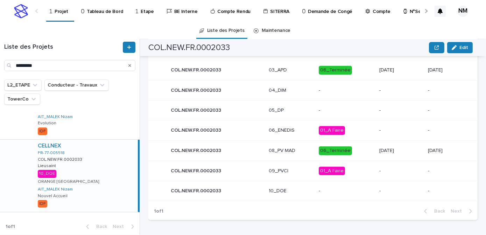
click at [347, 193] on div "-" at bounding box center [346, 191] width 55 height 12
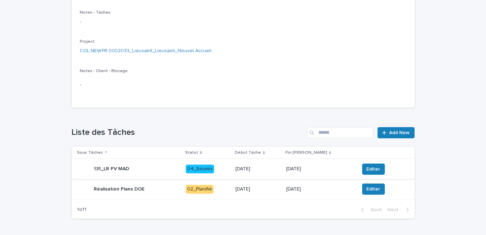
scroll to position [153, 0]
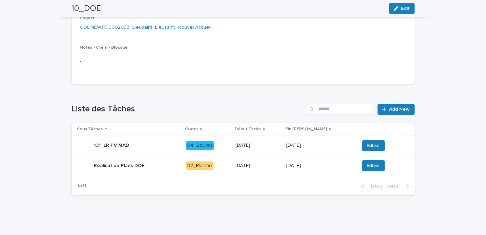
click at [280, 167] on p "9/10/2025" at bounding box center [258, 166] width 45 height 6
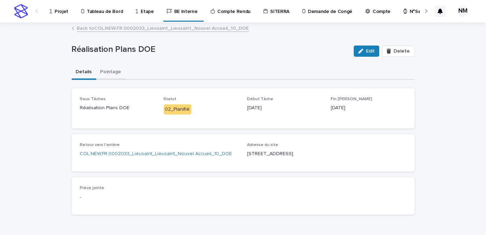
click at [111, 75] on button "Pointage" at bounding box center [110, 72] width 29 height 15
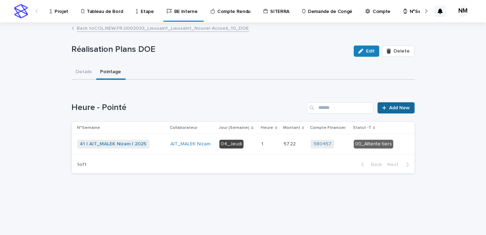
click at [405, 108] on span "Add New" at bounding box center [400, 107] width 21 height 5
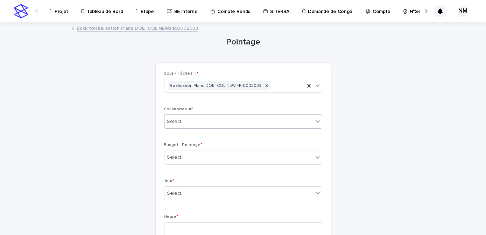
click at [191, 122] on div "Select..." at bounding box center [238, 122] width 149 height 12
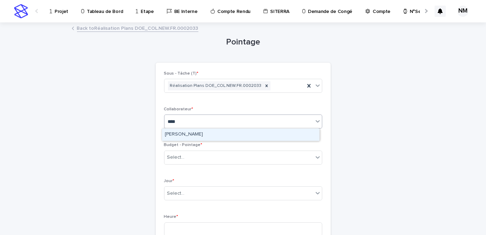
type input "*****"
drag, startPoint x: 192, startPoint y: 132, endPoint x: 195, endPoint y: 145, distance: 13.7
click at [192, 132] on div "[PERSON_NAME]" at bounding box center [240, 134] width 157 height 12
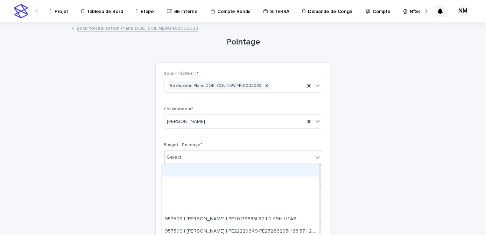
click at [197, 156] on div "Select..." at bounding box center [238, 158] width 149 height 12
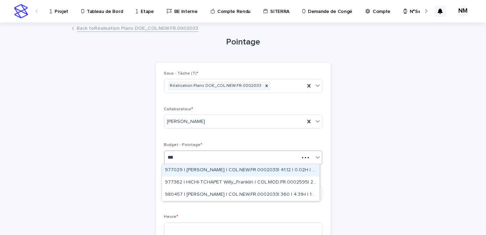
type input "****"
click at [227, 172] on div "977029 | NIARE MORIBA | COL.NEW.FR.0002033| 41.12 | 0.02H | 10_DOE" at bounding box center [240, 170] width 157 height 12
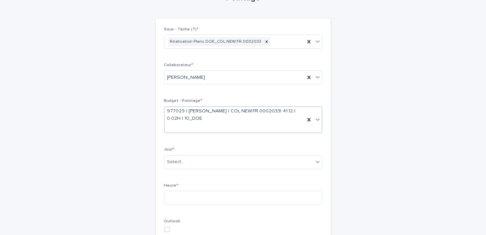
scroll to position [95, 0]
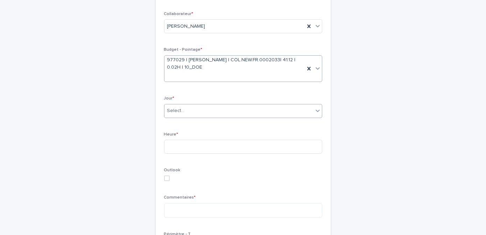
click at [196, 108] on div "Select..." at bounding box center [238, 111] width 149 height 12
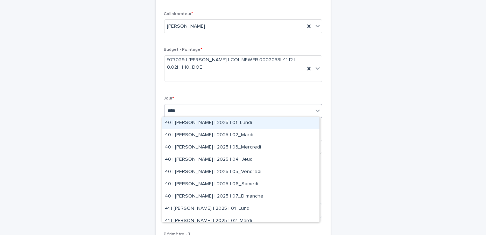
type input "*****"
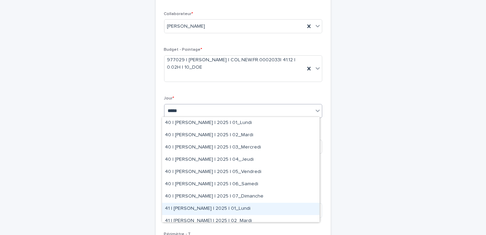
click at [222, 211] on div "41 | [PERSON_NAME] | 2025 | 01_Lundi" at bounding box center [240, 209] width 157 height 12
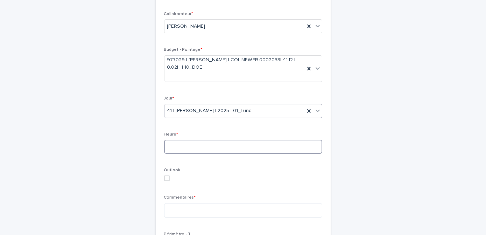
click at [187, 148] on input at bounding box center [243, 147] width 158 height 14
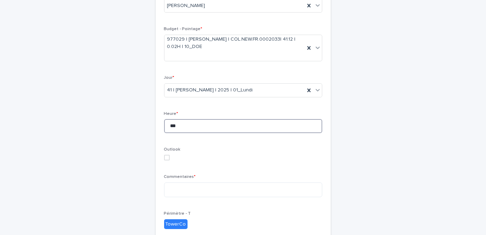
scroll to position [127, 0]
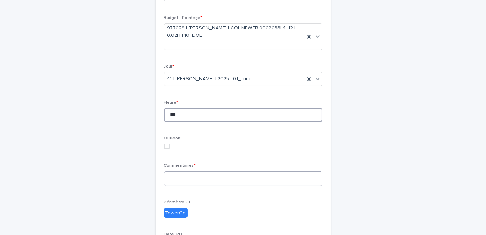
type input "***"
click at [178, 178] on textarea at bounding box center [243, 178] width 158 height 15
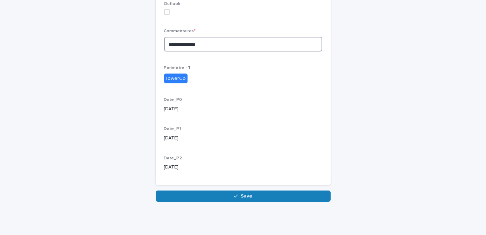
scroll to position [262, 0]
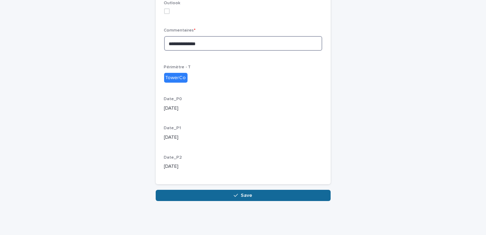
type textarea "**********"
click at [222, 192] on button "Save" at bounding box center [243, 195] width 175 height 11
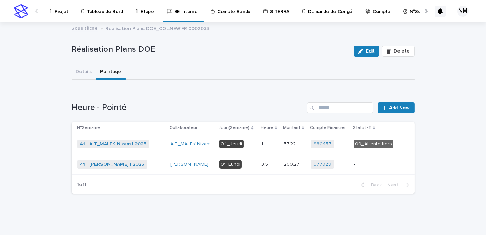
click at [370, 168] on div "-" at bounding box center [375, 165] width 43 height 12
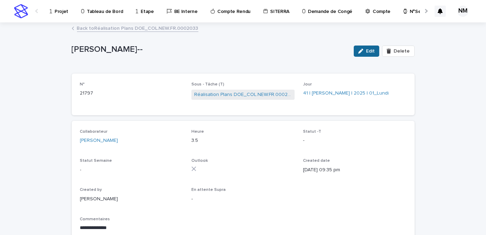
click at [362, 54] on button "Edit" at bounding box center [367, 50] width 26 height 11
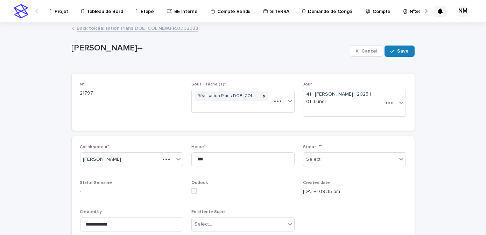
type textarea "**********"
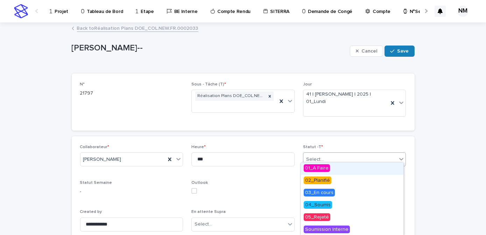
click at [324, 156] on input "text" at bounding box center [324, 159] width 1 height 6
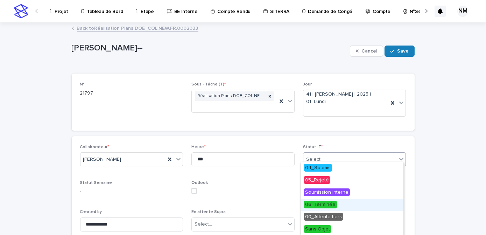
click at [326, 207] on span "06_Terminée" at bounding box center [320, 205] width 33 height 8
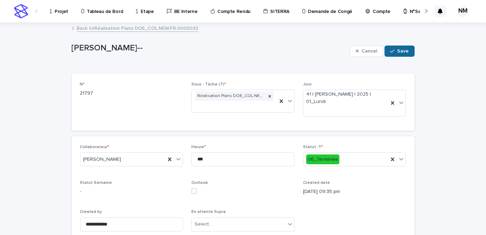
click at [406, 50] on span "Save" at bounding box center [404, 51] width 12 height 5
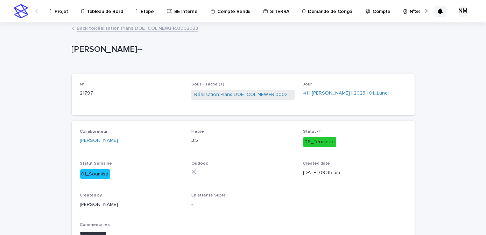
click at [80, 29] on link "Back to Réalisation Plans DOE_COL.NEW.FR.0002033" at bounding box center [137, 28] width 121 height 8
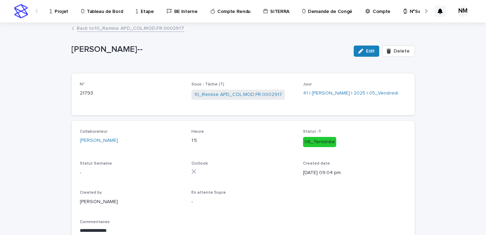
click at [101, 12] on p "Tableau de Bord" at bounding box center [105, 7] width 36 height 15
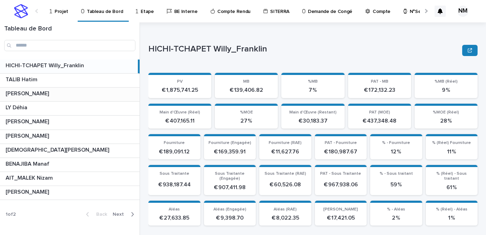
click at [78, 92] on p at bounding box center [71, 93] width 131 height 7
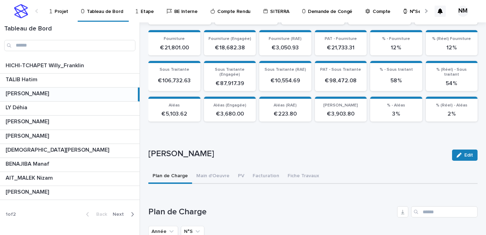
scroll to position [159, 0]
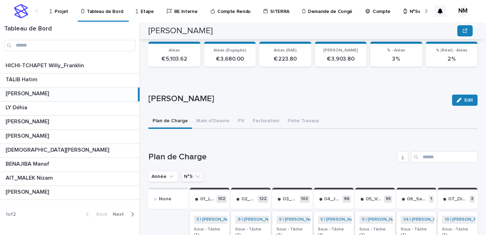
click at [199, 176] on icon "N°S" at bounding box center [197, 176] width 7 height 7
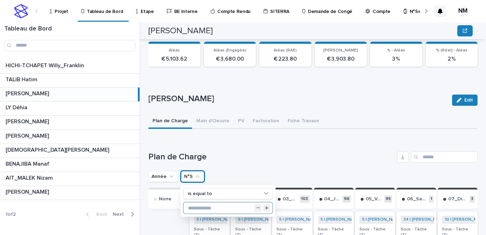
click at [210, 203] on input "text" at bounding box center [228, 207] width 89 height 11
type input "**"
click at [273, 157] on h1 "Plan de Charge" at bounding box center [271, 157] width 246 height 10
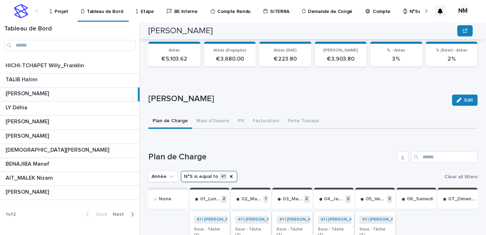
click at [414, 8] on p "N°Semaine" at bounding box center [422, 7] width 24 height 15
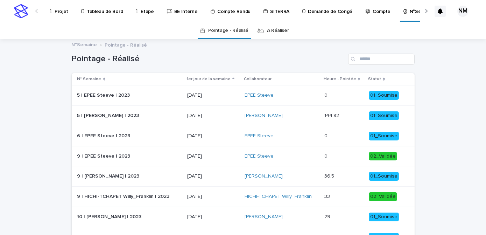
click at [279, 31] on link "A Réaliser" at bounding box center [278, 30] width 22 height 16
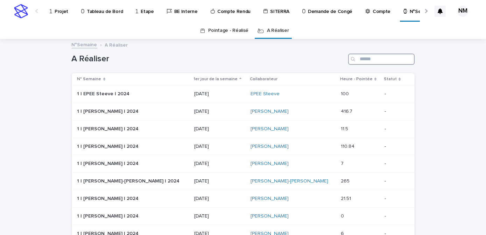
click at [366, 58] on input "Search" at bounding box center [381, 59] width 66 height 11
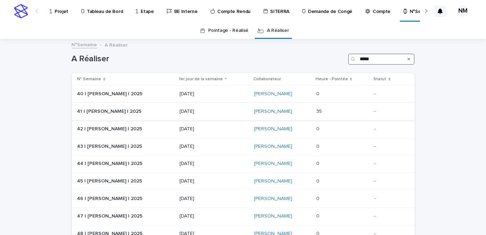
type input "*****"
click at [302, 116] on div "[PERSON_NAME]" at bounding box center [282, 112] width 57 height 12
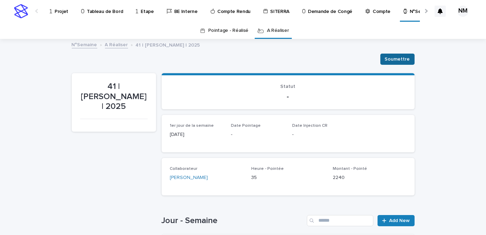
click at [404, 58] on span "Soumettre" at bounding box center [397, 59] width 25 height 7
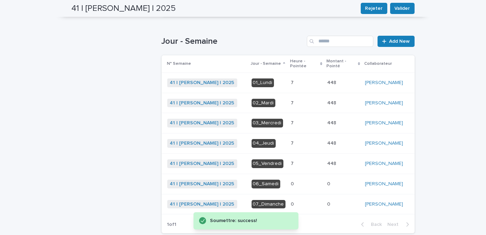
scroll to position [191, 0]
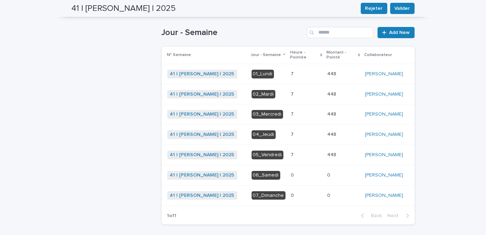
click at [437, 171] on div "Loading... Saving… Loading... Saving… 41 | [PERSON_NAME] | 2025 Rejeter Valider…" at bounding box center [243, 57] width 486 height 416
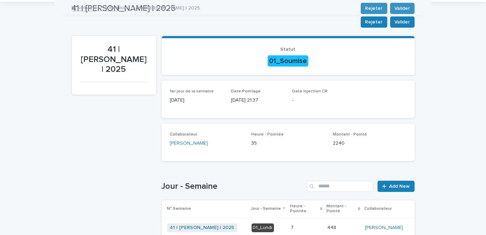
scroll to position [0, 0]
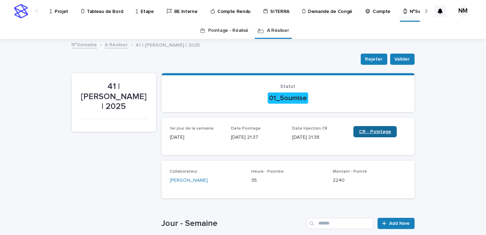
click at [379, 133] on span "CR - Pointage" at bounding box center [375, 131] width 32 height 5
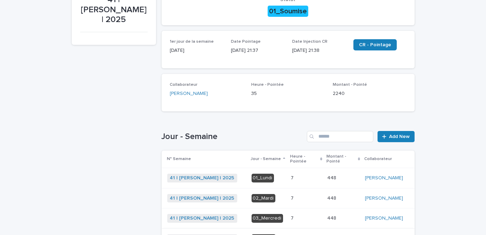
scroll to position [159, 0]
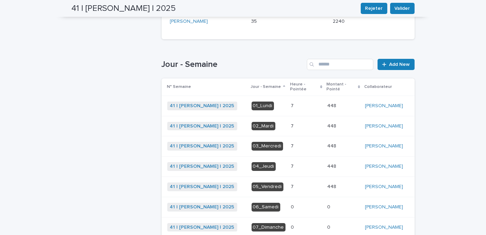
click at [316, 184] on div "7 7" at bounding box center [306, 187] width 31 height 12
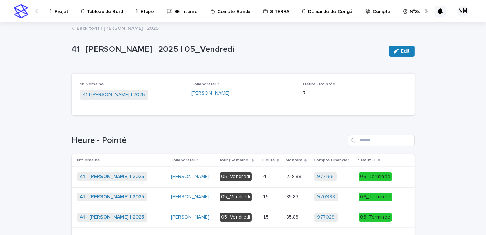
scroll to position [31, 0]
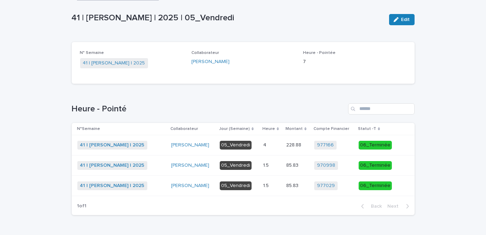
click at [339, 170] on div "970998 + 0" at bounding box center [333, 165] width 39 height 14
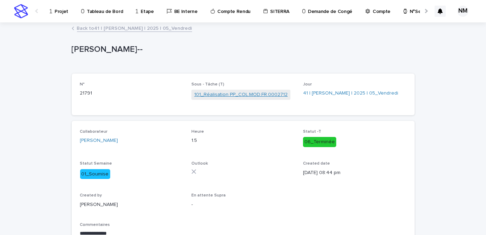
click at [252, 93] on link "101_Réalisation PP_COL.MOD.FR.0002712" at bounding box center [240, 94] width 93 height 7
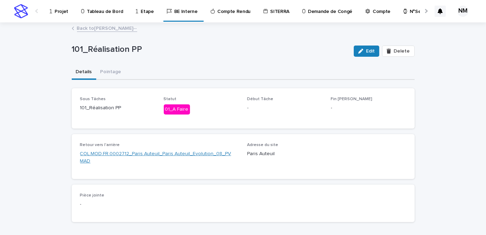
click at [204, 150] on link "COL.MOD.FR.0002712_Paris Auteuil_Paris Auteuil_Evolution_08_PV MAD" at bounding box center [159, 157] width 159 height 15
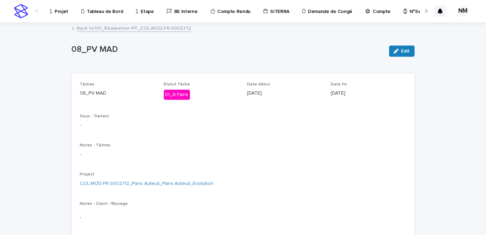
click at [97, 28] on link "Back to 101_Réalisation PP_COL.MOD.FR.0002712" at bounding box center [134, 28] width 114 height 8
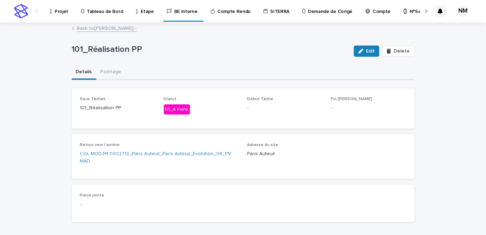
click at [89, 30] on link "Back to [PERSON_NAME]--" at bounding box center [107, 28] width 60 height 8
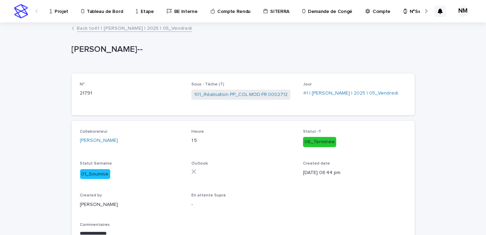
click at [83, 30] on link "Back to 41 | [PERSON_NAME] | 2025 | 05_Vendredi" at bounding box center [134, 28] width 115 height 8
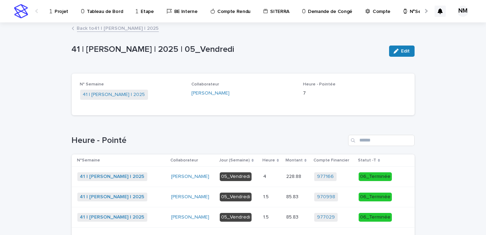
click at [93, 27] on link "Back to 41 | [PERSON_NAME] | 2025" at bounding box center [118, 28] width 82 height 8
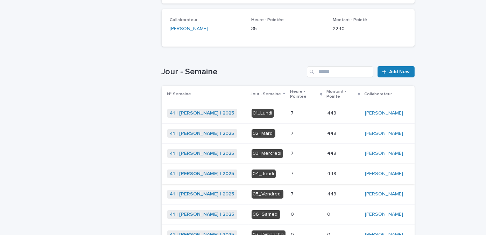
scroll to position [181, 0]
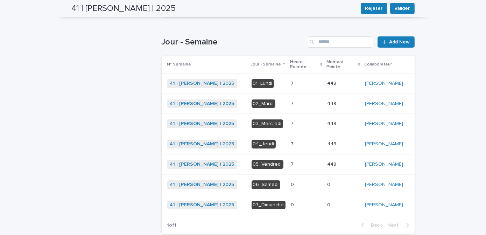
click at [300, 81] on div "7 7" at bounding box center [306, 84] width 31 height 12
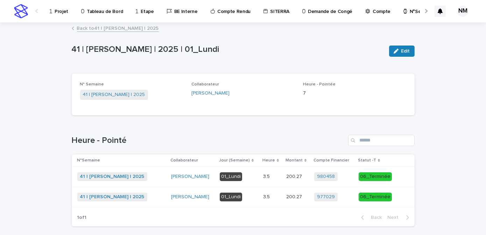
click at [341, 178] on div "980458 + 0" at bounding box center [333, 176] width 39 height 9
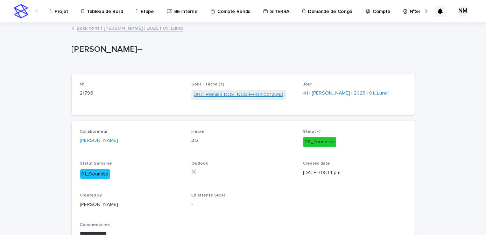
click at [254, 96] on link "307_Remise DOE_NCO-FR-02-0012593" at bounding box center [238, 94] width 89 height 7
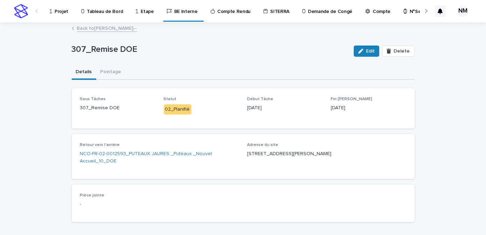
click at [77, 28] on link "Back to [PERSON_NAME]--" at bounding box center [107, 28] width 60 height 8
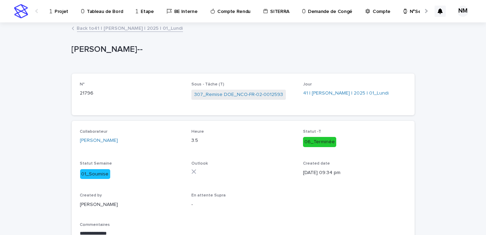
click at [97, 28] on link "Back to 41 | [PERSON_NAME] | 2025 | 01_Lundi" at bounding box center [130, 28] width 106 height 8
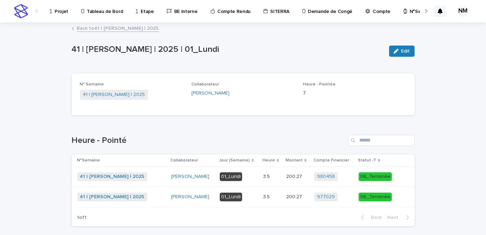
click at [89, 27] on link "Back to 41 | [PERSON_NAME] | 2025" at bounding box center [118, 28] width 82 height 8
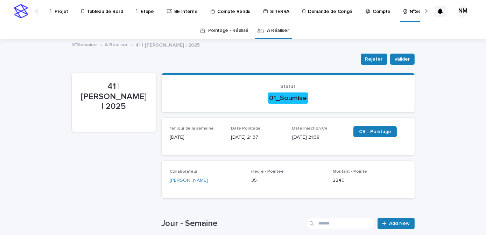
scroll to position [22, 0]
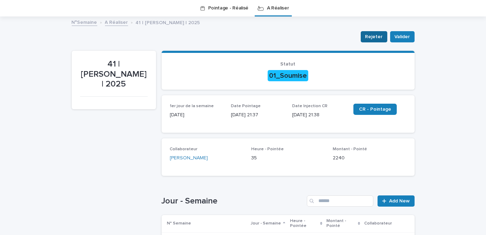
click at [373, 36] on span "Rejeter" at bounding box center [373, 36] width 17 height 7
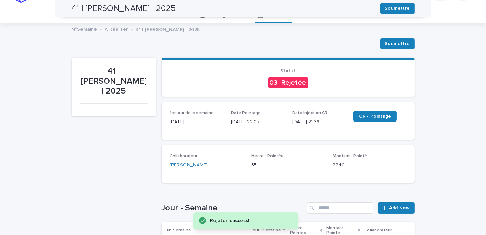
scroll to position [0, 0]
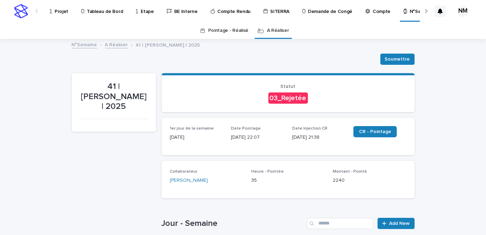
click at [56, 12] on p "Projet" at bounding box center [62, 7] width 14 height 15
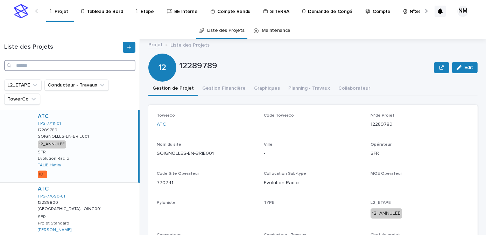
click at [23, 66] on input "Search" at bounding box center [69, 65] width 131 height 11
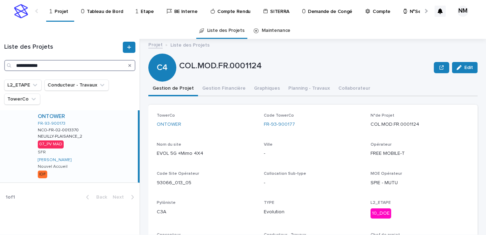
type input "**********"
click at [119, 156] on div "ONTOWER FR-93-900173 NCO-FR-02-0013370 NCO-FR-02-0013370 [GEOGRAPHIC_DATA]-PLAI…" at bounding box center [85, 146] width 106 height 72
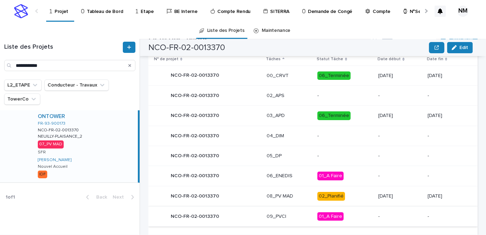
scroll to position [350, 0]
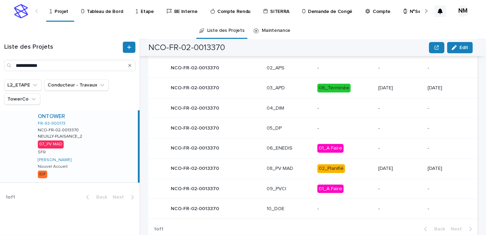
click at [354, 169] on p "02_Planifié" at bounding box center [345, 168] width 56 height 9
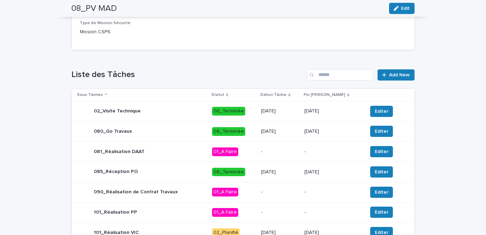
scroll to position [318, 0]
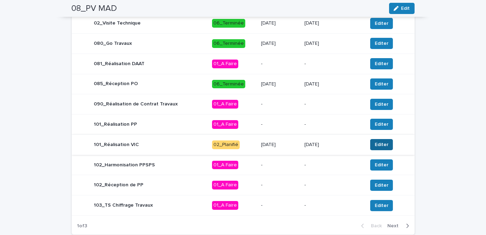
click at [375, 145] on span "Editer" at bounding box center [382, 144] width 14 height 7
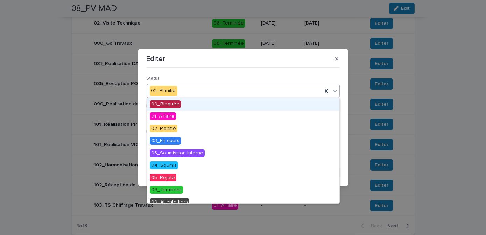
click at [201, 91] on div "02_Planifié" at bounding box center [234, 91] width 175 height 12
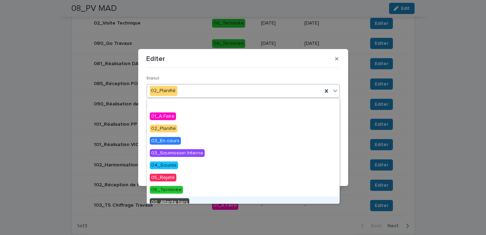
scroll to position [29, 0]
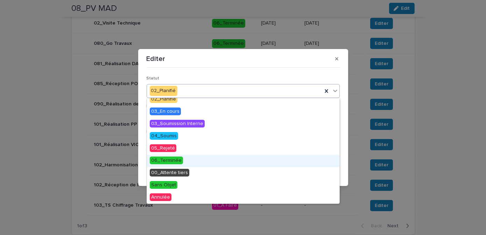
click at [186, 164] on div "06_Terminée" at bounding box center [243, 161] width 192 height 12
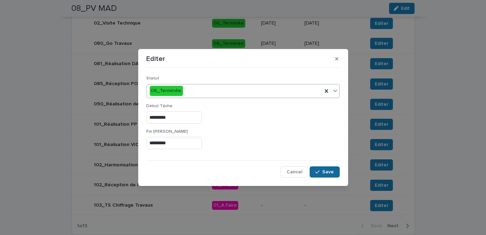
click at [324, 169] on span "Save" at bounding box center [329, 171] width 12 height 5
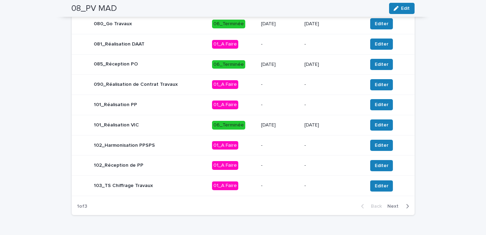
scroll to position [357, 0]
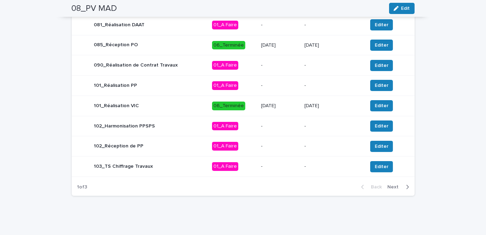
click at [407, 185] on button "Next" at bounding box center [400, 187] width 30 height 6
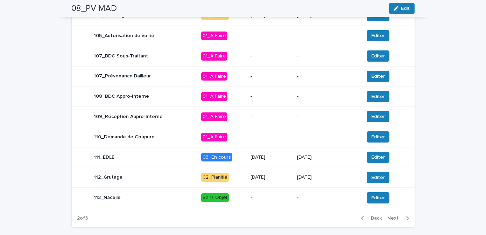
scroll to position [293, 0]
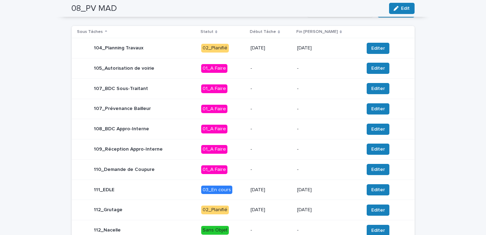
click at [291, 46] on p "[DATE]" at bounding box center [271, 48] width 41 height 6
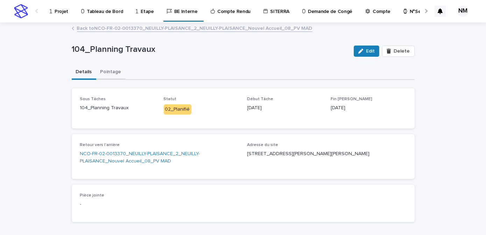
click at [104, 75] on button "Pointage" at bounding box center [110, 72] width 29 height 15
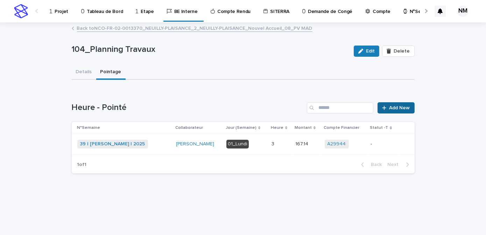
click at [397, 111] on link "Add New" at bounding box center [396, 107] width 37 height 11
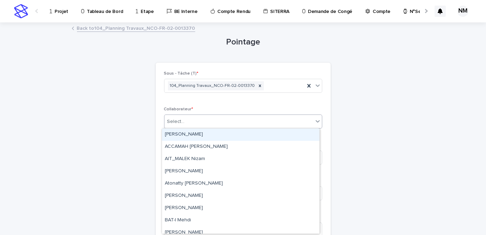
click at [187, 114] on div "Select..." at bounding box center [243, 121] width 158 height 14
click at [188, 117] on div "Select..." at bounding box center [238, 122] width 149 height 12
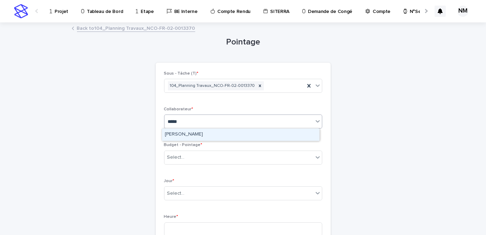
type input "*****"
click at [118, 47] on div "Pointage Loading... Saving… Loading... Saving… Loading... Saving… Sous - Tâche …" at bounding box center [243, 236] width 343 height 427
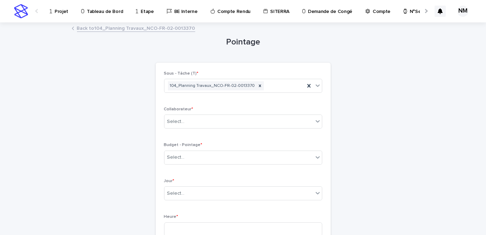
click at [91, 27] on link "Back to 104_Planning Travaux_NCO-FR-02-0013370" at bounding box center [136, 28] width 118 height 8
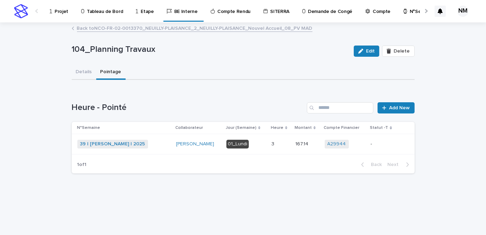
click at [87, 31] on link "Back to NCO-FR-02-0013370_NEUILLY-PLAISANCE_2_NEUILLY-PLAISANCE_Nouvel Accueil_…" at bounding box center [195, 28] width 236 height 8
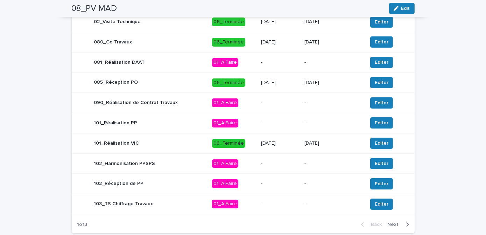
scroll to position [357, 0]
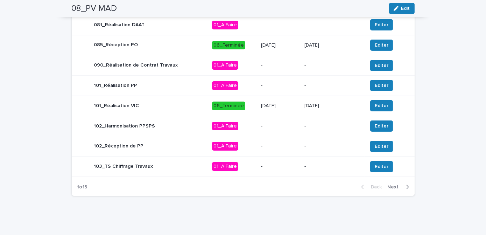
click at [406, 186] on icon "button" at bounding box center [407, 187] width 3 height 6
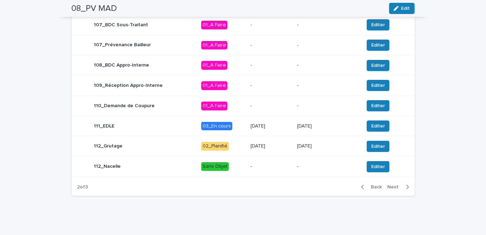
click at [406, 185] on icon "button" at bounding box center [407, 187] width 3 height 6
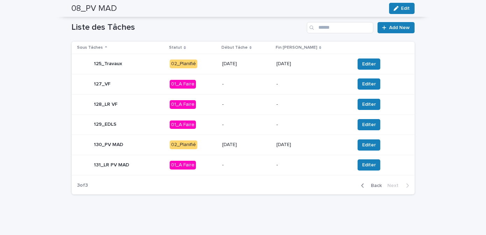
scroll to position [276, 0]
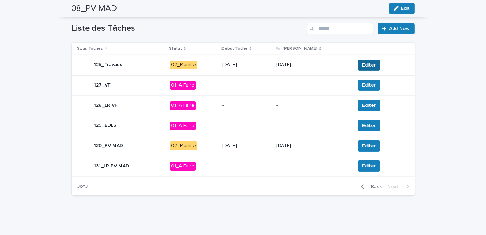
click at [362, 64] on span "Editer" at bounding box center [369, 65] width 14 height 7
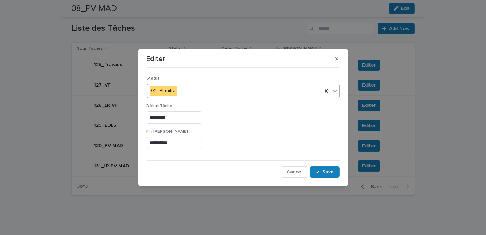
click at [201, 91] on div "02_Planifié" at bounding box center [234, 91] width 175 height 12
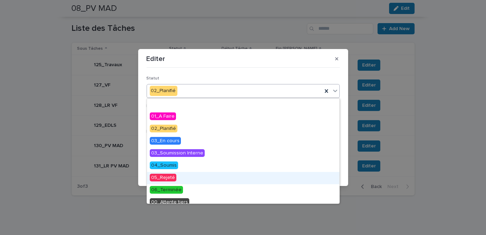
scroll to position [29, 0]
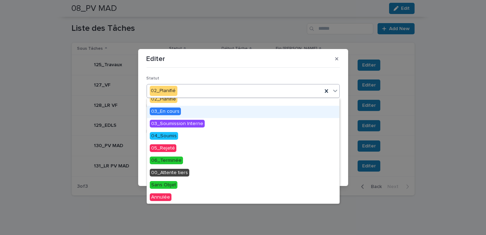
click at [174, 111] on span "03_En cours" at bounding box center [165, 111] width 31 height 8
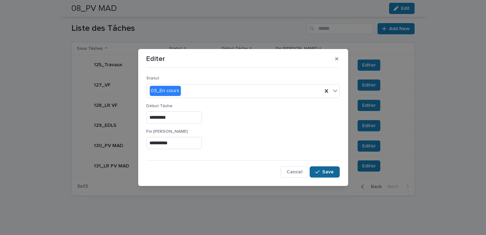
click at [329, 167] on button "Save" at bounding box center [325, 171] width 30 height 11
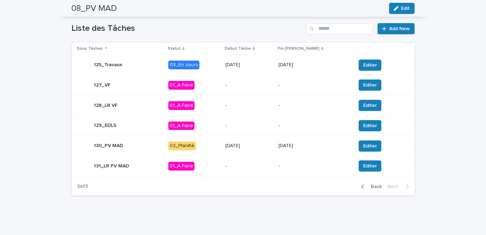
click at [271, 69] on div "[DATE]" at bounding box center [249, 65] width 48 height 12
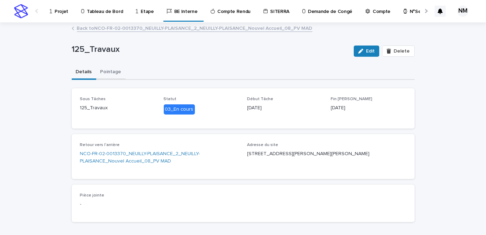
click at [108, 70] on button "Pointage" at bounding box center [110, 72] width 29 height 15
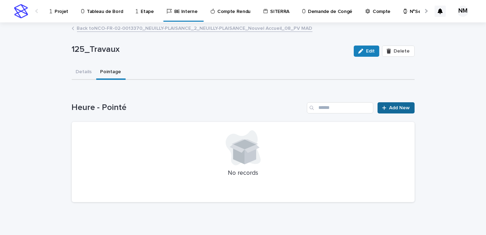
click at [398, 106] on span "Add New" at bounding box center [400, 107] width 21 height 5
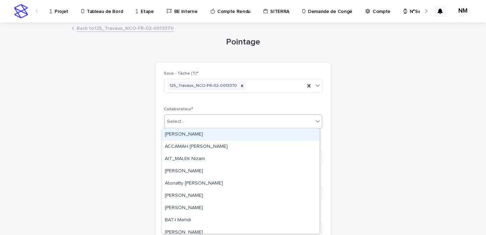
click at [197, 116] on div "Select..." at bounding box center [238, 122] width 149 height 12
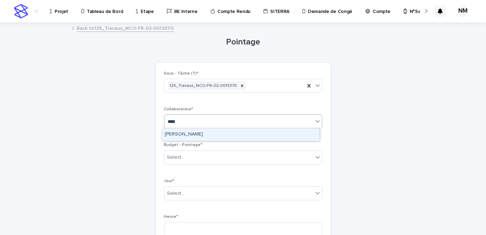
type input "*****"
click at [199, 131] on div "[PERSON_NAME]" at bounding box center [240, 134] width 157 height 12
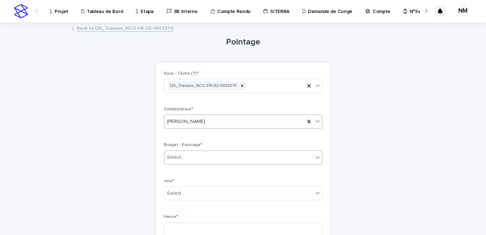
click at [197, 154] on div "Select..." at bounding box center [238, 158] width 149 height 12
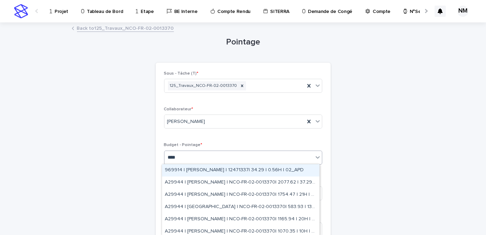
type input "*****"
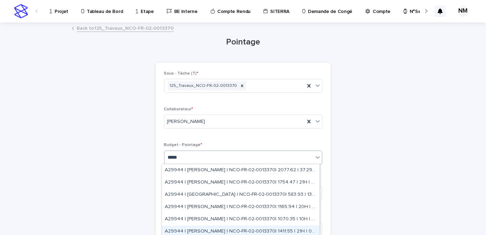
click at [259, 232] on div "A29944 | [PERSON_NAME] | NCO-FR-02-0013370| 1411.55 | 21H | 07_PV MAD" at bounding box center [240, 231] width 157 height 12
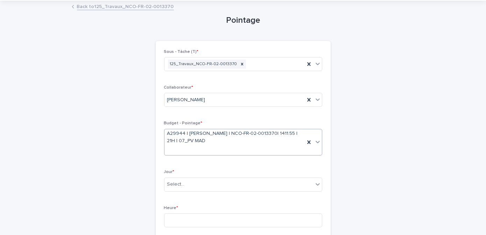
scroll to position [31, 0]
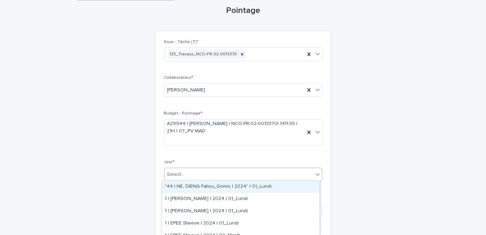
click at [187, 176] on div "Select..." at bounding box center [238, 175] width 149 height 12
type input "*****"
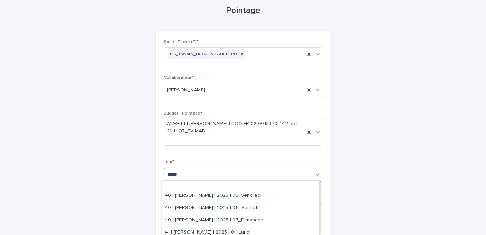
scroll to position [63, 0]
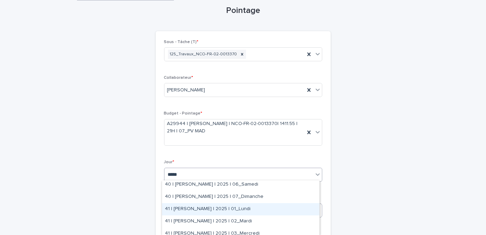
click at [231, 210] on div "41 | [PERSON_NAME] | 2025 | 01_Lundi" at bounding box center [240, 209] width 157 height 12
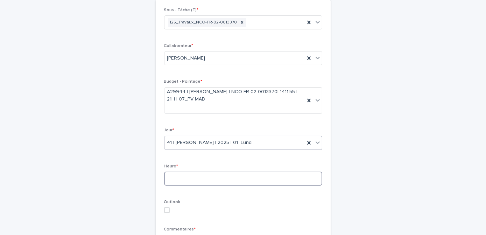
click at [181, 176] on input at bounding box center [243, 178] width 158 height 14
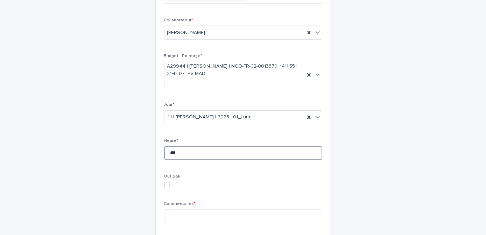
scroll to position [127, 0]
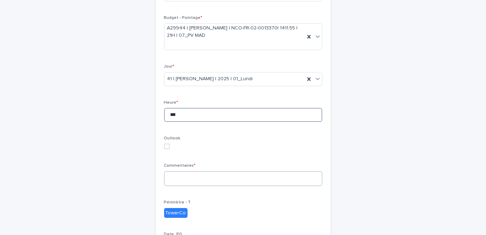
type input "***"
click at [198, 173] on textarea at bounding box center [243, 178] width 158 height 15
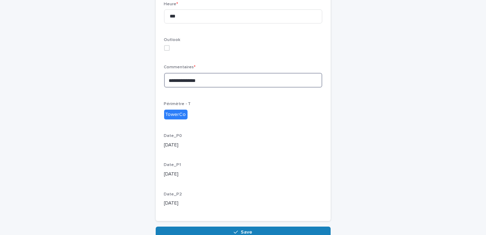
scroll to position [262, 0]
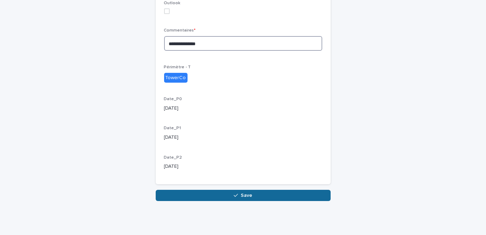
type textarea "**********"
click at [243, 196] on span "Save" at bounding box center [247, 195] width 12 height 5
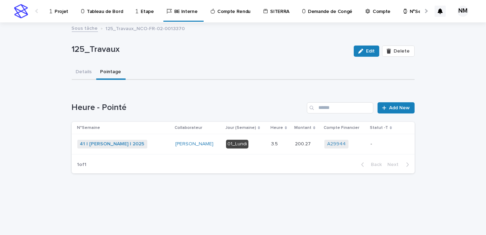
click at [380, 146] on p "-" at bounding box center [383, 144] width 25 height 6
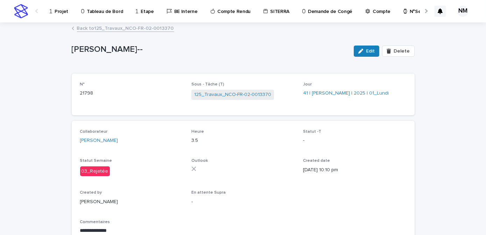
click at [91, 15] on link "Tableau de Bord" at bounding box center [102, 11] width 45 height 22
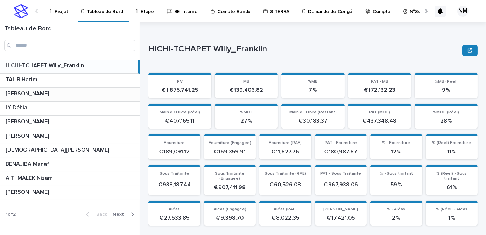
click at [93, 98] on div "NIARE [PERSON_NAME] [PERSON_NAME]" at bounding box center [70, 94] width 140 height 14
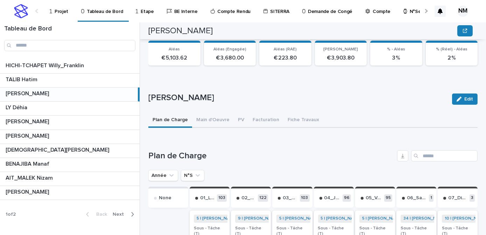
scroll to position [174, 0]
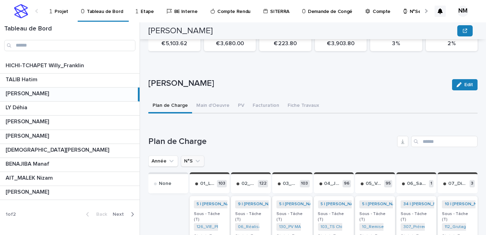
click at [200, 159] on button "N°S" at bounding box center [192, 160] width 23 height 11
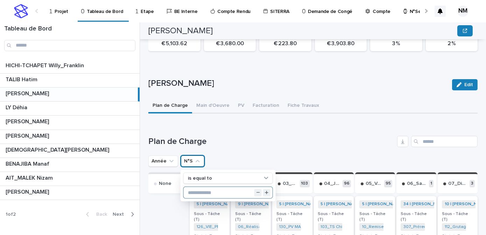
click at [207, 190] on input "text" at bounding box center [228, 192] width 89 height 11
type input "**"
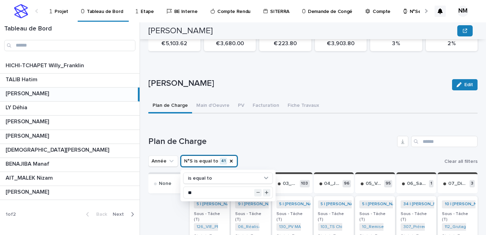
click at [294, 142] on h1 "Plan de Charge" at bounding box center [271, 141] width 246 height 10
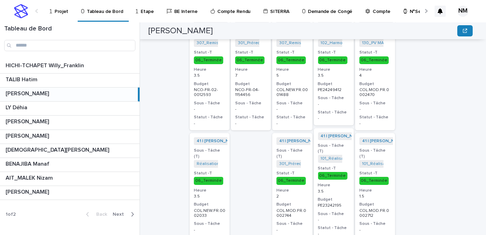
scroll to position [334, 0]
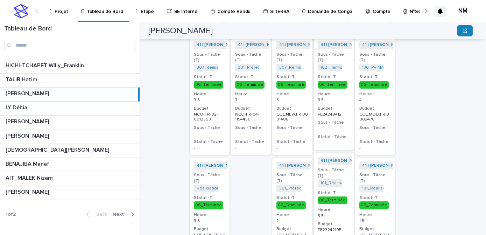
click at [222, 106] on h3 "Budget" at bounding box center [209, 109] width 31 height 6
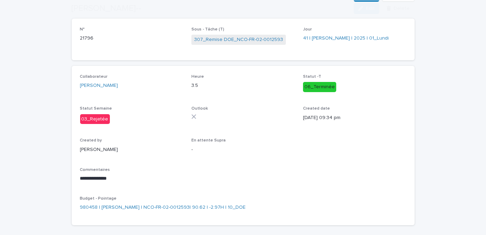
scroll to position [85, 0]
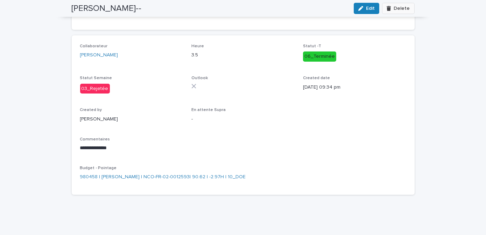
click at [395, 10] on span "Delete" at bounding box center [402, 8] width 16 height 5
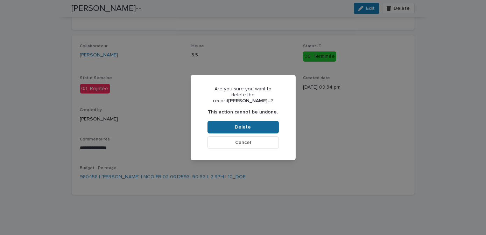
click at [255, 124] on button "Delete" at bounding box center [243, 127] width 71 height 13
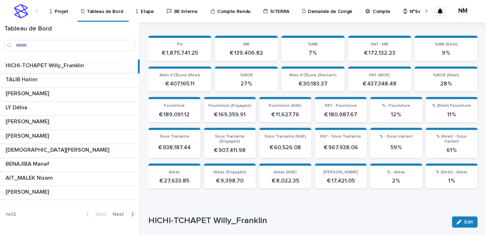
scroll to position [126, 0]
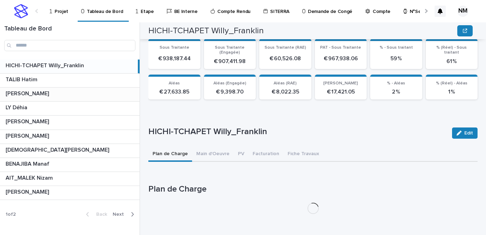
click at [56, 93] on p at bounding box center [71, 93] width 131 height 7
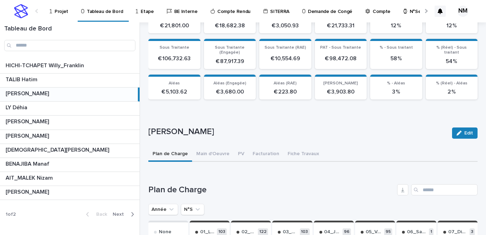
click at [48, 97] on p at bounding box center [70, 93] width 129 height 7
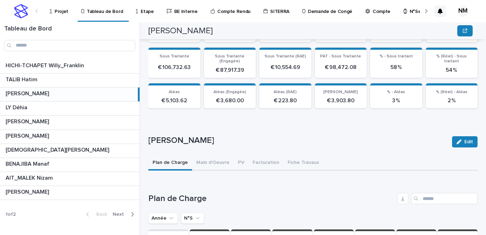
scroll to position [170, 0]
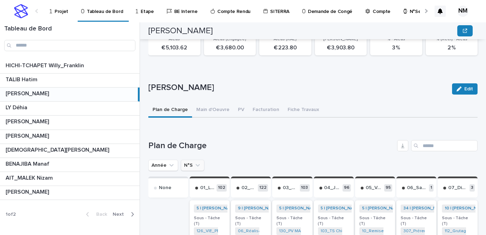
click at [199, 164] on icon "N°S" at bounding box center [197, 165] width 7 height 7
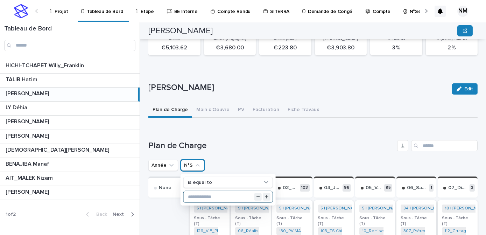
click at [220, 195] on input "text" at bounding box center [228, 196] width 89 height 11
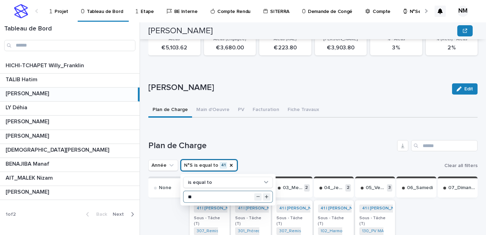
type input "**"
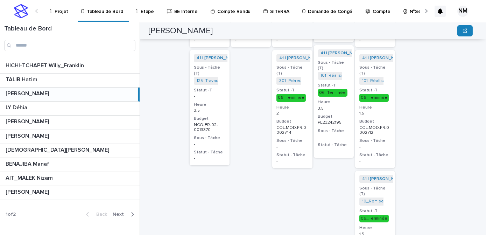
scroll to position [345, 0]
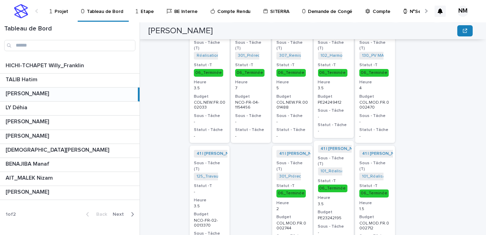
click at [224, 204] on p "3.5" at bounding box center [209, 206] width 31 height 5
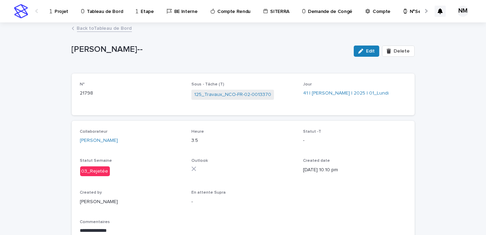
click at [366, 49] on span "Edit" at bounding box center [370, 51] width 9 height 5
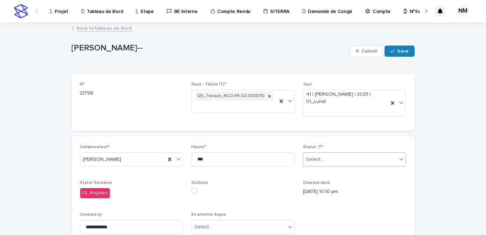
click at [328, 154] on div "Select..." at bounding box center [350, 160] width 94 height 12
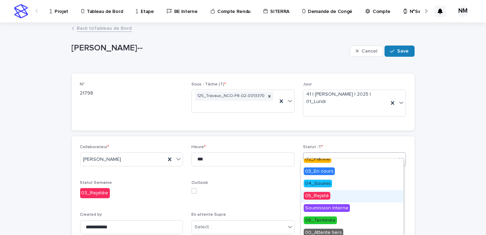
scroll to position [34, 0]
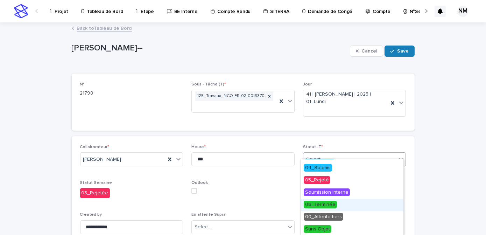
drag, startPoint x: 327, startPoint y: 210, endPoint x: 328, endPoint y: 203, distance: 7.4
click at [327, 205] on span "06_Terminée" at bounding box center [320, 205] width 33 height 8
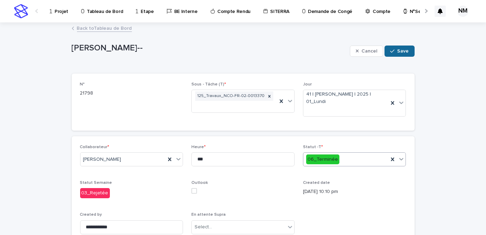
click at [397, 54] on button "Save" at bounding box center [400, 50] width 30 height 11
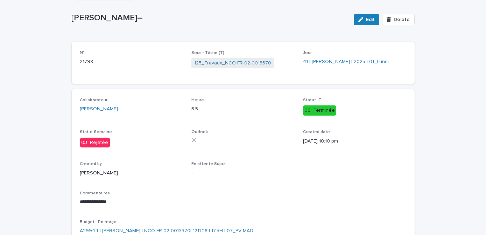
scroll to position [85, 0]
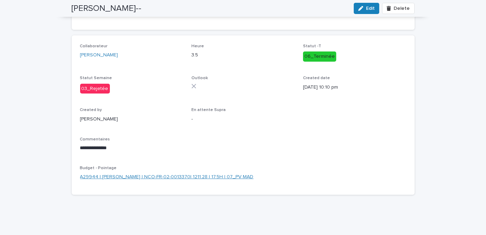
click at [158, 178] on link "A29944 | [PERSON_NAME] | NCO-FR-02-0013370| 1211.28 | 17.5H | 07_PV MAD" at bounding box center [167, 176] width 174 height 7
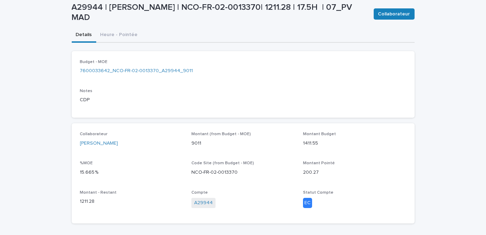
scroll to position [65, 0]
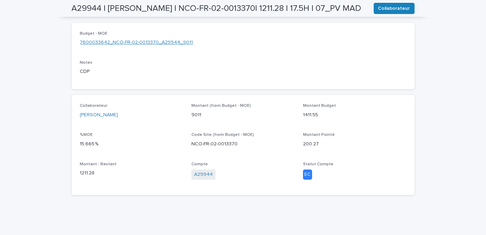
click at [140, 42] on link "7600033642_NCO-FR-02-0013370_A29944_9011" at bounding box center [136, 42] width 113 height 7
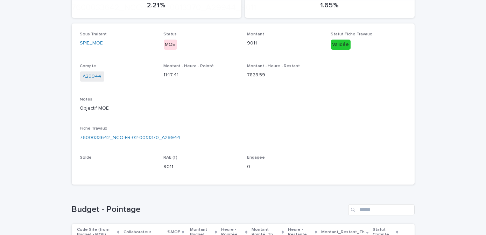
scroll to position [191, 0]
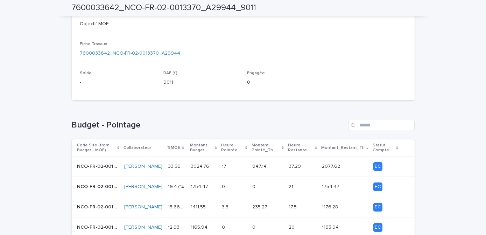
click at [116, 51] on link "7600033642_NCO-FR-02-0013370_A29944" at bounding box center [130, 53] width 100 height 7
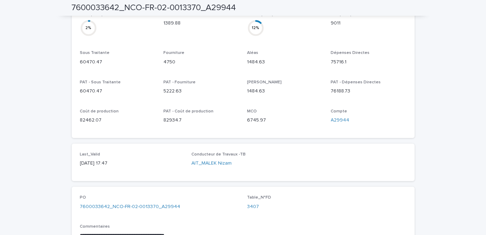
scroll to position [350, 0]
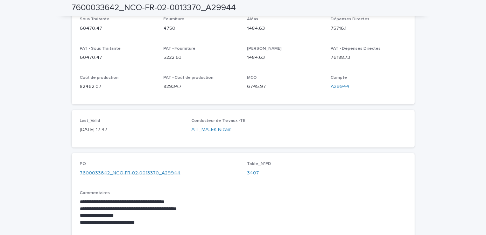
click at [157, 169] on link "7600033642_NCO-FR-02-0013370_A29944" at bounding box center [130, 172] width 100 height 7
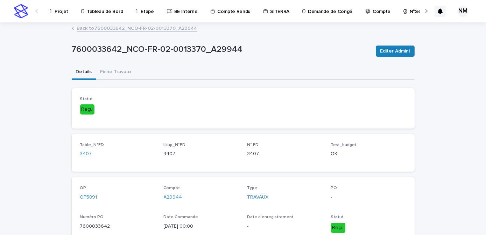
click at [114, 76] on button "Fiche Travaux" at bounding box center [116, 72] width 40 height 15
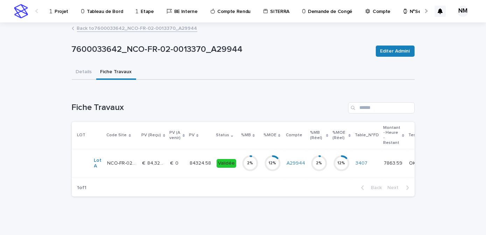
click at [178, 171] on td "€  0 €  0" at bounding box center [177, 163] width 19 height 28
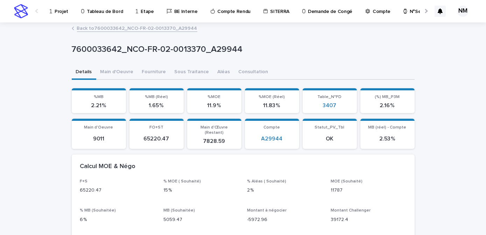
click at [90, 26] on link "Back to 7600033642_NCO-FR-02-0013370_A29944" at bounding box center [137, 28] width 120 height 8
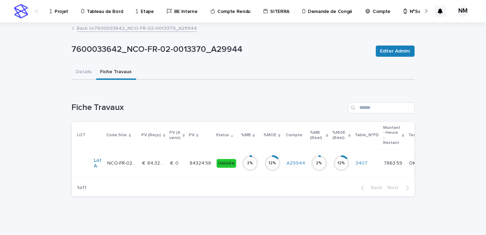
click at [88, 28] on link "Back to 7600033642_NCO-FR-02-0013370_A29944" at bounding box center [137, 28] width 120 height 8
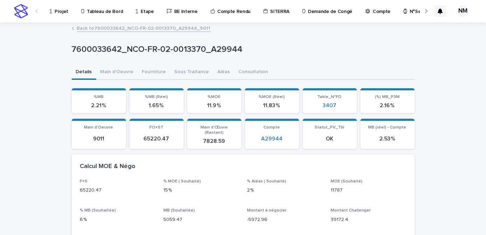
click at [83, 30] on link "Back to 7600033642_NCO-FR-02-0013370_A29944_9011" at bounding box center [144, 28] width 134 height 8
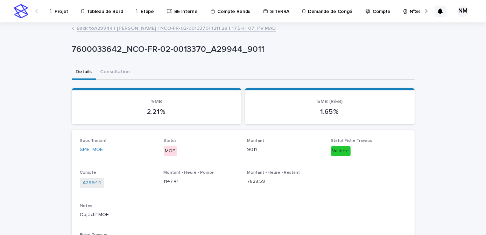
click at [82, 30] on link "Back to A29944 | [PERSON_NAME] | NCO-FR-02-0013370| 1211.28 | 17.5H | 07_PV MAD" at bounding box center [176, 28] width 199 height 8
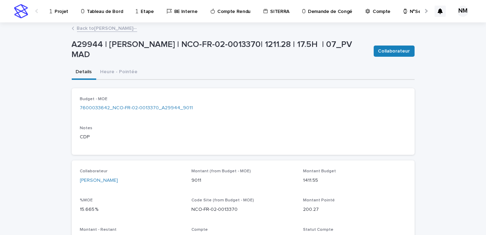
click at [79, 30] on link "Back to [PERSON_NAME]--" at bounding box center [107, 28] width 60 height 8
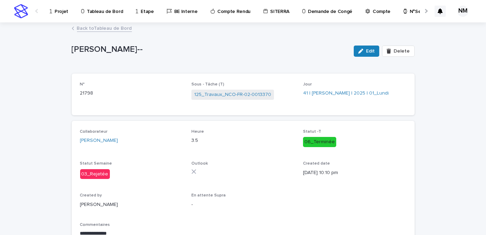
click at [81, 27] on link "Back to Tableau de Bord" at bounding box center [104, 28] width 55 height 8
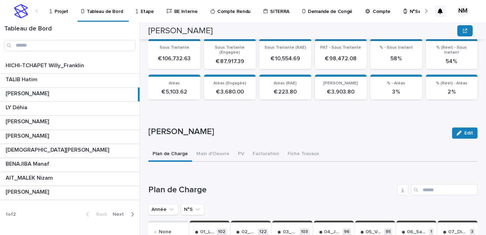
scroll to position [1305, 0]
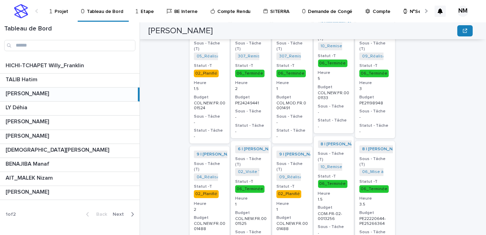
click at [57, 10] on p "Projet" at bounding box center [62, 7] width 14 height 15
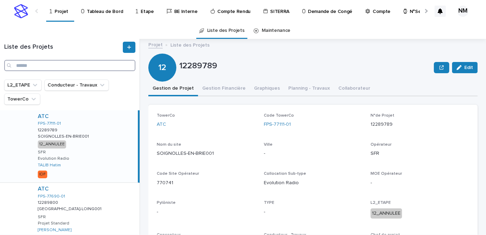
click at [44, 63] on input "Search" at bounding box center [69, 65] width 131 height 11
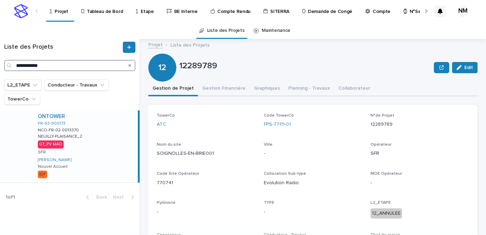
type input "**********"
drag, startPoint x: 107, startPoint y: 138, endPoint x: 122, endPoint y: 132, distance: 16.2
click at [107, 138] on div "ONTOWER FR-93-900173 NCO-FR-02-0013370 NCO-FR-02-0013370 [GEOGRAPHIC_DATA]-PLAI…" at bounding box center [85, 146] width 106 height 72
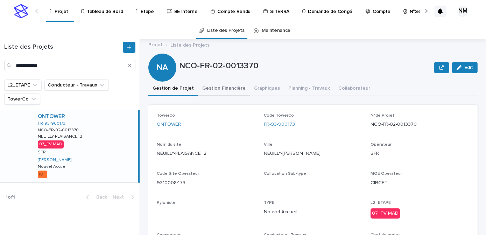
click at [227, 90] on button "Gestion Financière" at bounding box center [224, 89] width 52 height 15
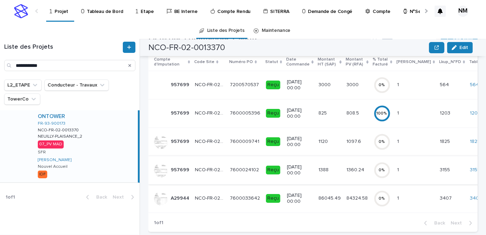
scroll to position [95, 0]
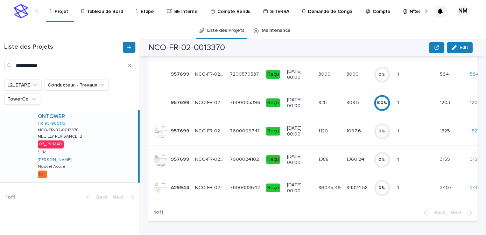
click at [129, 65] on icon "Search" at bounding box center [129, 65] width 3 height 4
click at [41, 65] on input "**********" at bounding box center [69, 65] width 131 height 11
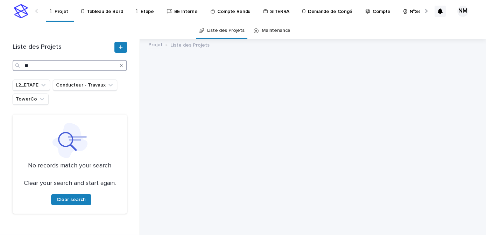
type input "*"
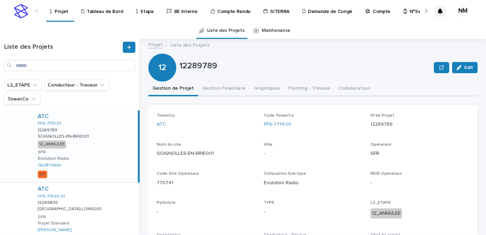
click at [229, 14] on p "Compte Rendu" at bounding box center [233, 7] width 33 height 15
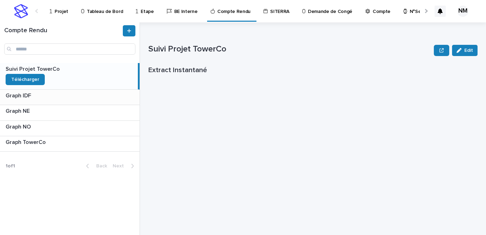
click at [48, 97] on p at bounding box center [71, 95] width 131 height 7
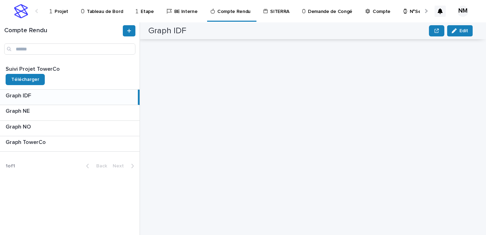
scroll to position [2782, 0]
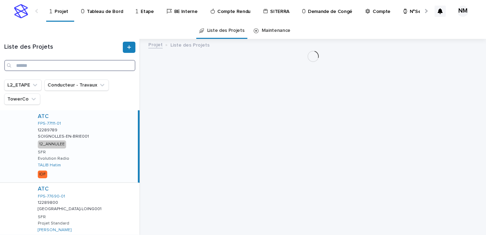
click at [46, 68] on input "Search" at bounding box center [69, 65] width 131 height 11
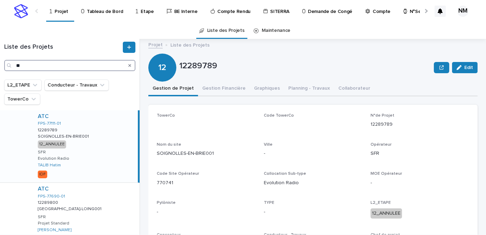
type input "*"
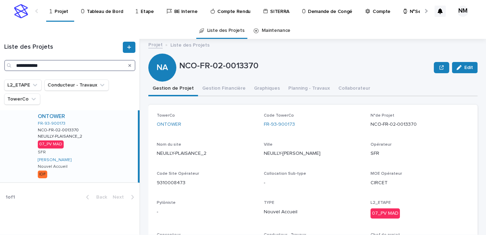
type input "**********"
click at [126, 149] on div "ONTOWER FR-93-900173 NCO-FR-02-0013370 NCO-FR-02-0013370 [GEOGRAPHIC_DATA]-PLAI…" at bounding box center [85, 146] width 106 height 72
click at [226, 92] on button "Gestion Financière" at bounding box center [224, 89] width 52 height 15
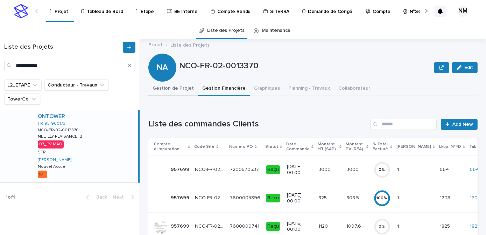
click at [170, 88] on button "Gestion de Projet" at bounding box center [173, 89] width 50 height 15
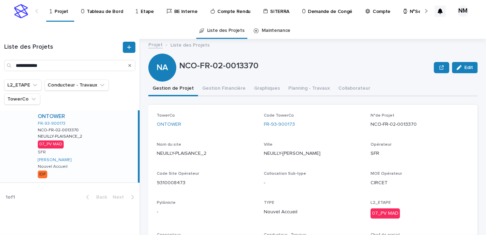
drag, startPoint x: 129, startPoint y: 66, endPoint x: 139, endPoint y: 45, distance: 22.7
click at [129, 66] on icon "Search" at bounding box center [129, 65] width 3 height 3
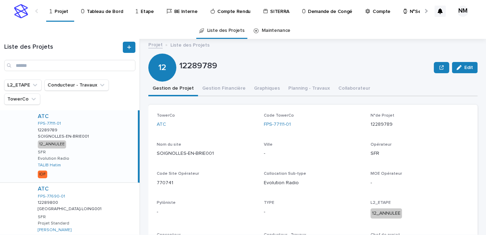
click at [227, 10] on p "Compte Rendu" at bounding box center [233, 7] width 33 height 15
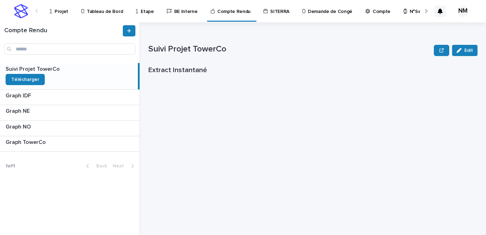
click at [101, 15] on link "Tableau de Bord" at bounding box center [102, 11] width 45 height 22
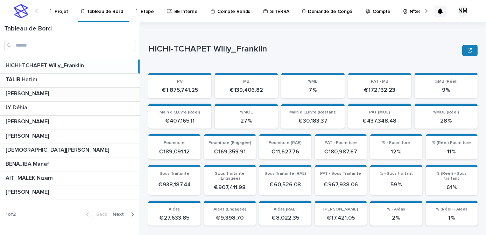
click at [68, 93] on p at bounding box center [71, 93] width 131 height 7
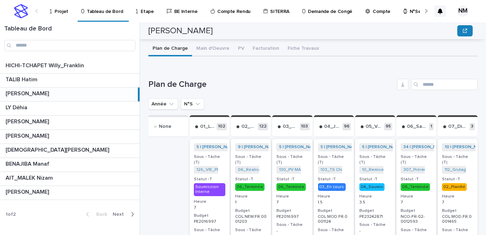
scroll to position [254, 0]
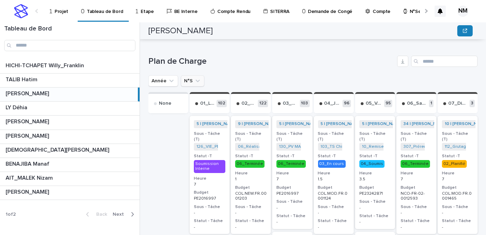
click at [198, 79] on icon "N°S" at bounding box center [197, 80] width 7 height 7
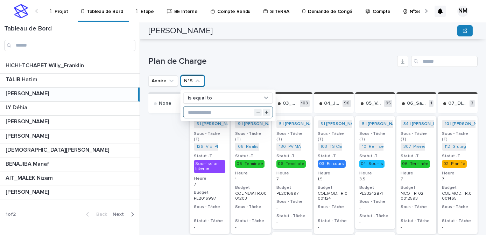
click at [222, 113] on input "text" at bounding box center [228, 112] width 89 height 11
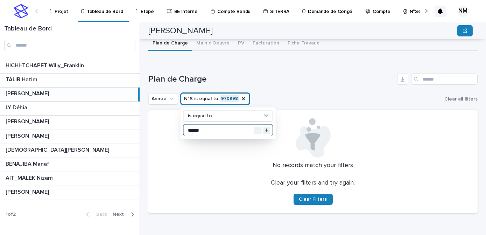
scroll to position [236, 0]
type input "******"
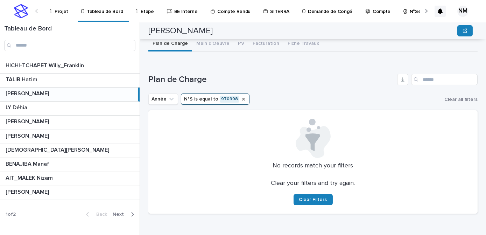
click at [242, 99] on icon "N°S" at bounding box center [243, 99] width 3 height 3
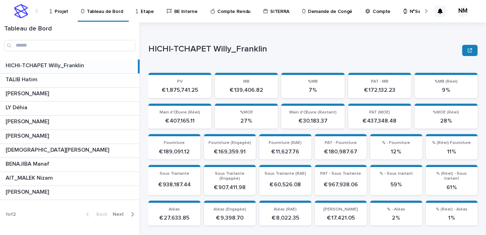
scroll to position [254, 0]
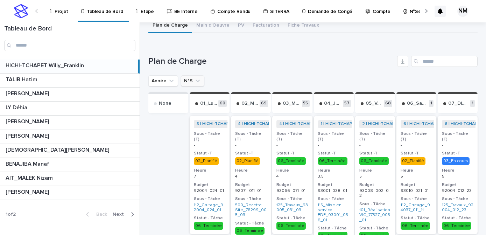
click at [196, 79] on icon "N°S" at bounding box center [197, 80] width 7 height 7
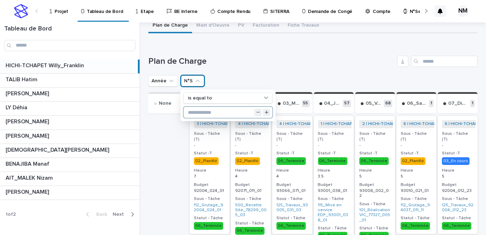
click at [216, 111] on input "text" at bounding box center [228, 112] width 89 height 11
type input "**"
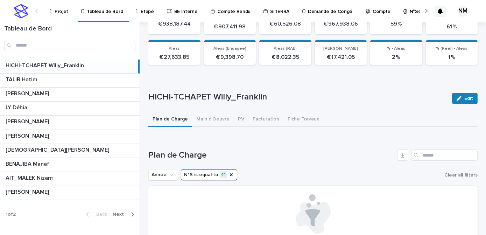
scroll to position [141, 0]
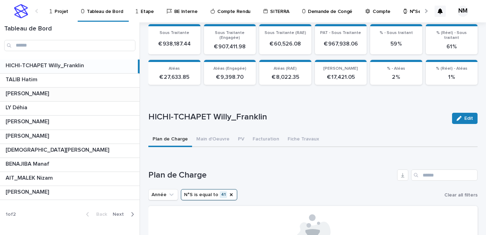
click at [62, 94] on p at bounding box center [71, 93] width 131 height 7
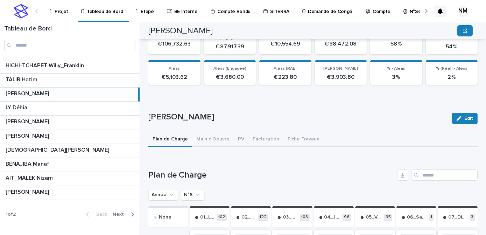
scroll to position [236, 0]
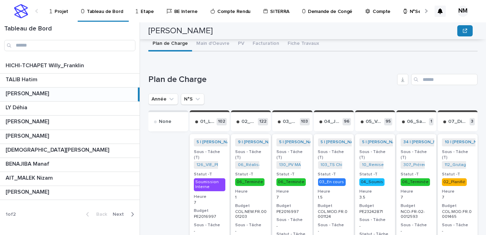
click at [199, 98] on icon "N°S" at bounding box center [197, 99] width 7 height 7
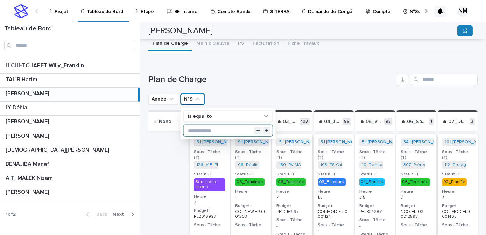
click at [195, 126] on input "text" at bounding box center [228, 130] width 89 height 11
type input "**"
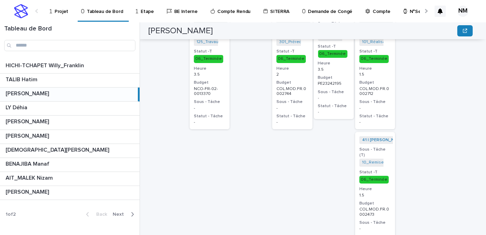
scroll to position [491, 0]
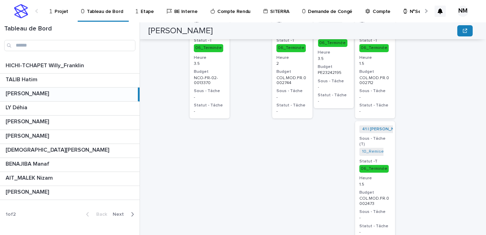
click at [382, 182] on p "1.5" at bounding box center [374, 184] width 31 height 5
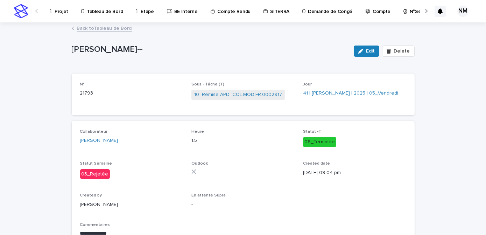
click at [84, 28] on link "Back to Tableau de Bord" at bounding box center [104, 28] width 55 height 8
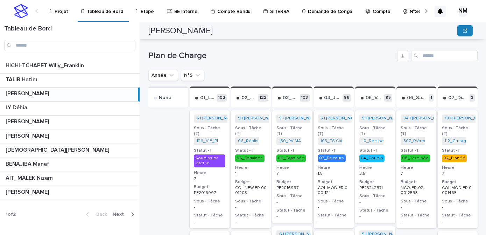
scroll to position [254, 0]
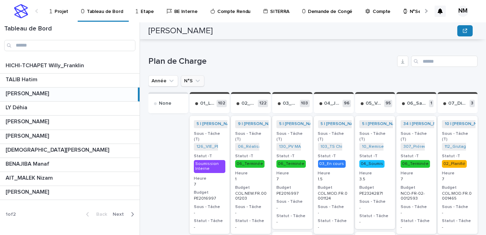
click at [198, 80] on icon "N°S" at bounding box center [197, 80] width 7 height 7
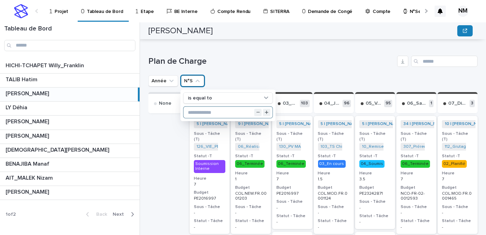
click at [202, 111] on input "text" at bounding box center [228, 112] width 89 height 11
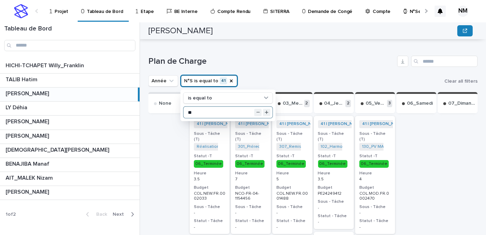
type input "**"
drag, startPoint x: 310, startPoint y: 55, endPoint x: 327, endPoint y: 75, distance: 25.3
click at [311, 56] on div "Plan de Charge" at bounding box center [312, 61] width 329 height 11
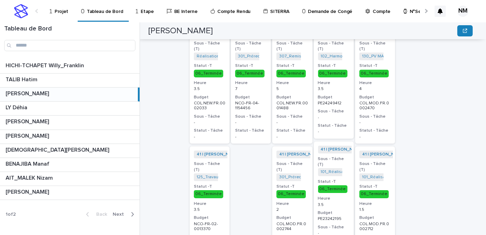
scroll to position [381, 0]
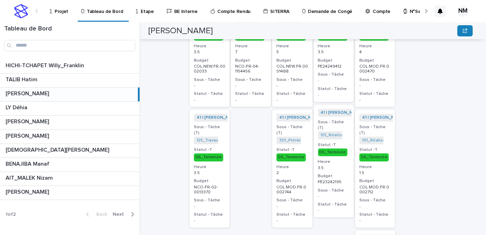
click at [383, 170] on p "1.5" at bounding box center [374, 172] width 31 height 5
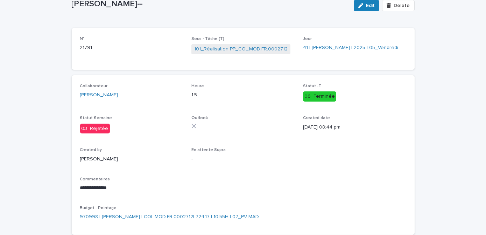
scroll to position [85, 0]
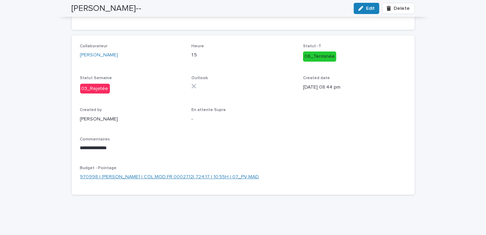
click at [171, 177] on link "970998 | [PERSON_NAME] | COL.MOD.FR.0002712| 724.17 | 10.55H | 07_PV MAD" at bounding box center [169, 176] width 179 height 7
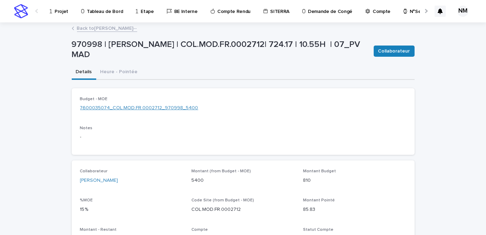
click at [131, 107] on link "7600035074_COL.MOD.FR.0002712_970998_5400" at bounding box center [139, 107] width 118 height 7
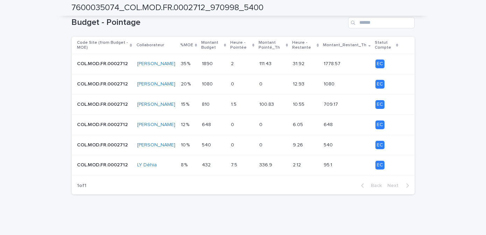
scroll to position [145, 0]
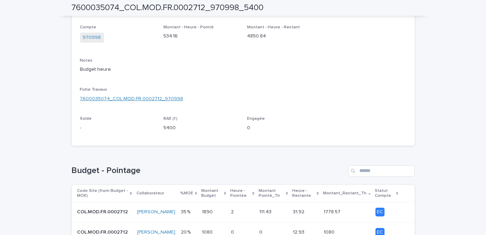
click at [138, 100] on link "7600035074_COL.MOD.FR.0002712_970998" at bounding box center [131, 98] width 103 height 7
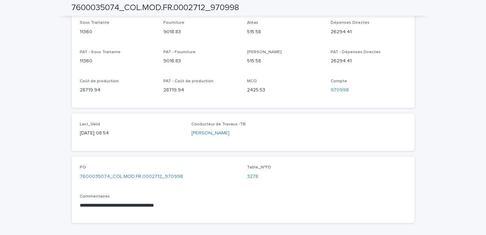
scroll to position [369, 0]
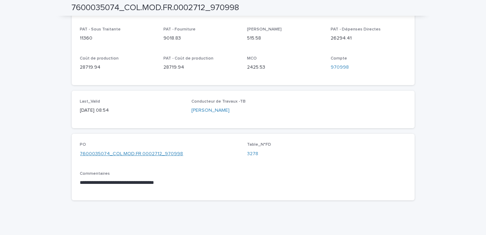
click at [158, 150] on link "7600035074_COL.MOD.FR.0002712_970998" at bounding box center [131, 153] width 103 height 7
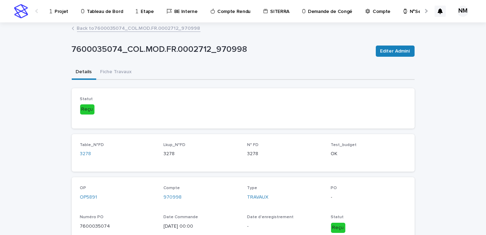
click at [59, 8] on p "Projet" at bounding box center [62, 7] width 14 height 15
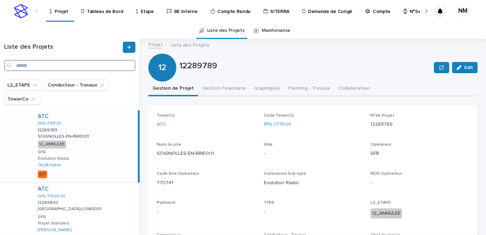
click at [77, 65] on input "Search" at bounding box center [69, 65] width 131 height 11
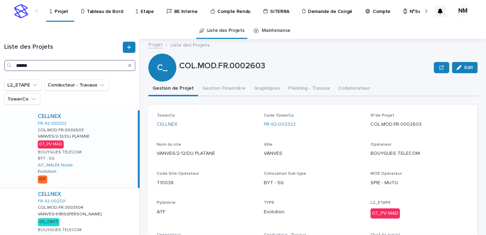
type input "******"
drag, startPoint x: 108, startPoint y: 154, endPoint x: 142, endPoint y: 163, distance: 34.7
click at [109, 154] on div "CELLNEX FR-92-002322 COL.MOD.FR.0002603 COL.MOD.FR.0002603 VANVES/2-12/DU PLATA…" at bounding box center [85, 148] width 106 height 77
click at [110, 161] on div "CELLNEX FR-92-002322 COL.MOD.FR.0002603 COL.MOD.FR.0002603 VANVES/2-12/DU PLATA…" at bounding box center [85, 148] width 106 height 77
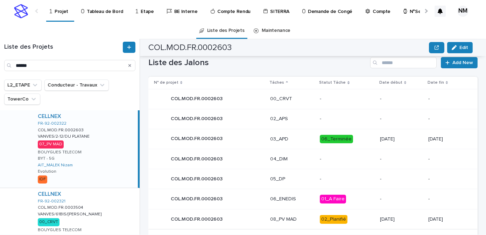
scroll to position [350, 0]
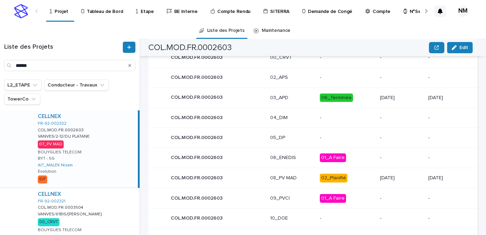
click at [349, 178] on p "02_Planifié" at bounding box center [347, 178] width 55 height 9
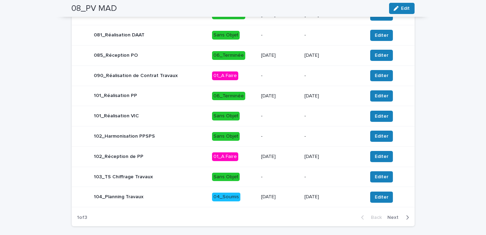
scroll to position [350, 0]
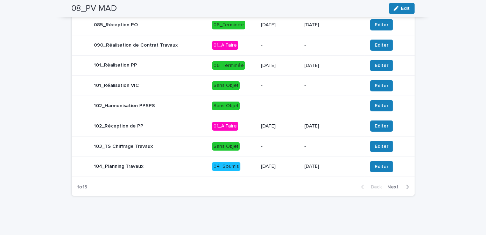
click at [406, 185] on icon "button" at bounding box center [407, 187] width 2 height 4
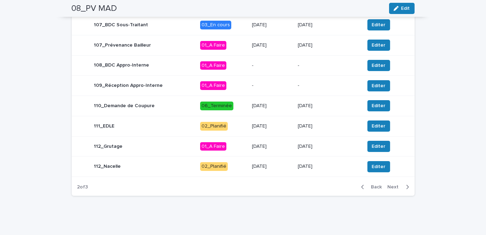
click at [361, 185] on icon "button" at bounding box center [362, 187] width 3 height 6
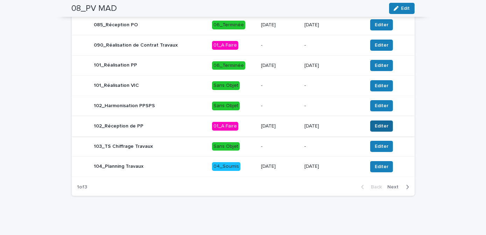
click at [376, 128] on button "Editer" at bounding box center [381, 125] width 23 height 11
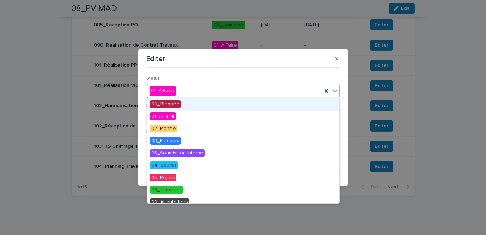
click at [197, 89] on div "01_A Faire" at bounding box center [234, 91] width 175 height 12
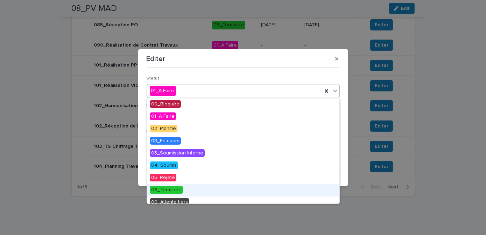
click at [170, 192] on span "06_Terminée" at bounding box center [166, 190] width 33 height 8
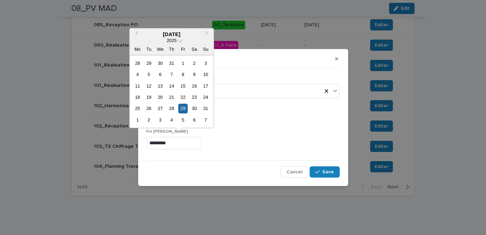
click at [155, 143] on input "*********" at bounding box center [174, 143] width 55 height 12
click at [183, 74] on div "10" at bounding box center [182, 74] width 9 height 9
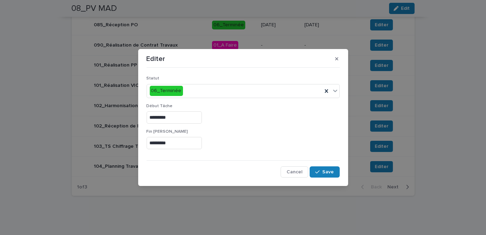
type input "**********"
drag, startPoint x: 243, startPoint y: 108, endPoint x: 256, endPoint y: 116, distance: 15.0
click at [244, 108] on p "Début Tâche" at bounding box center [243, 106] width 193 height 5
drag, startPoint x: 330, startPoint y: 175, endPoint x: 338, endPoint y: 183, distance: 11.9
click at [329, 174] on button "Save" at bounding box center [325, 171] width 30 height 11
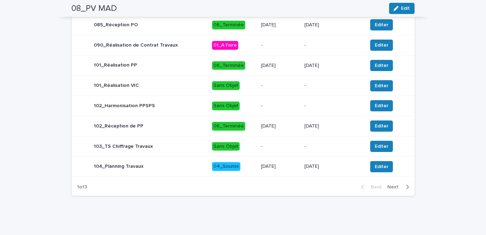
click at [299, 130] on div "[DATE]" at bounding box center [280, 126] width 38 height 12
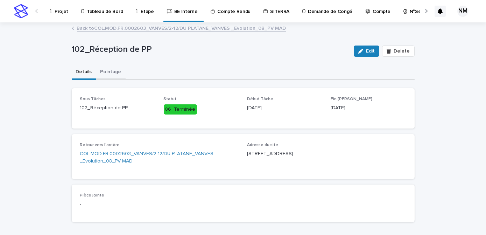
click at [108, 71] on button "Pointage" at bounding box center [110, 72] width 29 height 15
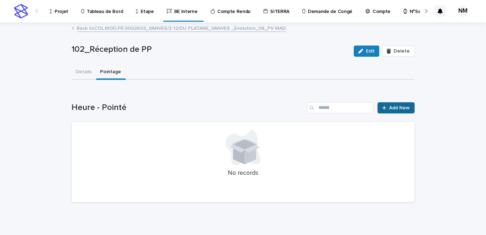
click at [392, 106] on span "Add New" at bounding box center [400, 107] width 21 height 5
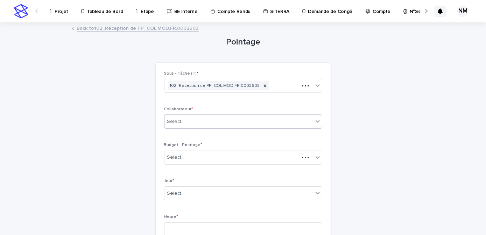
click at [197, 120] on div "Select..." at bounding box center [238, 122] width 149 height 12
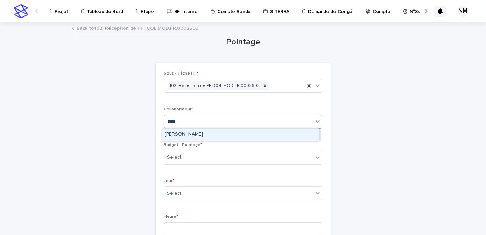
type input "*****"
click at [205, 134] on div "[PERSON_NAME]" at bounding box center [240, 134] width 157 height 12
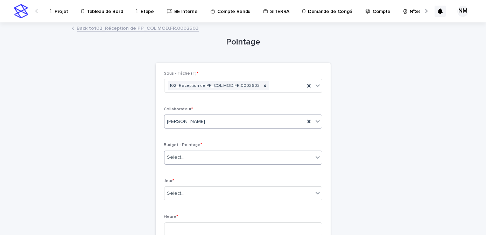
click at [196, 159] on div "Select..." at bounding box center [238, 158] width 149 height 12
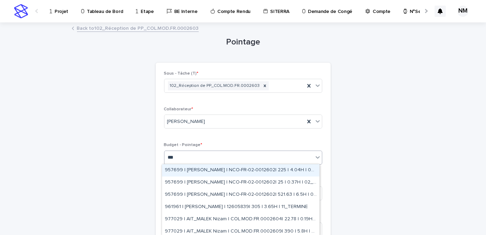
type input "****"
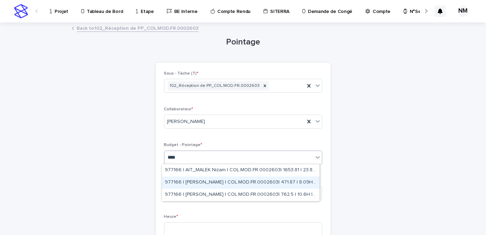
click at [262, 185] on div "977166 | [PERSON_NAME] | COL.MOD.FR.0002603| 471.87 | 8.09H | 07_PV MAD" at bounding box center [240, 182] width 157 height 12
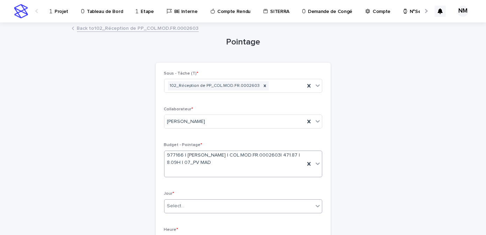
click at [194, 206] on div "Select..." at bounding box center [238, 206] width 149 height 12
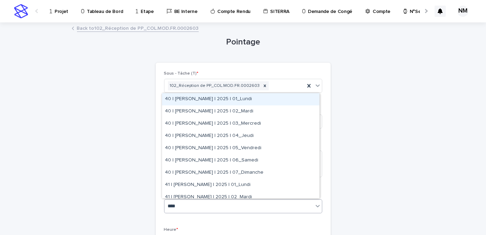
type input "*****"
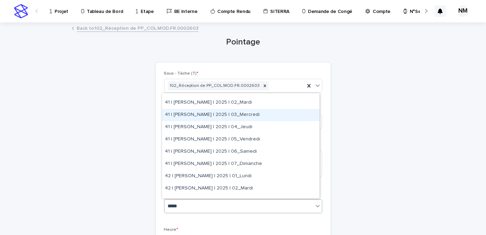
scroll to position [95, 0]
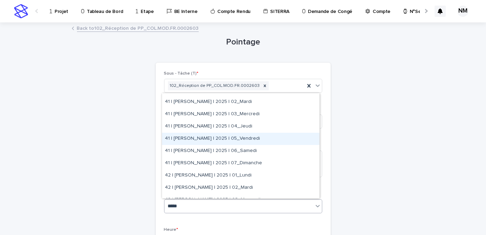
click at [244, 140] on div "41 | [PERSON_NAME] | 2025 | 05_Vendredi" at bounding box center [240, 139] width 157 height 12
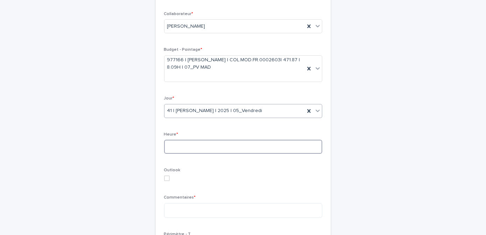
click at [181, 145] on input at bounding box center [243, 147] width 158 height 14
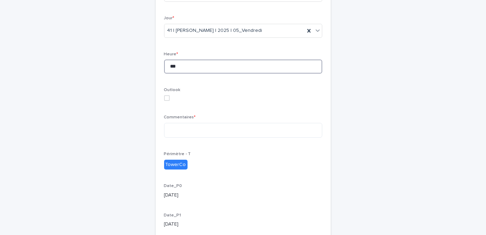
scroll to position [191, 0]
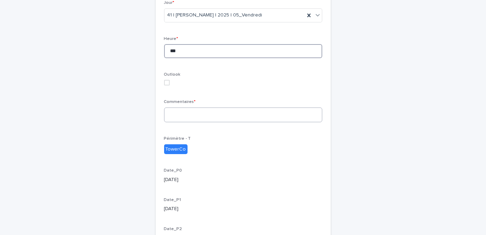
type input "***"
click at [194, 116] on textarea at bounding box center [243, 114] width 158 height 15
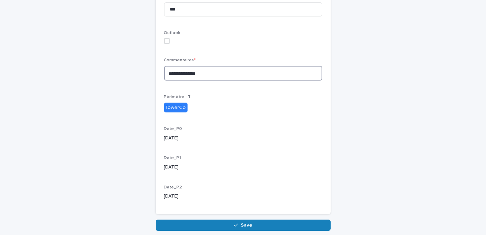
scroll to position [262, 0]
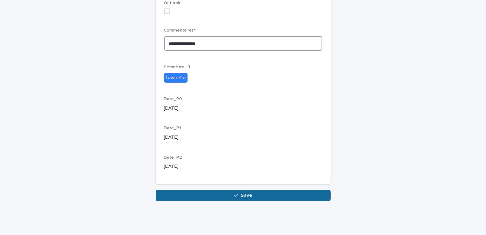
type textarea "**********"
click at [246, 194] on span "Save" at bounding box center [247, 195] width 12 height 5
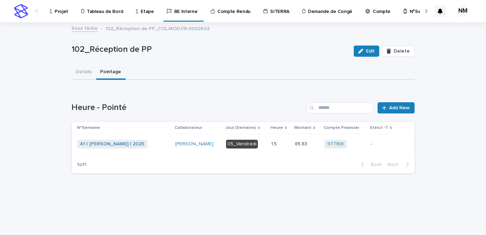
click at [382, 147] on div "-" at bounding box center [383, 144] width 25 height 12
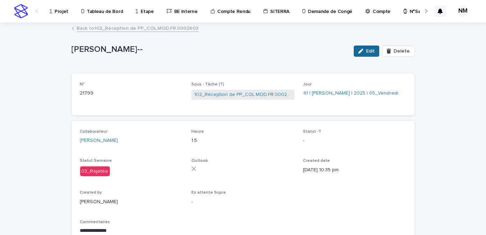
click at [366, 55] on button "Edit" at bounding box center [367, 50] width 26 height 11
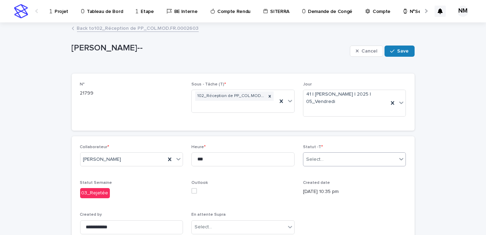
click at [326, 159] on div "Select..." at bounding box center [350, 160] width 94 height 12
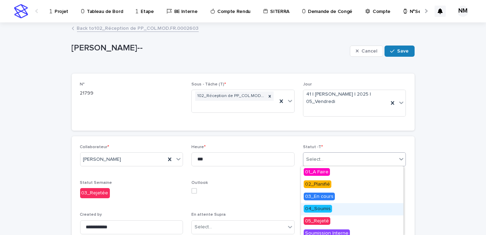
scroll to position [41, 0]
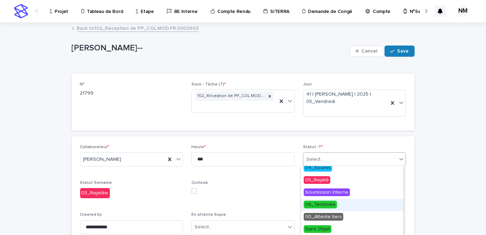
click at [328, 205] on span "06_Terminée" at bounding box center [320, 205] width 33 height 8
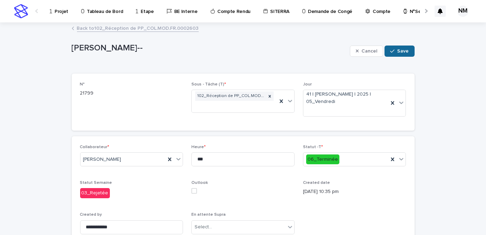
click at [400, 52] on span "Save" at bounding box center [404, 51] width 12 height 5
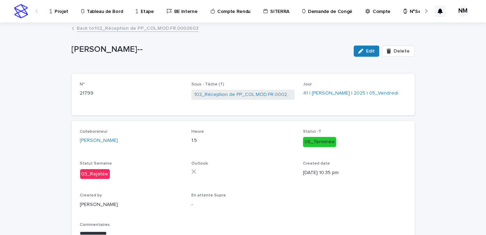
click at [103, 12] on p "Tableau de Bord" at bounding box center [105, 7] width 36 height 15
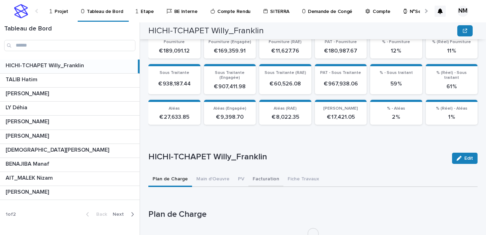
scroll to position [126, 0]
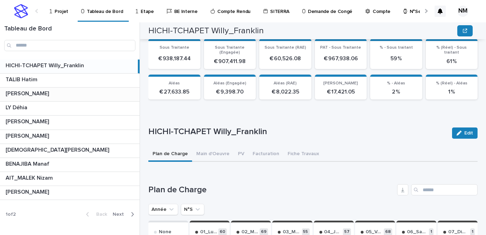
click at [50, 93] on p at bounding box center [71, 93] width 131 height 7
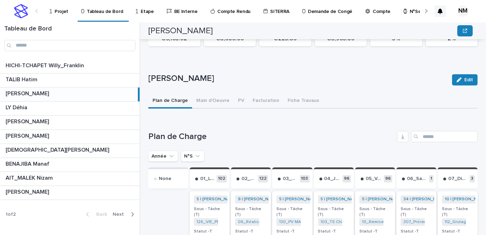
scroll to position [223, 0]
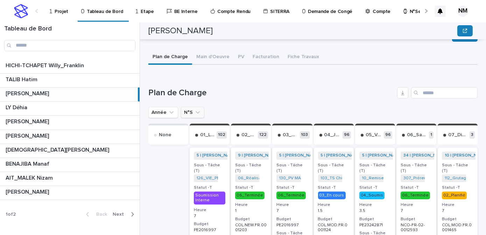
click at [196, 114] on icon "N°S" at bounding box center [197, 112] width 7 height 7
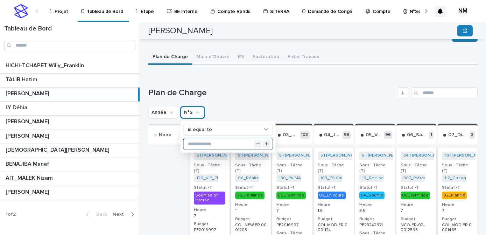
click at [210, 141] on input "text" at bounding box center [228, 143] width 89 height 11
type input "**"
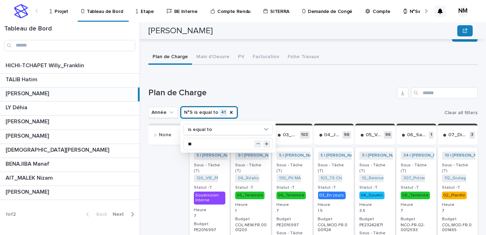
click at [283, 94] on h1 "Plan de Charge" at bounding box center [271, 93] width 246 height 10
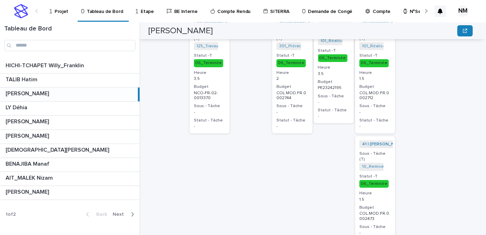
scroll to position [446, 0]
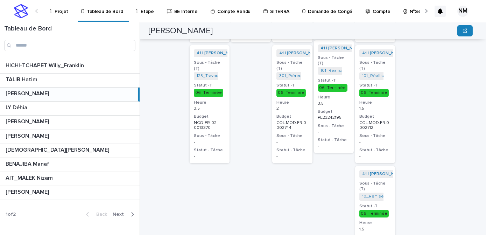
click at [374, 106] on p "1.5" at bounding box center [374, 108] width 31 height 5
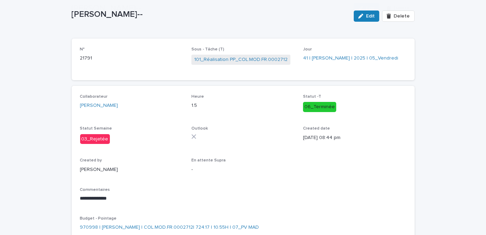
scroll to position [85, 0]
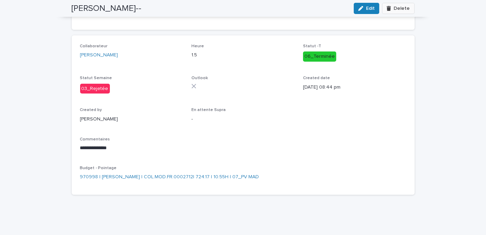
click at [399, 10] on span "Delete" at bounding box center [402, 8] width 16 height 5
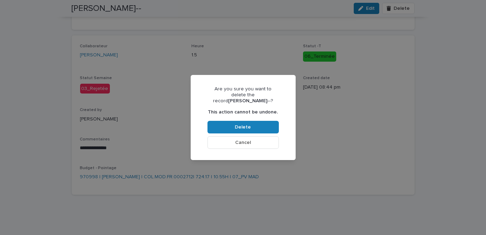
drag, startPoint x: 241, startPoint y: 125, endPoint x: 287, endPoint y: 149, distance: 51.2
click at [242, 126] on span "Delete" at bounding box center [243, 127] width 16 height 5
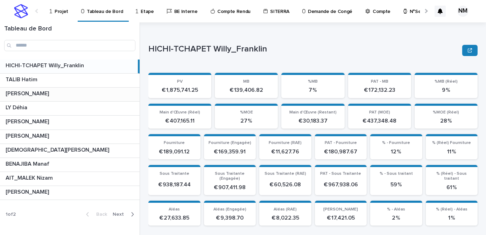
click at [38, 93] on p "[PERSON_NAME]" at bounding box center [28, 93] width 45 height 8
click at [99, 98] on div "NIARE [PERSON_NAME] [PERSON_NAME]" at bounding box center [70, 94] width 140 height 14
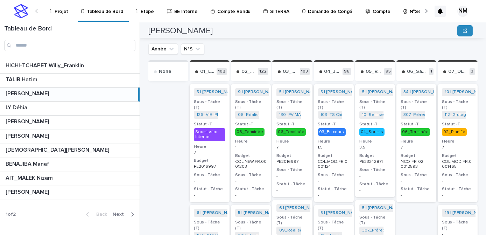
scroll to position [191, 0]
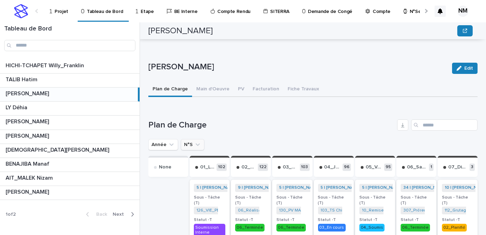
click at [196, 143] on icon "N°S" at bounding box center [198, 144] width 4 height 2
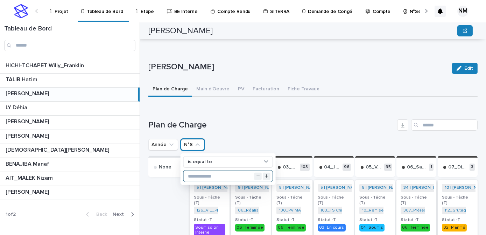
click at [199, 173] on input "text" at bounding box center [228, 175] width 89 height 11
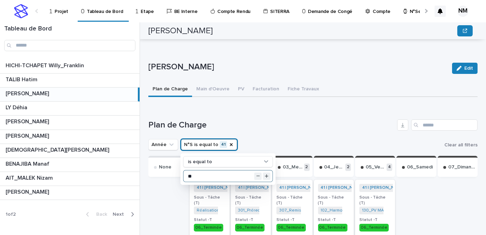
type input "**"
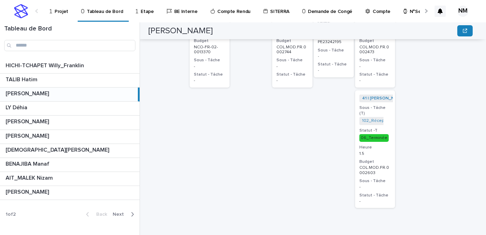
scroll to position [537, 0]
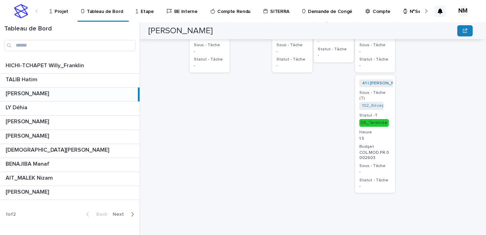
click at [388, 151] on div "41 | [PERSON_NAME] | 2025 + 0 Sous - Tâche (T) 102_Réception de PP_COL.MOD.FR.0…" at bounding box center [375, 134] width 40 height 118
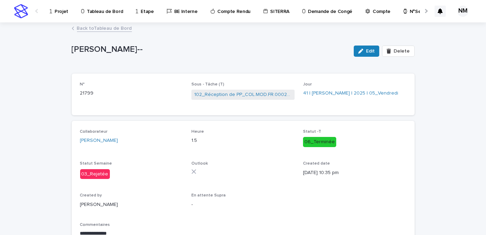
click at [410, 13] on p "N°Semaine" at bounding box center [422, 7] width 24 height 15
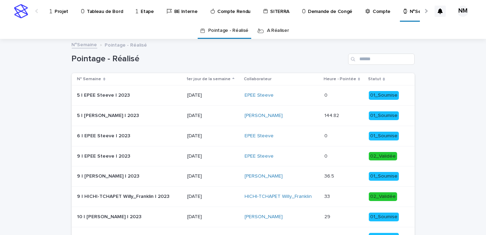
click at [279, 29] on link "A Réaliser" at bounding box center [278, 30] width 22 height 16
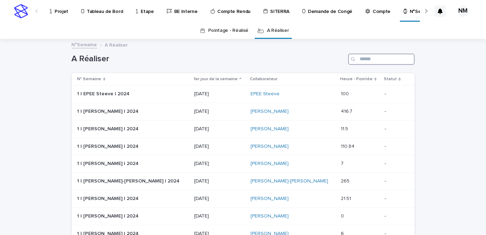
click at [374, 56] on input "Search" at bounding box center [381, 59] width 66 height 11
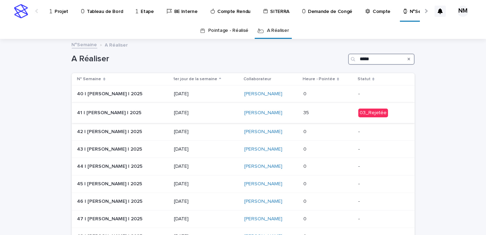
type input "*****"
click at [319, 115] on p at bounding box center [327, 113] width 49 height 6
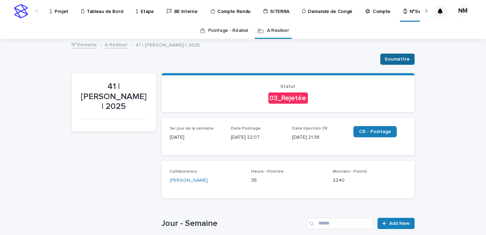
click at [403, 59] on span "Soumettre" at bounding box center [397, 59] width 25 height 7
